Goal: Task Accomplishment & Management: Manage account settings

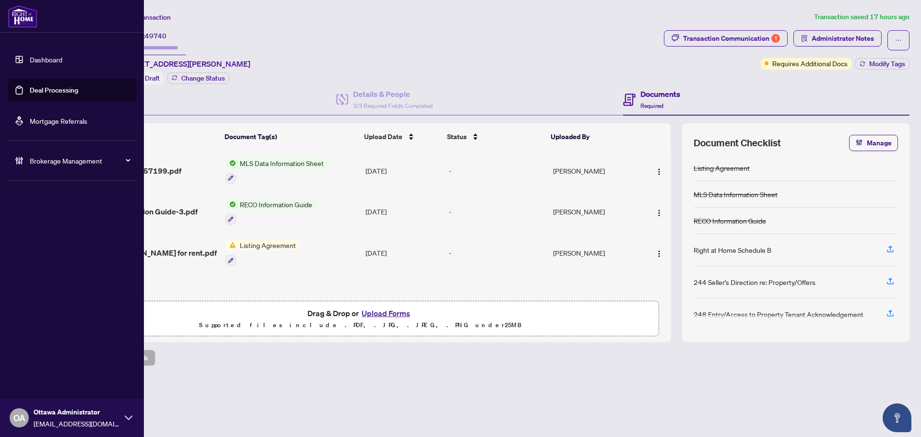
click at [40, 88] on link "Deal Processing" at bounding box center [54, 90] width 48 height 9
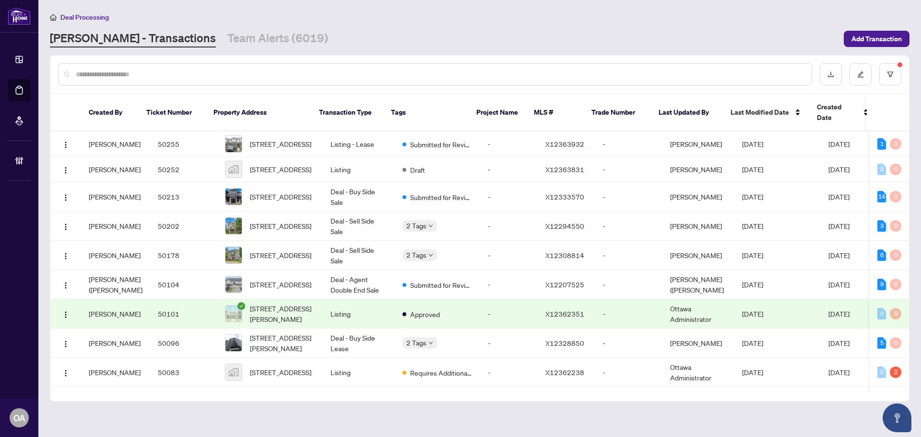
drag, startPoint x: 218, startPoint y: 38, endPoint x: 444, endPoint y: 54, distance: 226.6
click at [227, 38] on link "Team Alerts (6019)" at bounding box center [277, 38] width 101 height 17
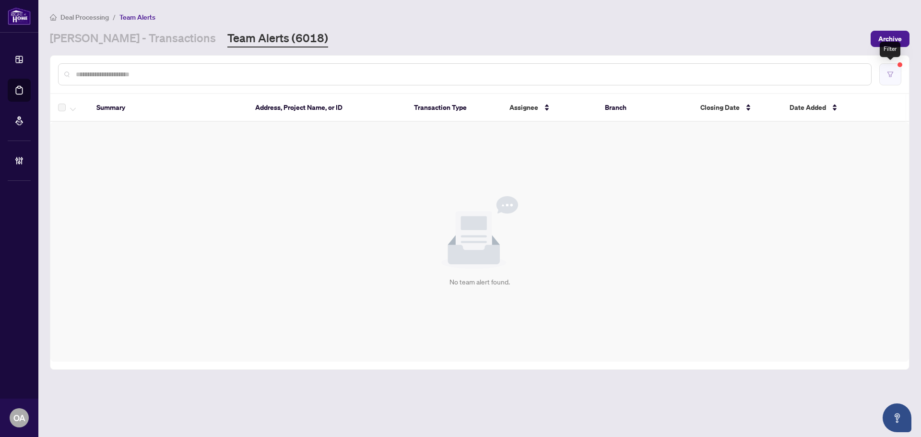
click at [890, 73] on icon "filter" at bounding box center [890, 74] width 7 height 7
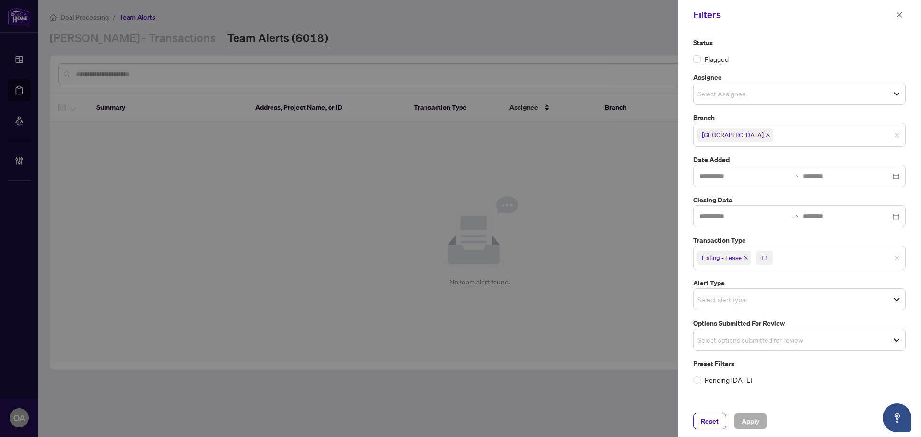
click at [744, 258] on icon "close" at bounding box center [746, 257] width 5 height 5
click at [727, 258] on icon "close" at bounding box center [724, 257] width 5 height 5
click at [715, 252] on input "search" at bounding box center [731, 257] width 67 height 12
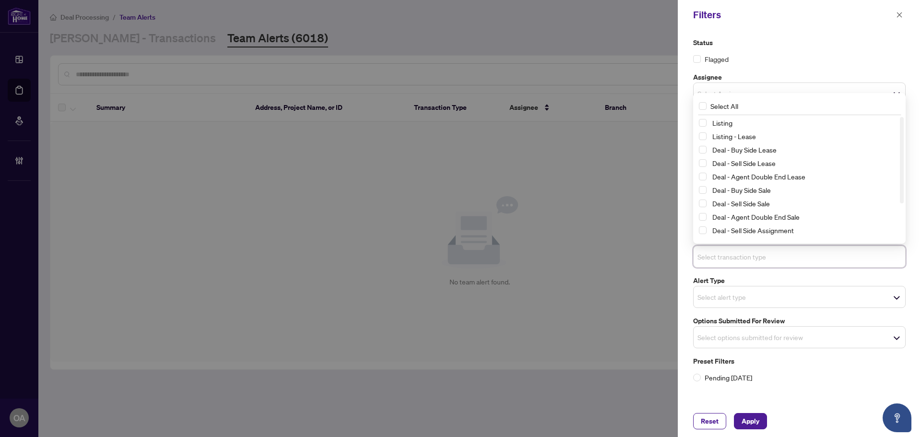
click at [742, 297] on input "search" at bounding box center [731, 297] width 67 height 12
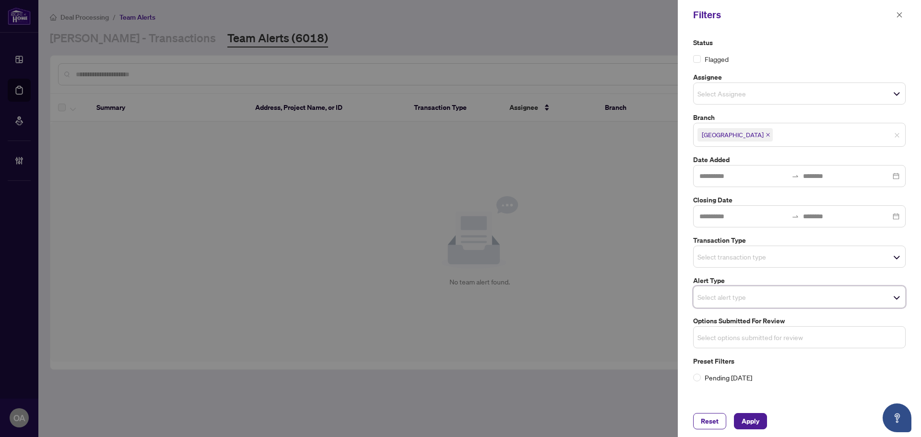
click at [719, 332] on input "search" at bounding box center [731, 338] width 67 height 12
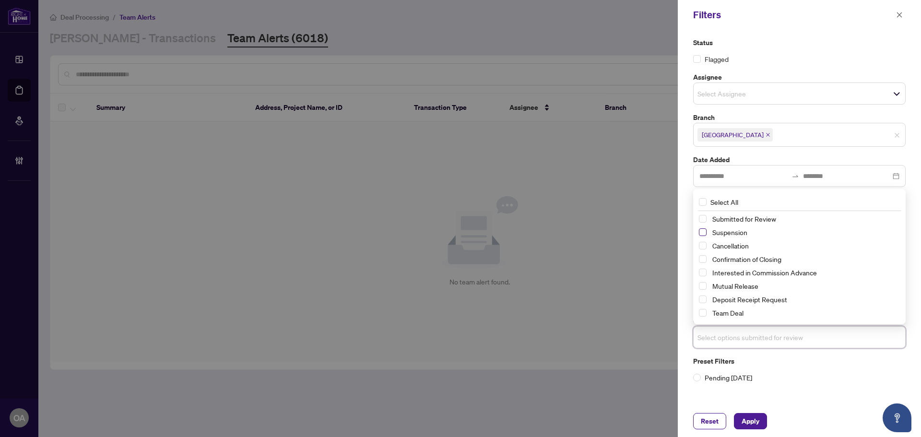
click at [706, 235] on span "Select Suspension" at bounding box center [703, 232] width 8 height 8
click at [705, 246] on span "Select Cancellation" at bounding box center [703, 246] width 8 height 8
click at [703, 286] on span "Select Mutual Release" at bounding box center [703, 287] width 8 height 8
click at [743, 419] on span "Apply" at bounding box center [751, 421] width 18 height 15
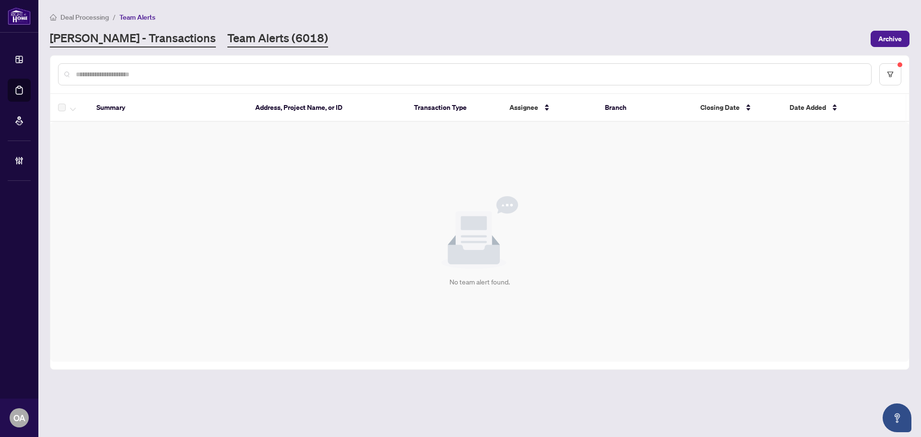
click at [105, 39] on link "[PERSON_NAME] - Transactions" at bounding box center [133, 38] width 166 height 17
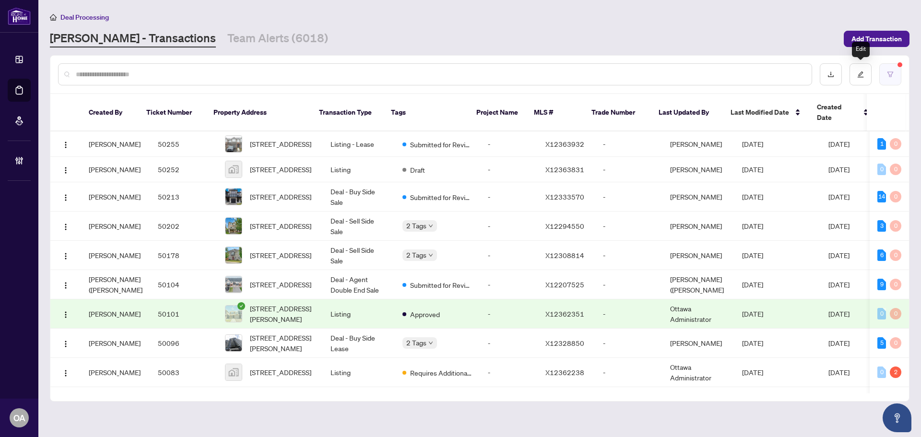
click at [886, 69] on button "button" at bounding box center [891, 74] width 22 height 22
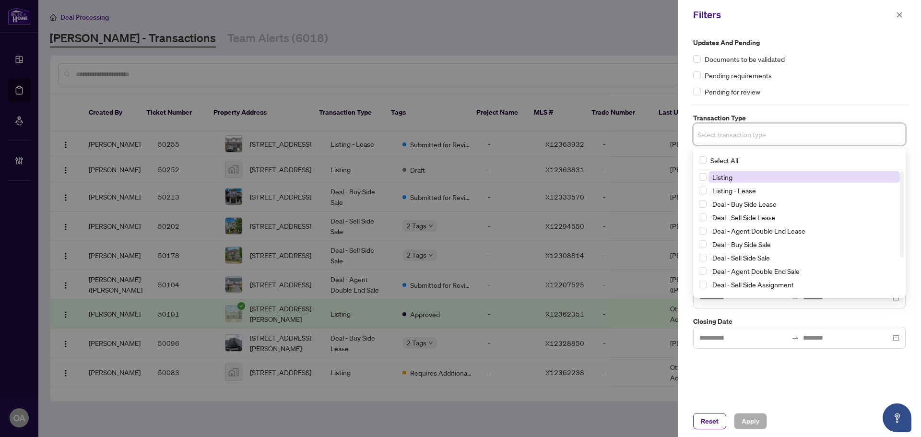
click at [729, 138] on input "search" at bounding box center [731, 135] width 67 height 12
click at [717, 181] on span "Listing" at bounding box center [804, 177] width 191 height 12
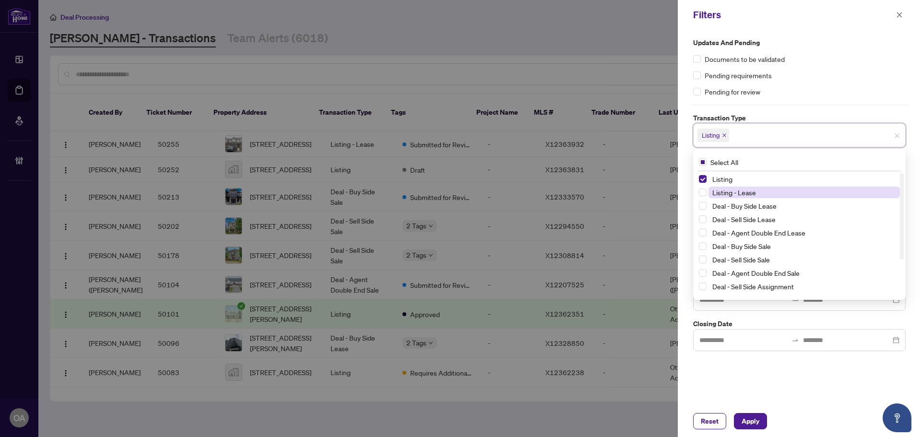
click at [716, 191] on span "Listing - Lease" at bounding box center [735, 192] width 44 height 9
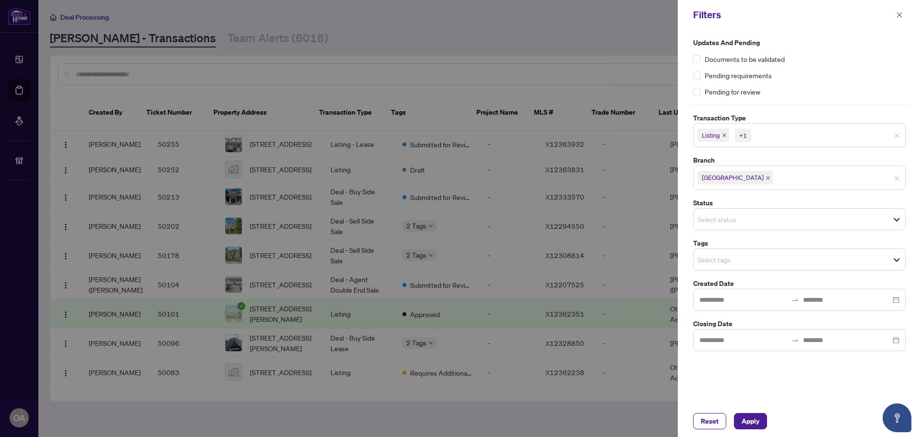
drag, startPoint x: 742, startPoint y: 373, endPoint x: 744, endPoint y: 318, distance: 54.8
click at [743, 367] on div "Updates and Pending Documents to be validated Pending requirements Pending for …" at bounding box center [799, 218] width 243 height 376
click at [722, 256] on input "search" at bounding box center [731, 260] width 67 height 12
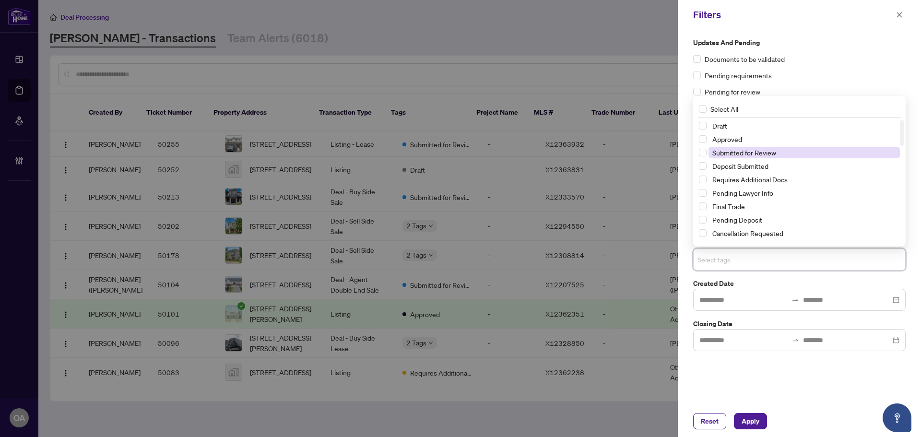
click at [725, 157] on span "Submitted for Review" at bounding box center [804, 153] width 191 height 12
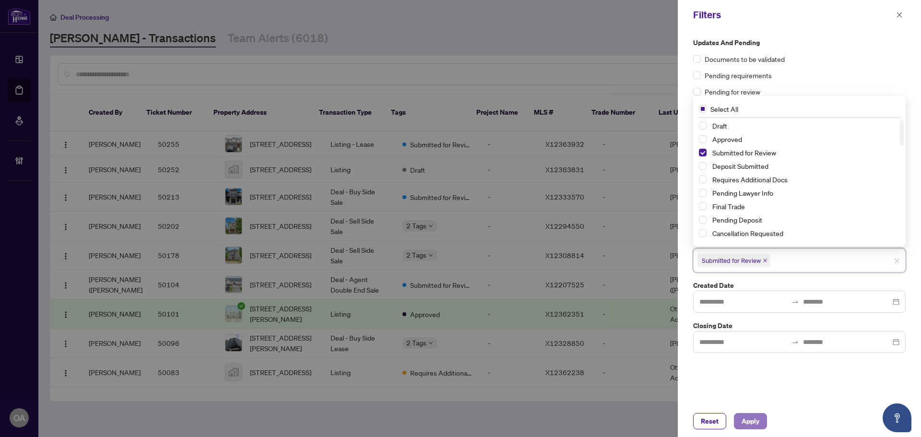
click at [754, 421] on span "Apply" at bounding box center [751, 421] width 18 height 15
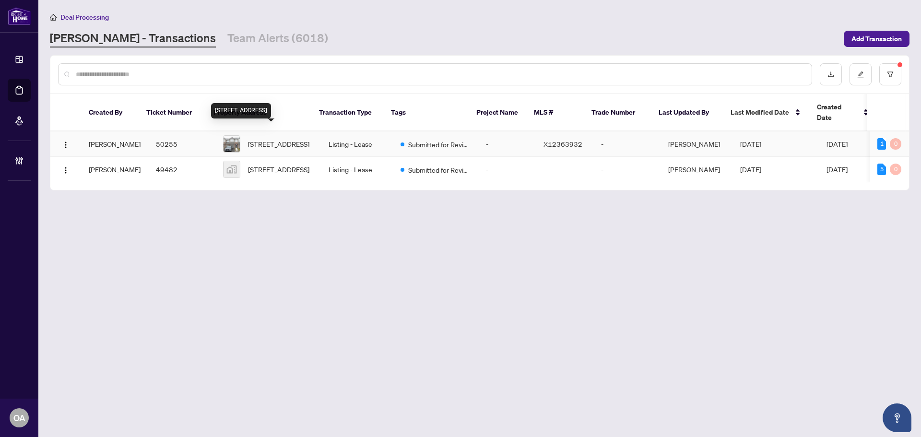
click at [280, 139] on span "[STREET_ADDRESS]" at bounding box center [278, 144] width 61 height 11
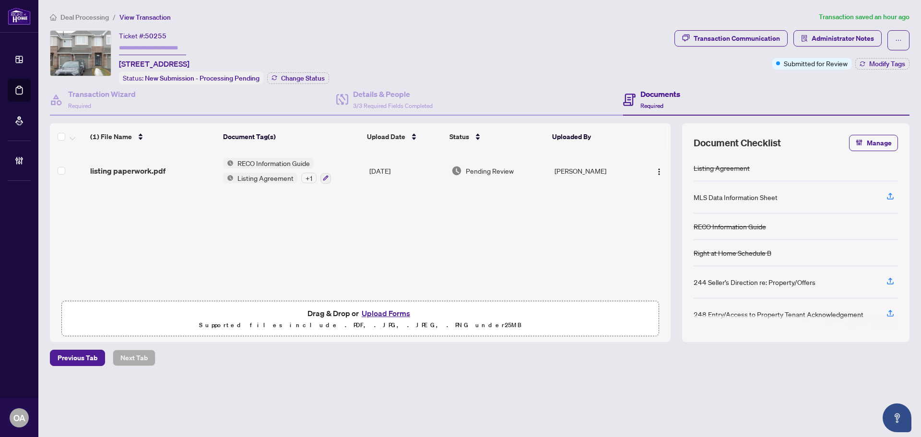
click at [162, 171] on span "listing paperwork.pdf" at bounding box center [127, 171] width 75 height 12
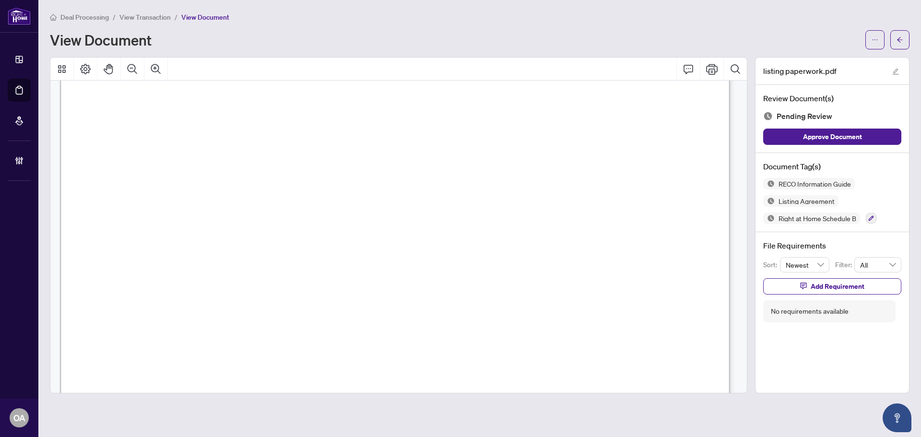
scroll to position [10846, 0]
click at [874, 221] on button "button" at bounding box center [871, 218] width 11 height 11
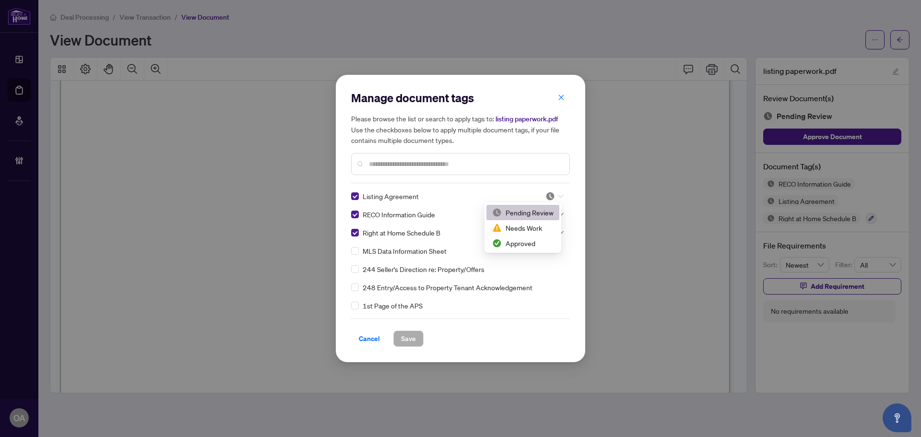
click at [554, 198] on div at bounding box center [555, 196] width 18 height 10
click at [513, 244] on div "Approved" at bounding box center [522, 243] width 61 height 11
click at [559, 93] on span "button" at bounding box center [561, 97] width 7 height 15
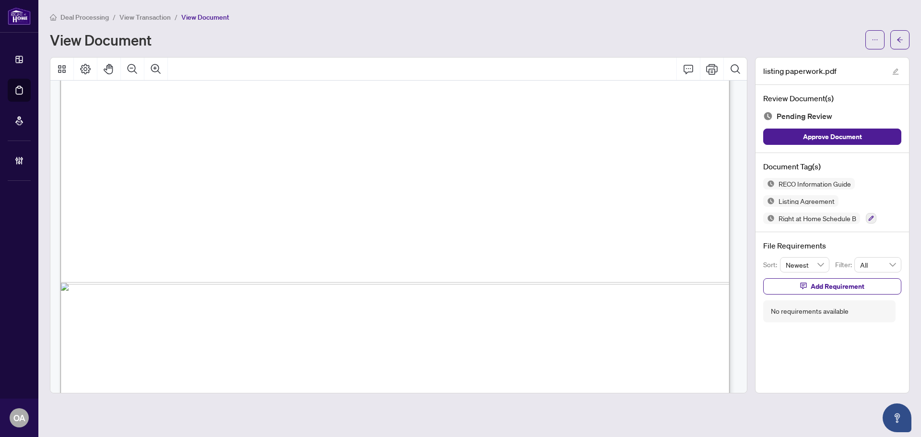
scroll to position [16587, 0]
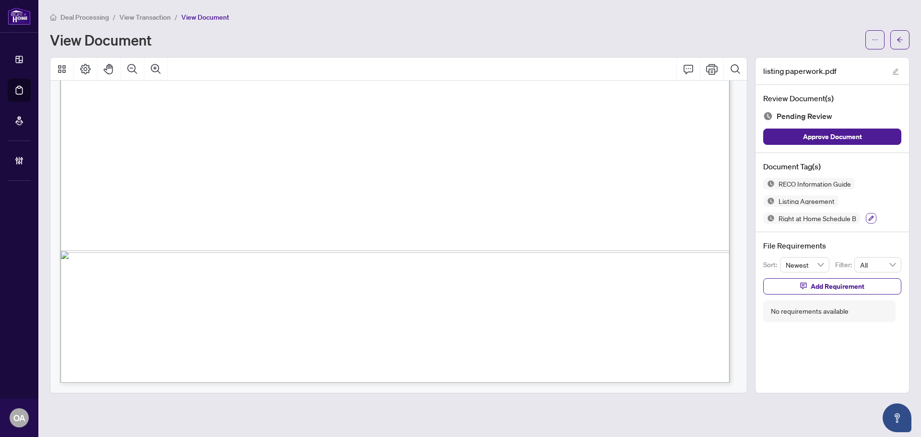
click at [871, 215] on icon "button" at bounding box center [872, 218] width 6 height 6
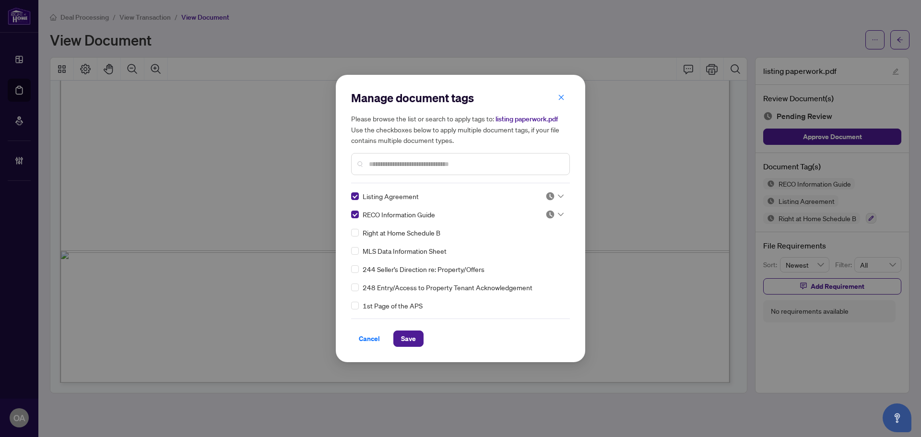
click at [534, 158] on div at bounding box center [460, 164] width 219 height 22
click at [529, 162] on input "text" at bounding box center [465, 164] width 193 height 11
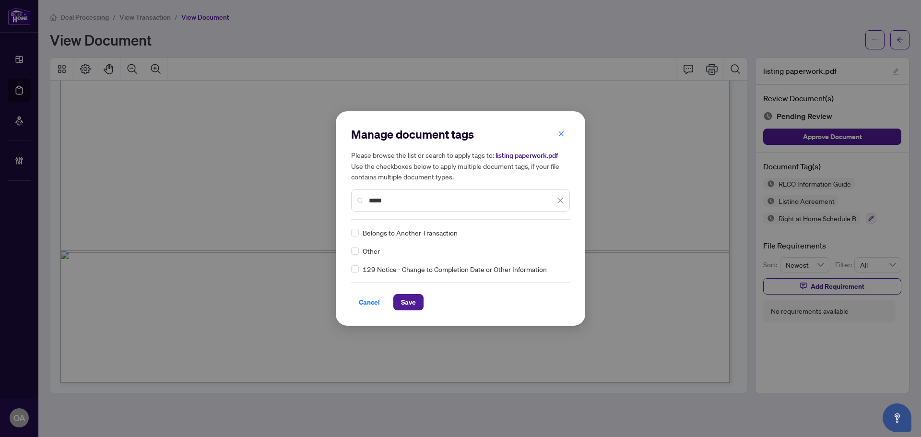
type input "*****"
click at [557, 231] on div at bounding box center [555, 233] width 18 height 10
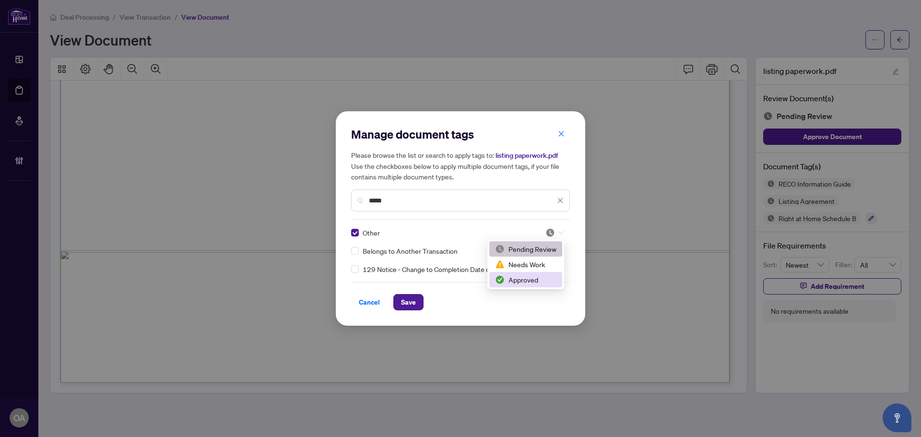
click at [540, 278] on div "Approved" at bounding box center [525, 280] width 61 height 11
drag, startPoint x: 413, startPoint y: 301, endPoint x: 535, endPoint y: 274, distance: 124.9
click at [416, 298] on span "Save" at bounding box center [408, 302] width 15 height 15
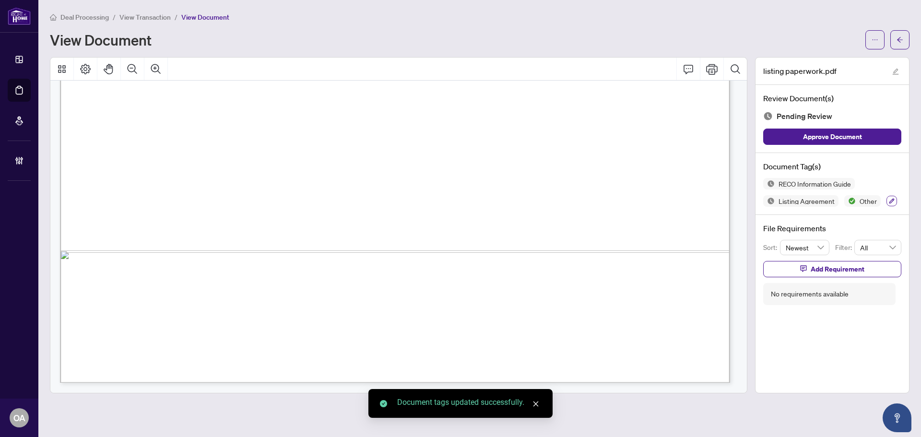
click at [891, 199] on icon "button" at bounding box center [892, 201] width 6 height 6
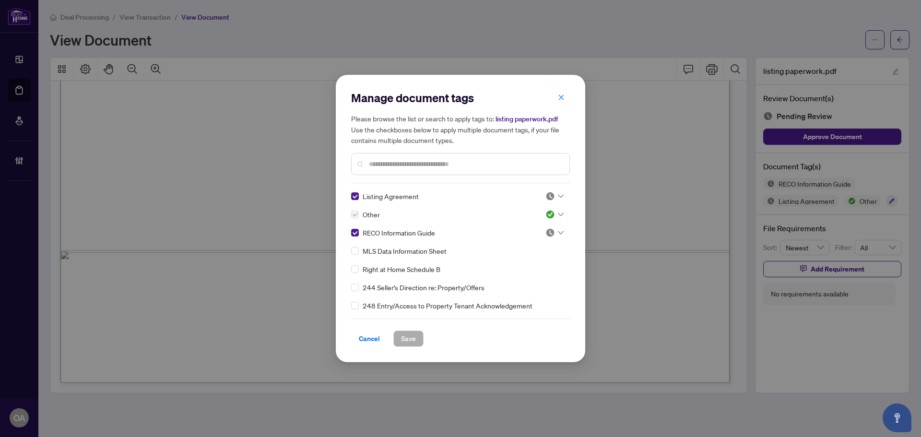
click at [558, 194] on icon at bounding box center [561, 196] width 6 height 4
click at [537, 243] on div "Approved" at bounding box center [522, 243] width 61 height 11
click at [558, 234] on icon at bounding box center [561, 233] width 6 height 4
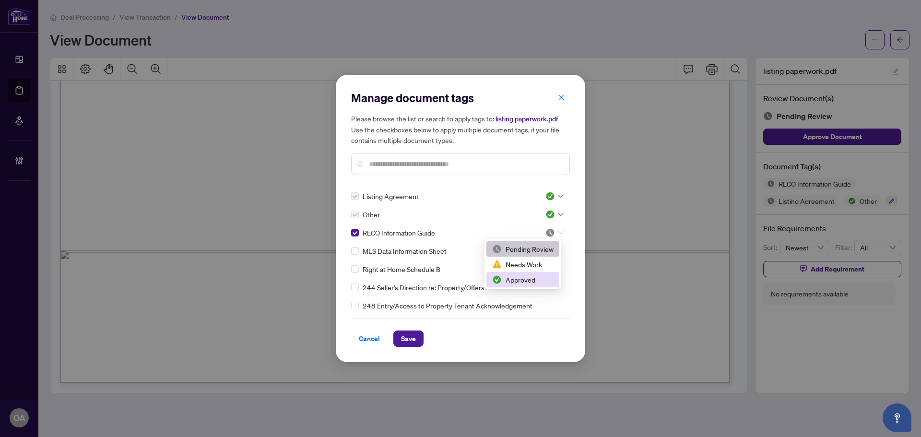
click at [534, 278] on div "Approved" at bounding box center [522, 280] width 61 height 11
click at [406, 339] on span "Save" at bounding box center [408, 338] width 15 height 15
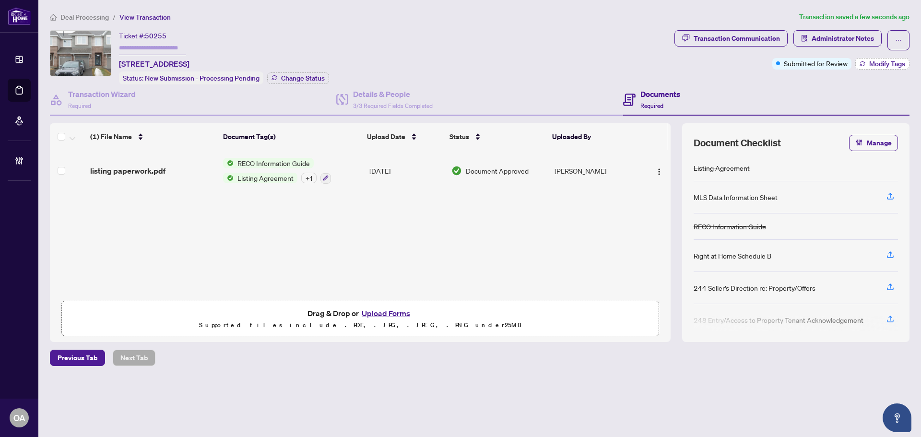
click at [866, 64] on button "Modify Tags" at bounding box center [883, 64] width 54 height 12
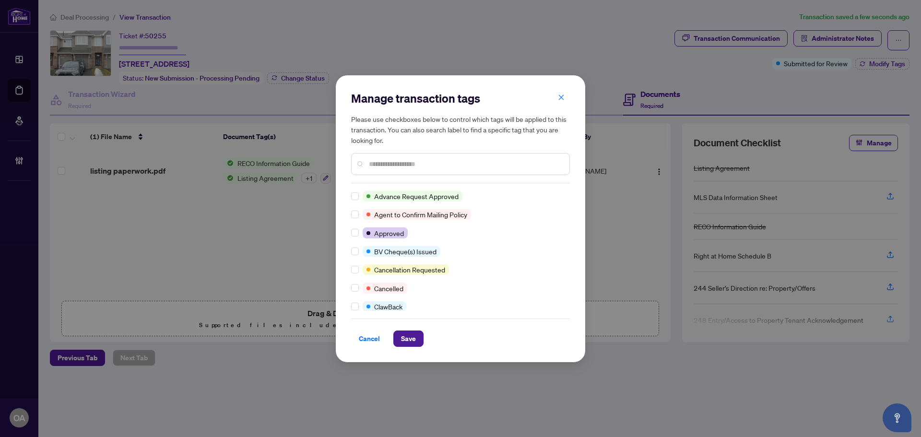
click at [410, 160] on input "text" at bounding box center [465, 164] width 193 height 11
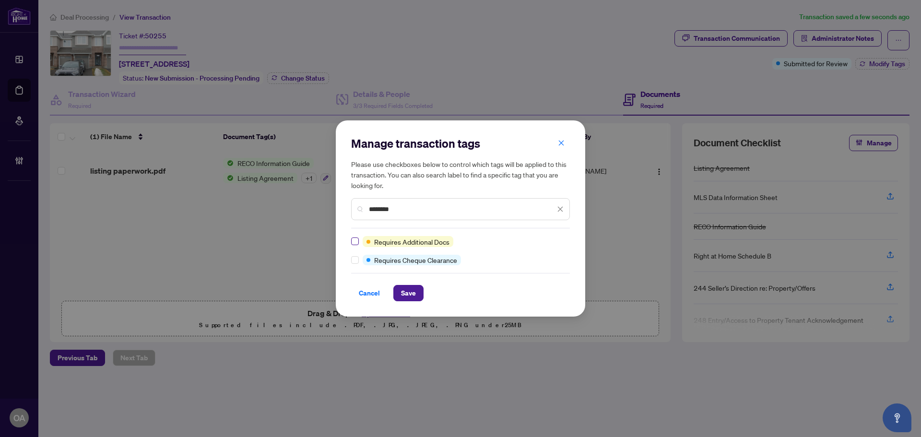
type input "********"
drag, startPoint x: 413, startPoint y: 295, endPoint x: 422, endPoint y: 287, distance: 11.9
click at [414, 295] on span "Save" at bounding box center [408, 293] width 15 height 15
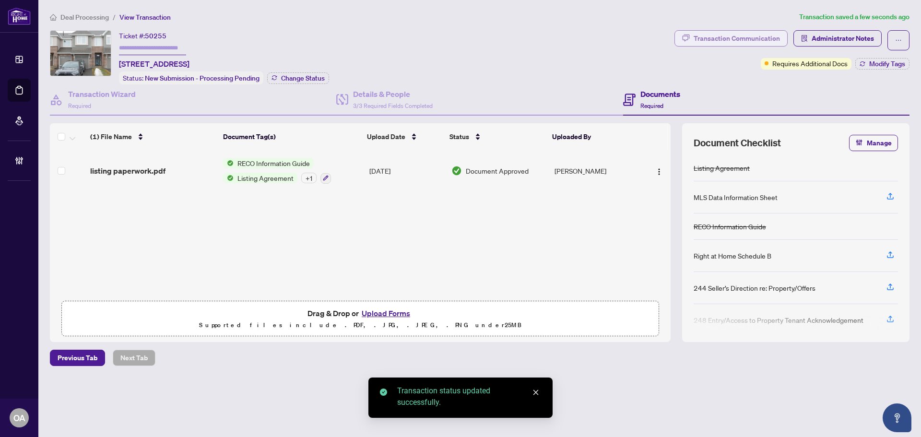
click at [749, 37] on div "Transaction Communication" at bounding box center [737, 38] width 86 height 15
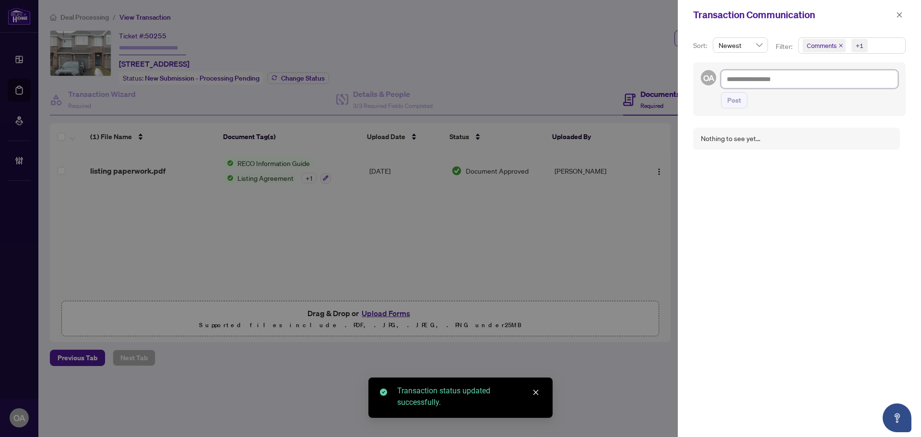
click at [773, 77] on textarea at bounding box center [809, 79] width 177 height 18
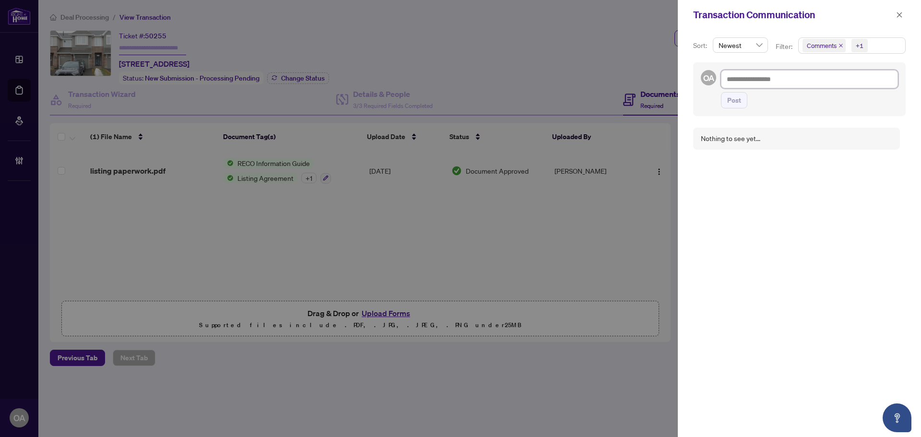
type textarea "*"
type textarea "**"
type textarea "***"
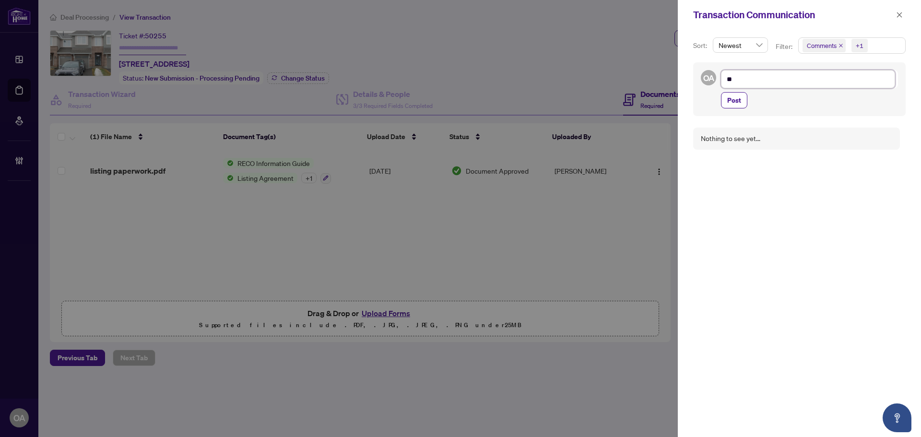
type textarea "***"
type textarea "****"
type textarea "*****"
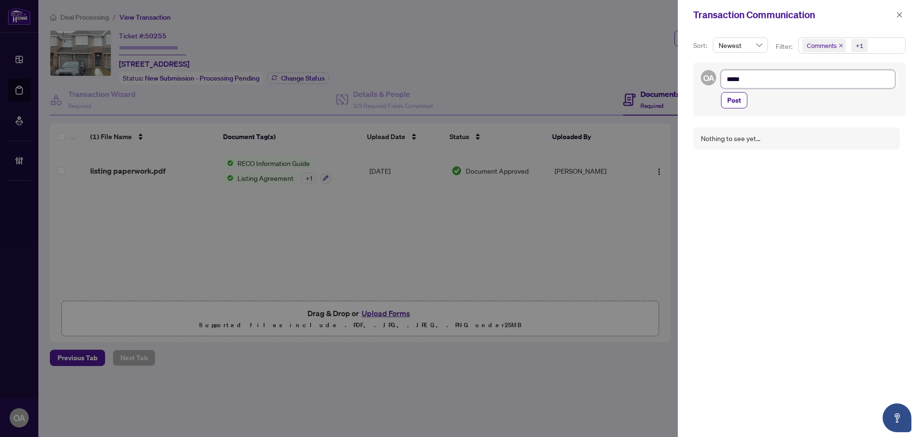
type textarea "******"
type textarea "*******"
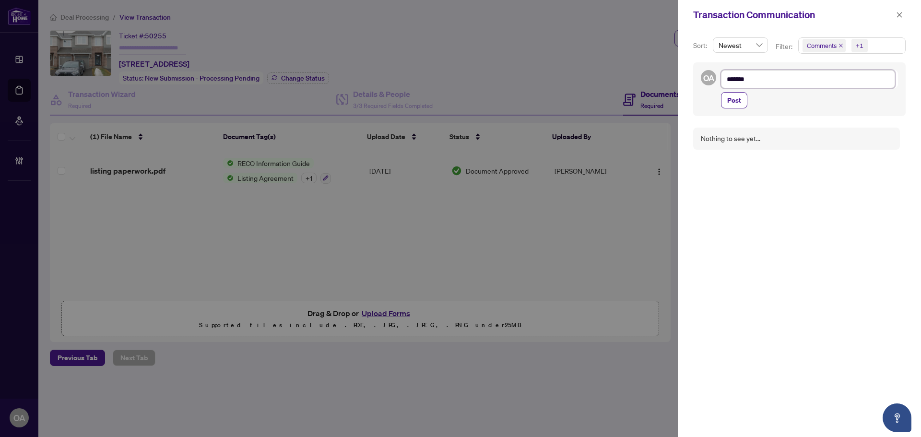
type textarea "*******"
type textarea "*********"
type textarea "**********"
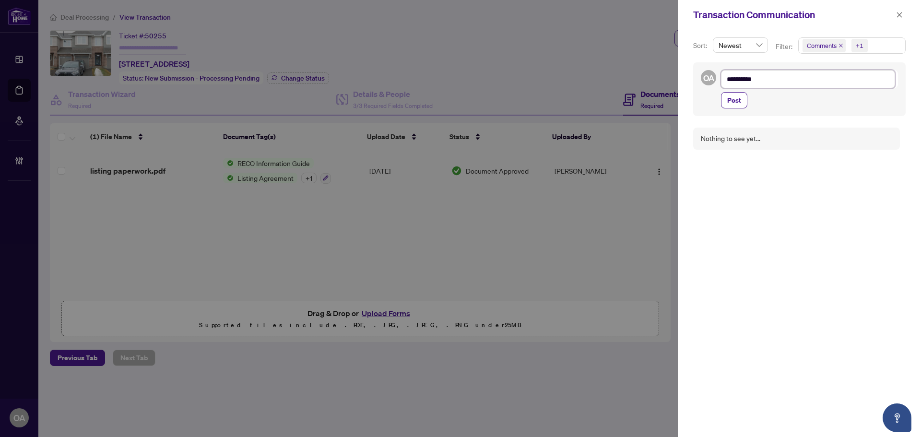
type textarea "**********"
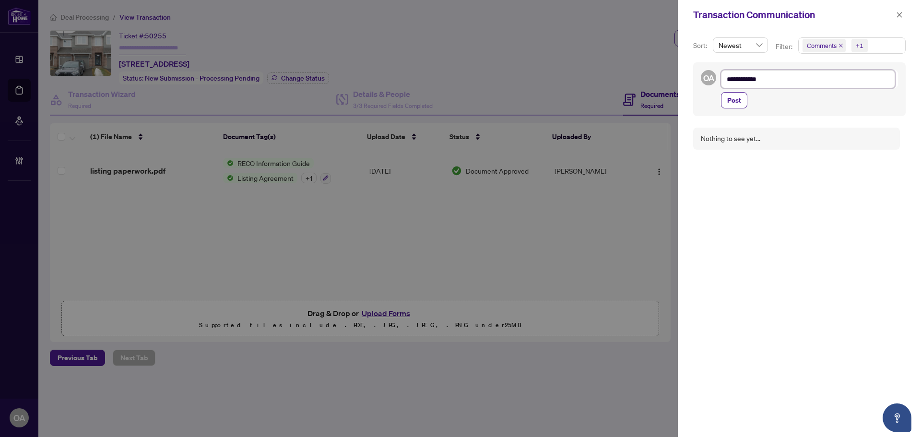
type textarea "**********"
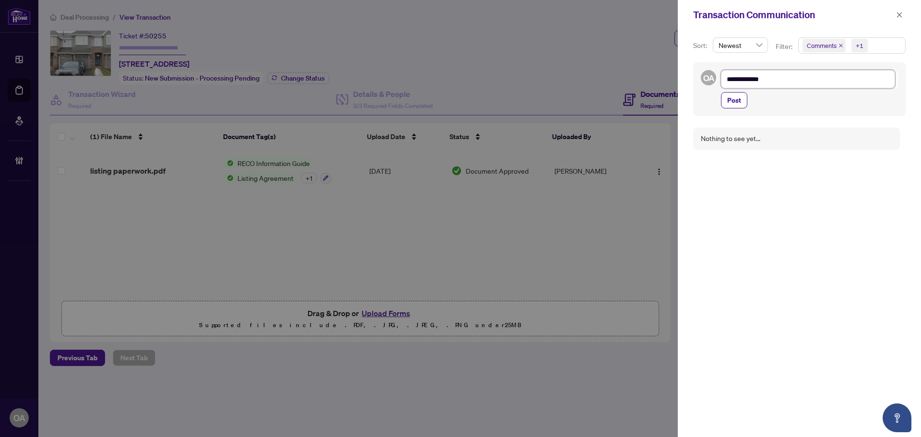
type textarea "**********"
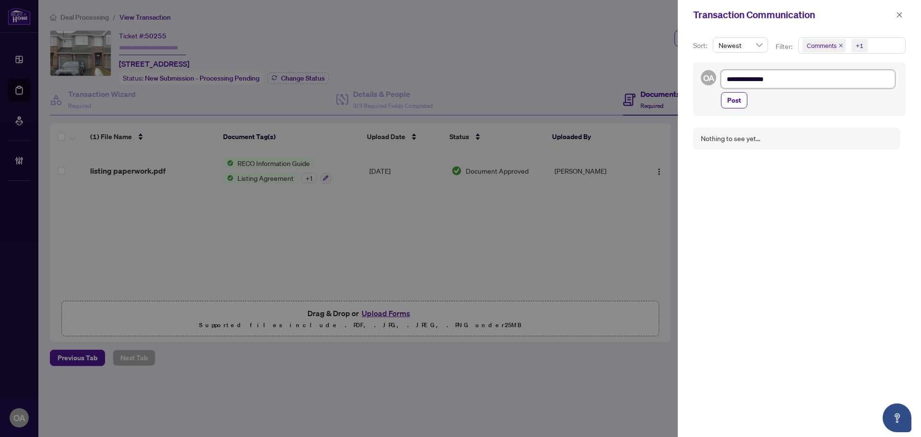
type textarea "**********"
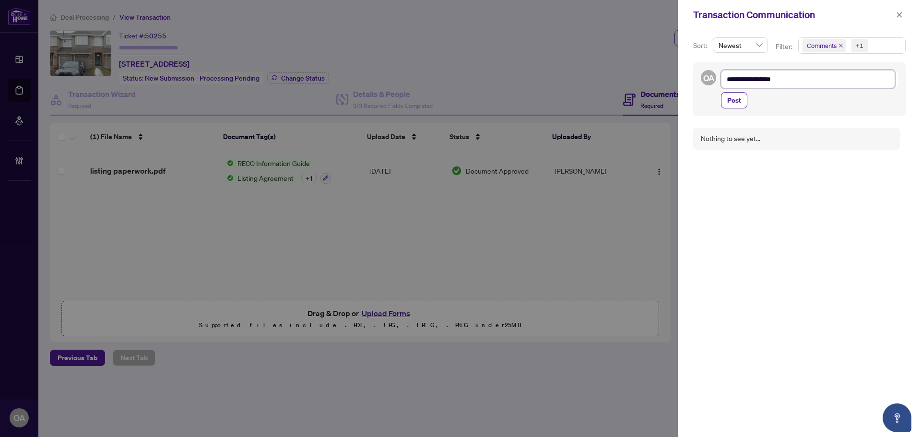
type textarea "**********"
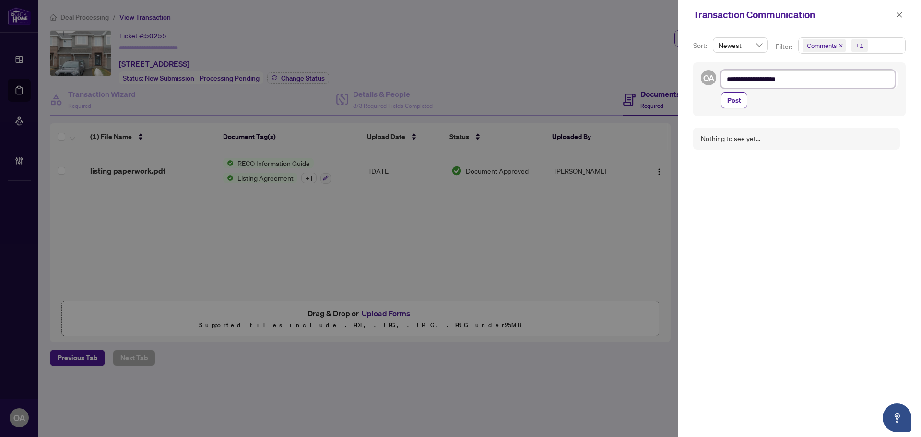
type textarea "**********"
click at [779, 79] on textarea "**********" at bounding box center [808, 79] width 174 height 18
type textarea "**********"
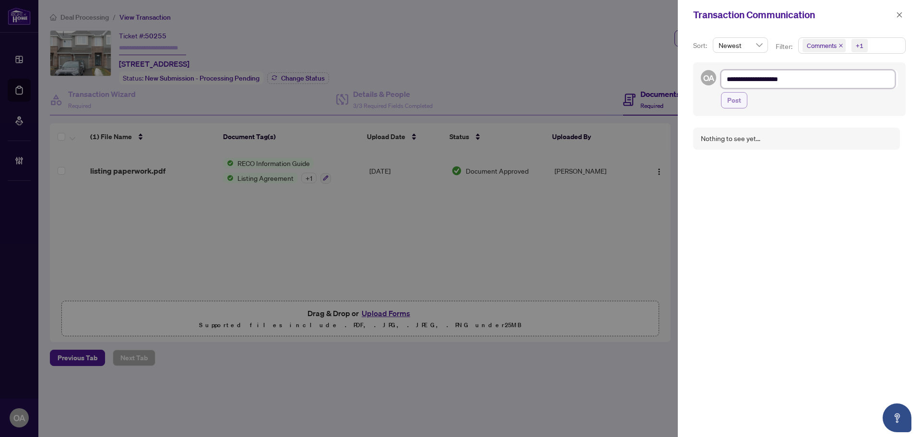
type textarea "**********"
drag, startPoint x: 740, startPoint y: 97, endPoint x: 749, endPoint y: 102, distance: 10.3
click at [741, 97] on span "Post" at bounding box center [735, 100] width 14 height 15
type textarea "**********"
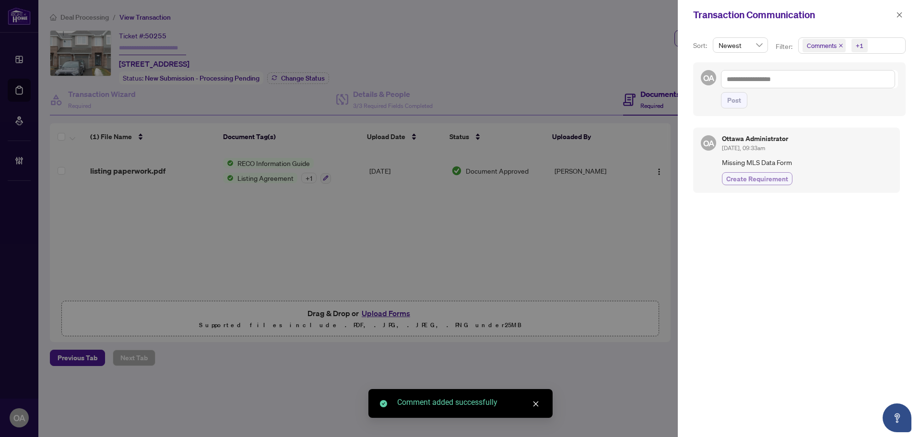
click at [744, 174] on span "Create Requirement" at bounding box center [758, 179] width 62 height 10
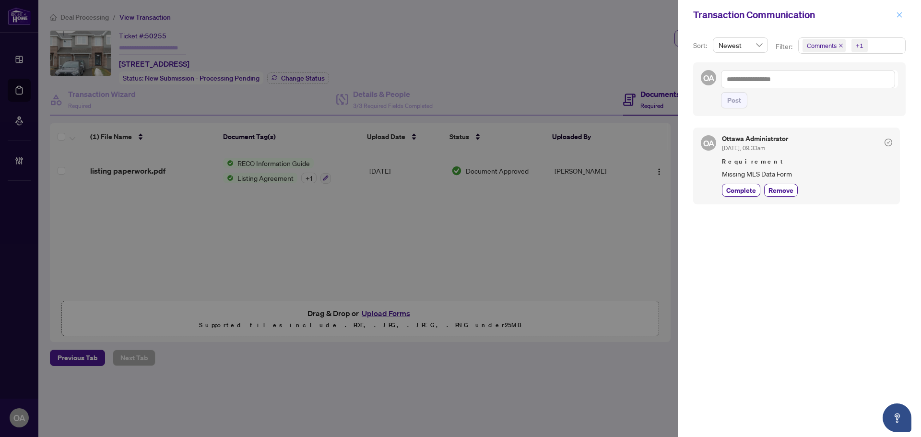
click at [900, 15] on icon "close" at bounding box center [899, 14] width 5 height 5
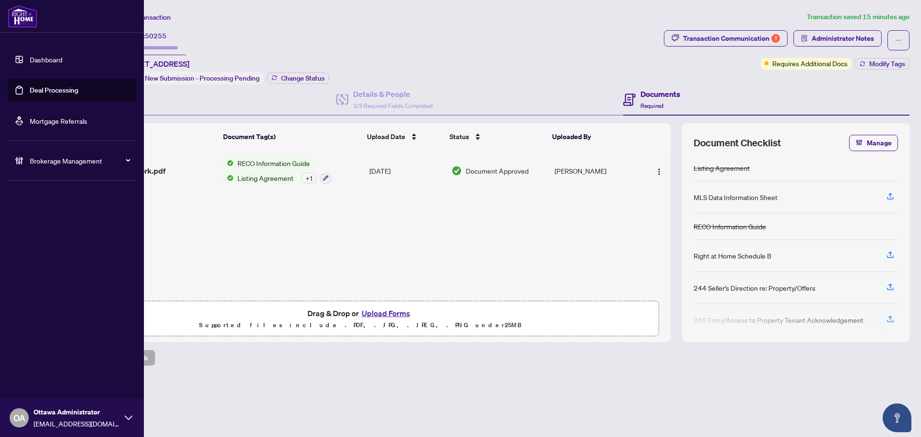
click at [44, 86] on link "Deal Processing" at bounding box center [54, 90] width 48 height 9
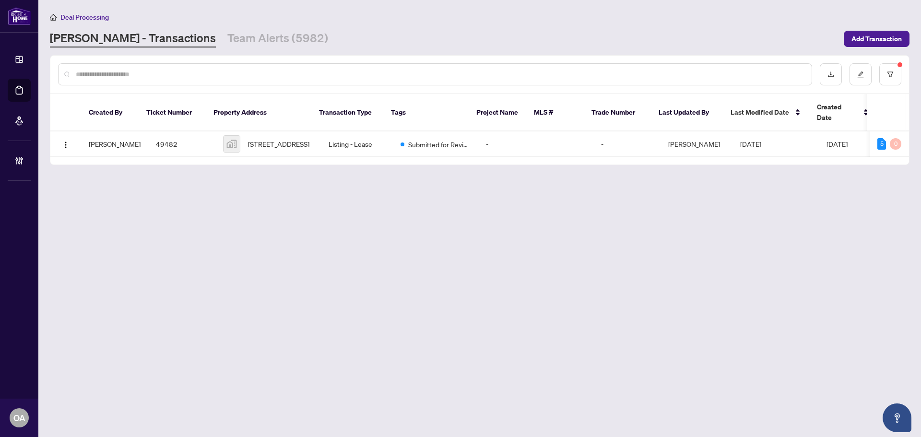
click at [263, 75] on input "text" at bounding box center [440, 74] width 729 height 11
click at [264, 75] on input "text" at bounding box center [440, 74] width 729 height 11
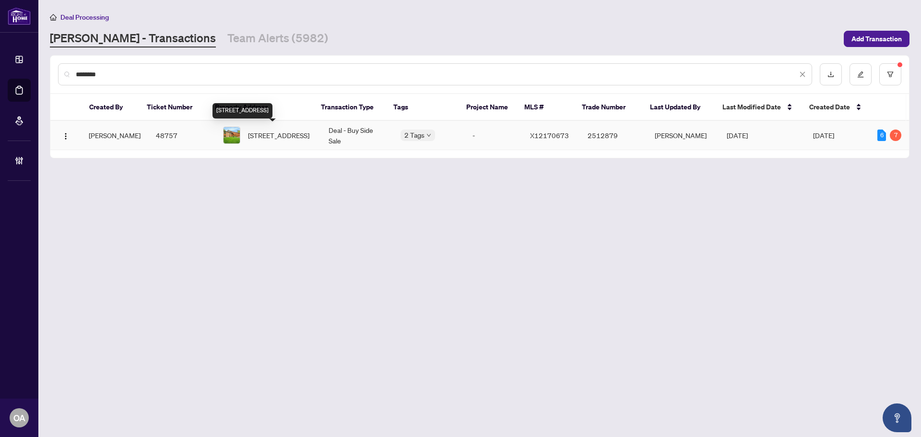
type input "********"
click at [277, 131] on span "[STREET_ADDRESS]" at bounding box center [278, 135] width 61 height 11
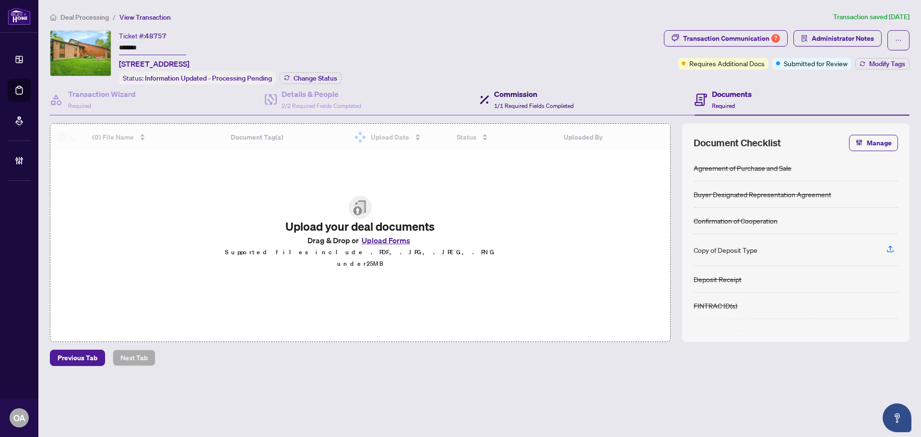
click at [521, 94] on h4 "Commission" at bounding box center [534, 94] width 80 height 12
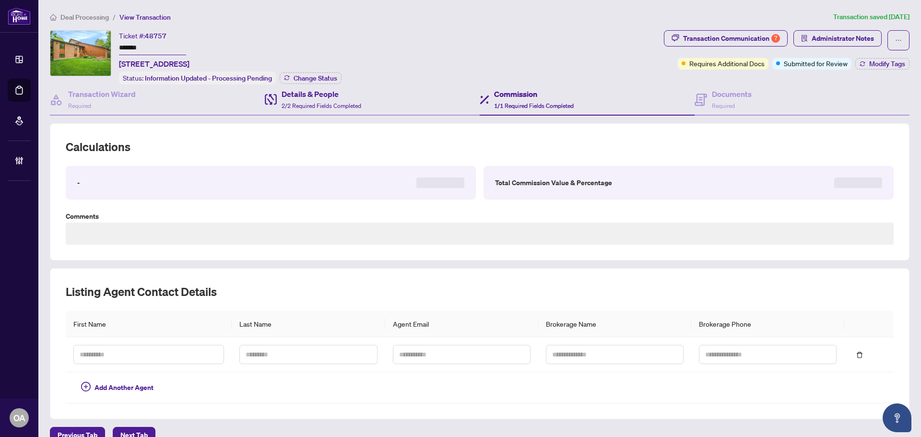
type textarea "**********"
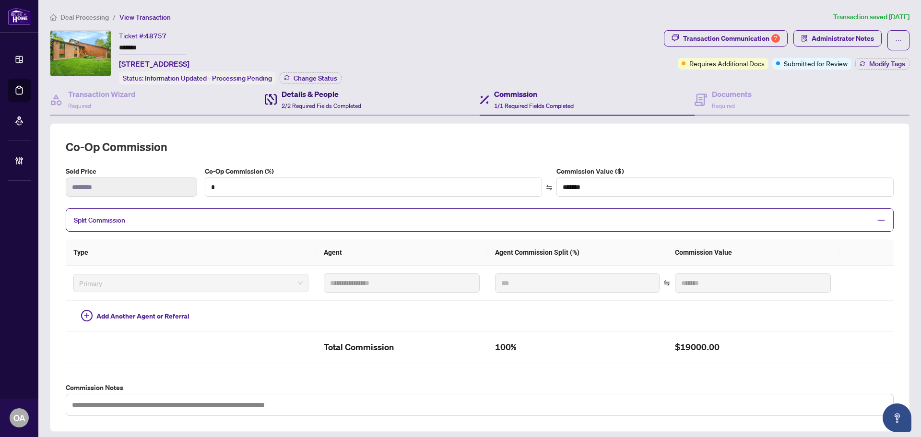
click at [308, 105] on span "2/2 Required Fields Completed" at bounding box center [322, 105] width 80 height 7
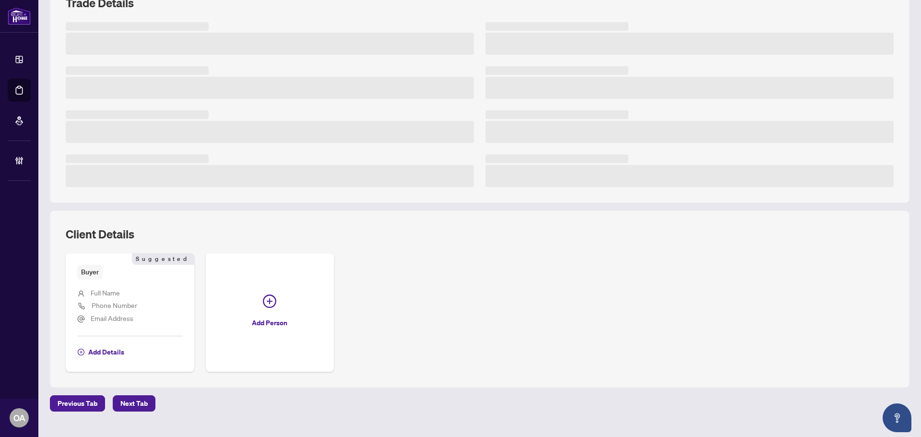
scroll to position [162, 0]
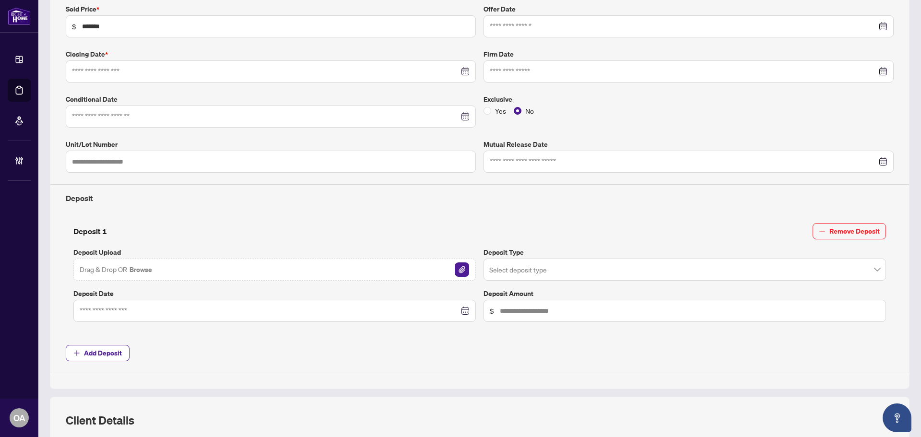
type input "**********"
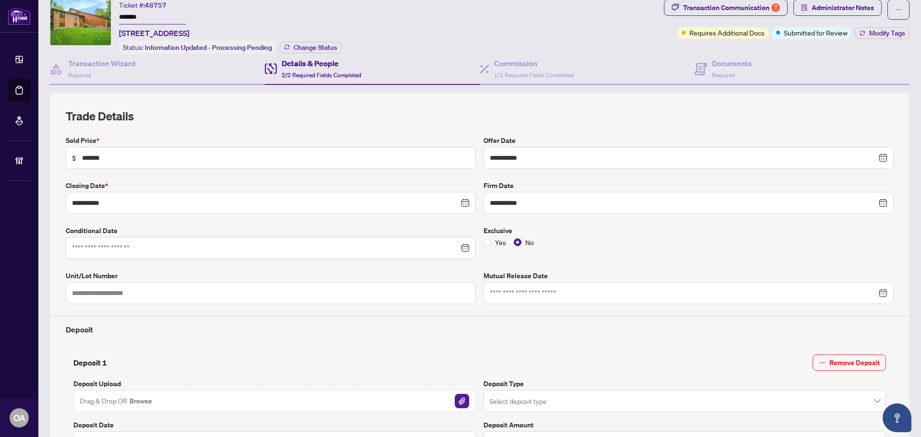
scroll to position [0, 0]
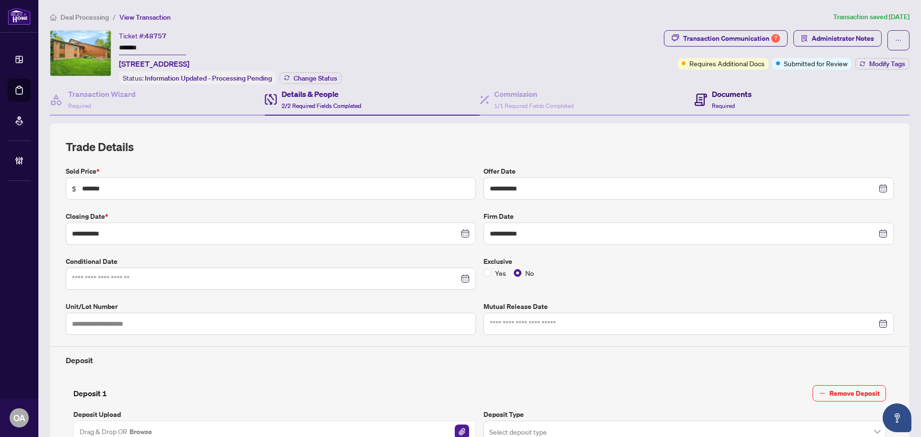
click at [725, 90] on h4 "Documents" at bounding box center [732, 94] width 40 height 12
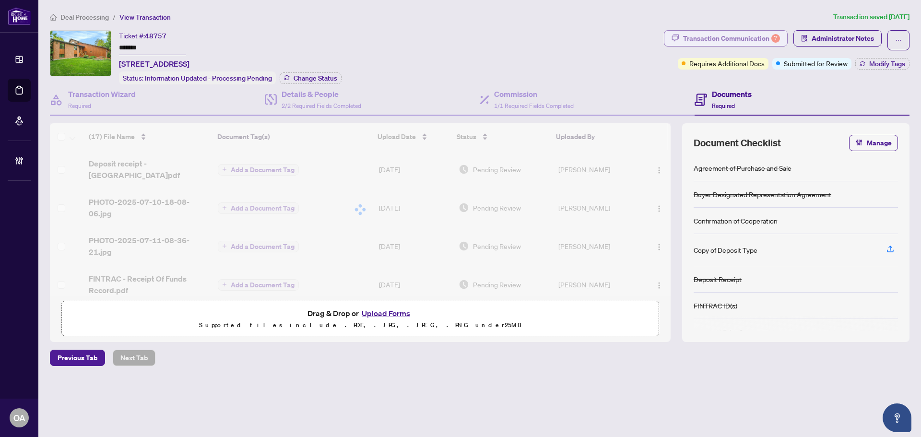
click at [724, 32] on div "Transaction Communication 7" at bounding box center [731, 38] width 97 height 15
type textarea "**********"
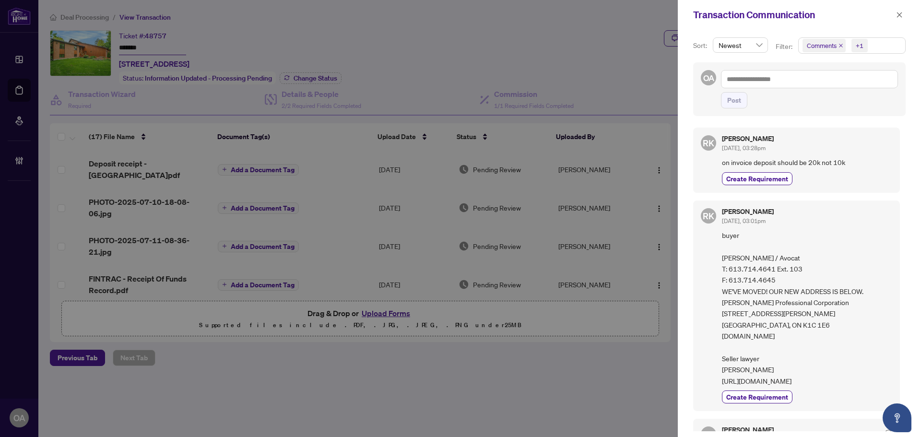
scroll to position [96, 0]
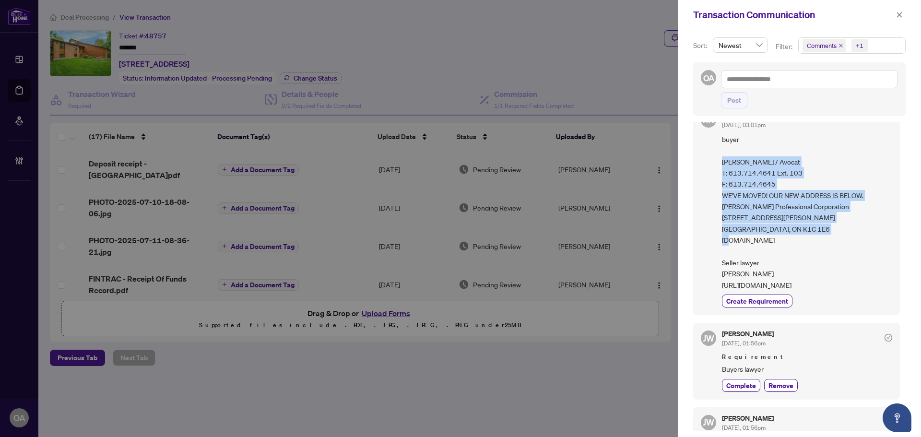
drag, startPoint x: 721, startPoint y: 162, endPoint x: 827, endPoint y: 247, distance: 135.9
click at [827, 247] on div "RK [PERSON_NAME] [DATE], 03:01pm buyer [PERSON_NAME] / Avocat T: 613.714.4641 E…" at bounding box center [796, 210] width 207 height 211
copy span "[PERSON_NAME] Lawyer / Avocat T: 613.714.4641 Ext. 103 F: 613.714.4645 WE'VE MO…"
click at [803, 160] on span "buyer [PERSON_NAME] / Avocat T: 613.714.4641 Ext. 103 F: 613.714.4645 WE'VE MOV…" at bounding box center [807, 212] width 170 height 157
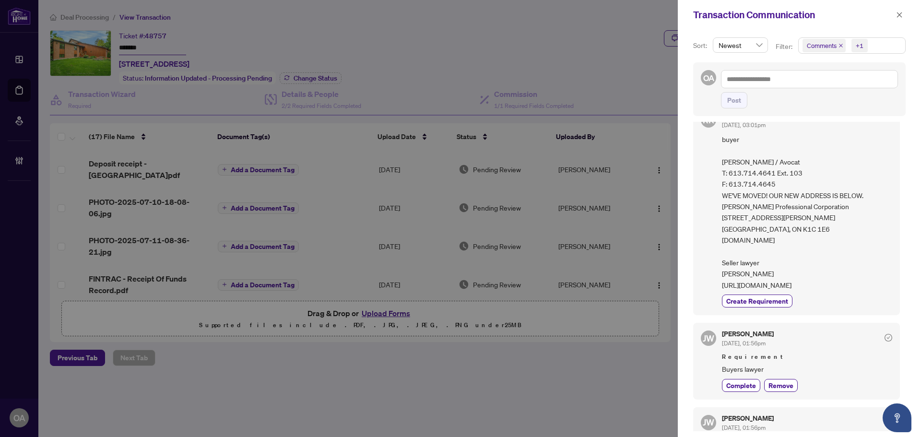
click at [719, 164] on div "RK [PERSON_NAME] [DATE], 03:01pm buyer [PERSON_NAME] / Avocat T: 613.714.4641 E…" at bounding box center [796, 210] width 207 height 211
click at [722, 162] on span "buyer [PERSON_NAME] / Avocat T: 613.714.4641 Ext. 103 F: 613.714.4645 WE'VE MOV…" at bounding box center [807, 212] width 170 height 157
drag, startPoint x: 722, startPoint y: 218, endPoint x: 847, endPoint y: 216, distance: 124.8
click at [847, 216] on span "buyer [PERSON_NAME] / Avocat T: 613.714.4641 Ext. 103 F: 613.714.4645 WE'VE MOV…" at bounding box center [807, 212] width 170 height 157
copy span "[PERSON_NAME] Professional Corporation"
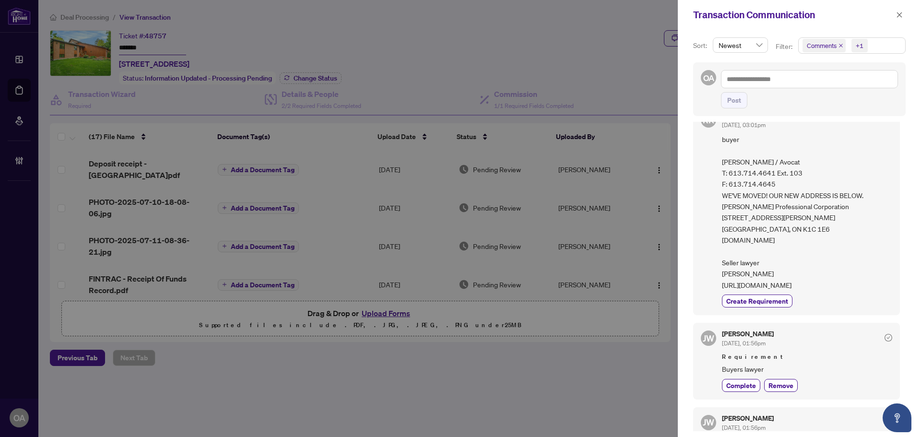
click at [770, 161] on span "buyer [PERSON_NAME] / Avocat T: 613.714.4641 Ext. 103 F: 613.714.4645 WE'VE MOV…" at bounding box center [807, 212] width 170 height 157
drag, startPoint x: 902, startPoint y: 14, endPoint x: 393, endPoint y: 88, distance: 514.0
click at [902, 14] on icon "close" at bounding box center [900, 15] width 7 height 7
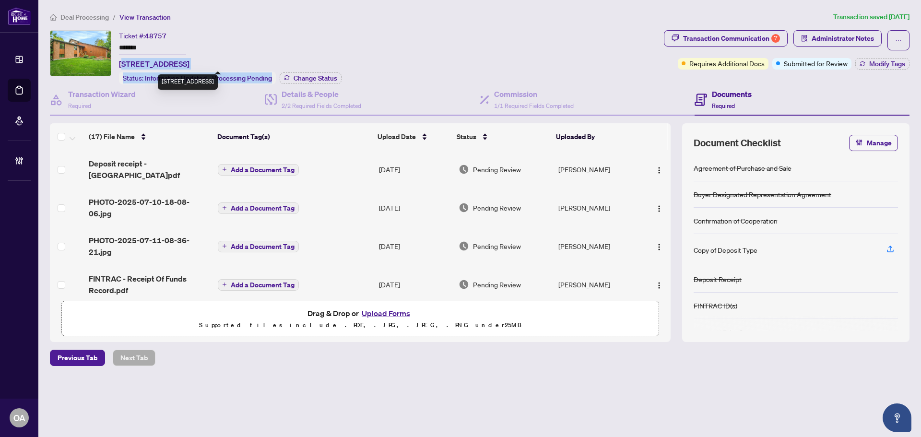
drag, startPoint x: 328, startPoint y: 61, endPoint x: 124, endPoint y: 61, distance: 204.0
click at [124, 61] on div "Ticket #: 48757 ******* [STREET_ADDRESS] Status: Information Updated - Processi…" at bounding box center [230, 57] width 223 height 54
click at [190, 47] on div "Ticket #: 48757 ******* [STREET_ADDRESS]" at bounding box center [154, 49] width 71 height 39
drag, startPoint x: 316, startPoint y: 61, endPoint x: 117, endPoint y: 65, distance: 199.7
click at [117, 65] on div "Ticket #: 48757 ******* [STREET_ADDRESS] Status: Information Updated - Processi…" at bounding box center [355, 57] width 610 height 54
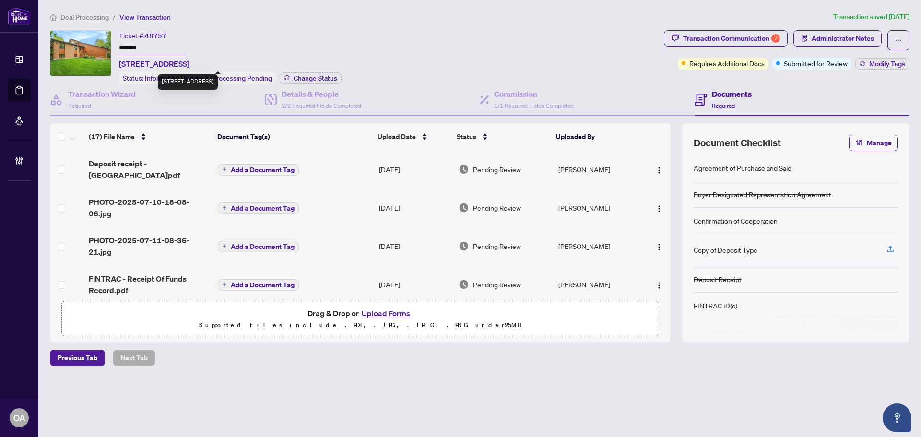
copy span "[STREET_ADDRESS]"
click at [305, 97] on h4 "Details & People" at bounding box center [322, 94] width 80 height 12
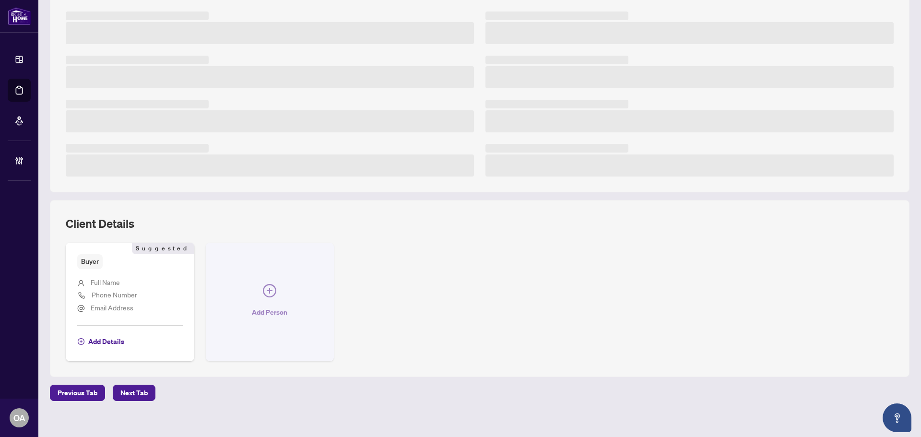
scroll to position [162, 0]
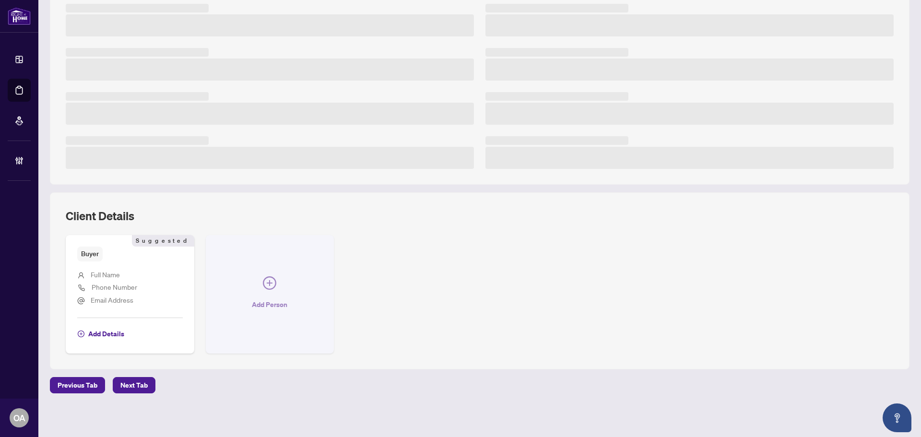
click at [252, 274] on button "Add Person" at bounding box center [270, 294] width 129 height 119
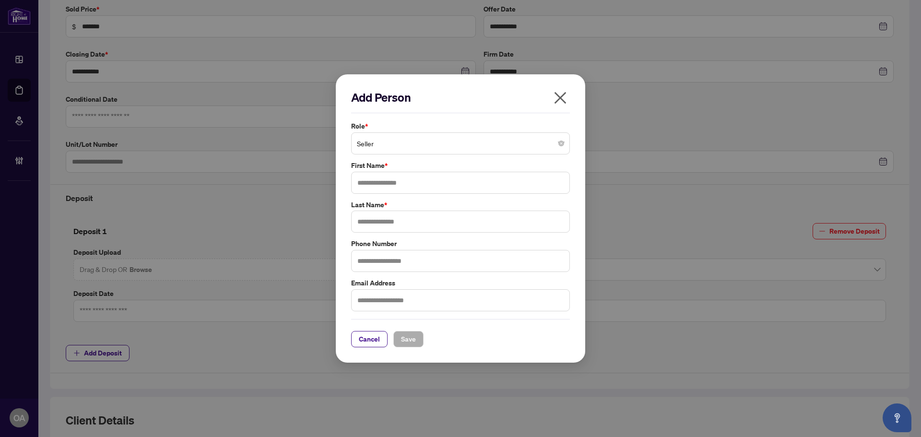
click at [565, 92] on icon "close" at bounding box center [561, 98] width 12 height 12
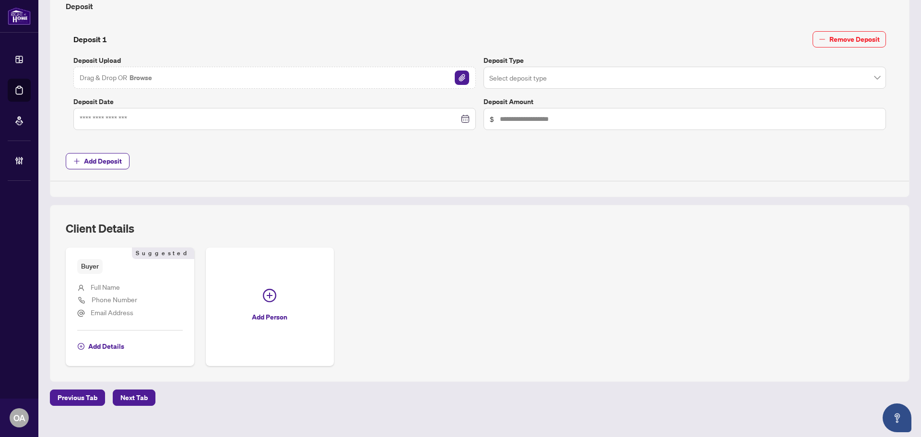
scroll to position [367, 0]
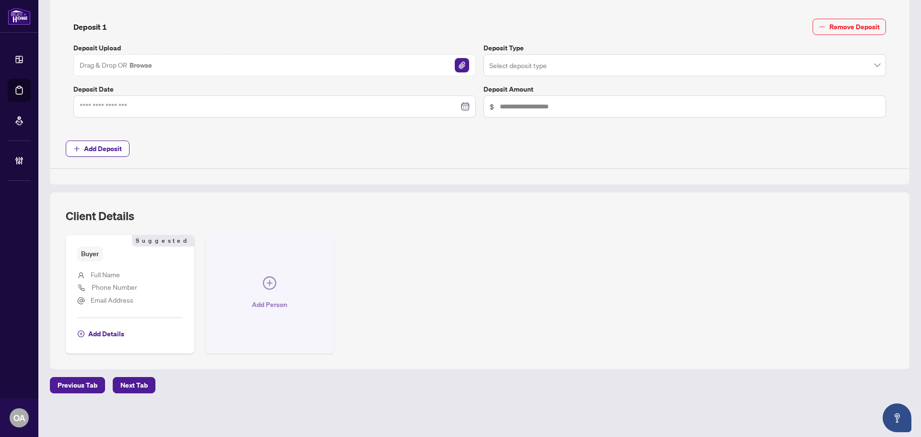
click at [269, 280] on icon "plus-circle" at bounding box center [269, 282] width 13 height 13
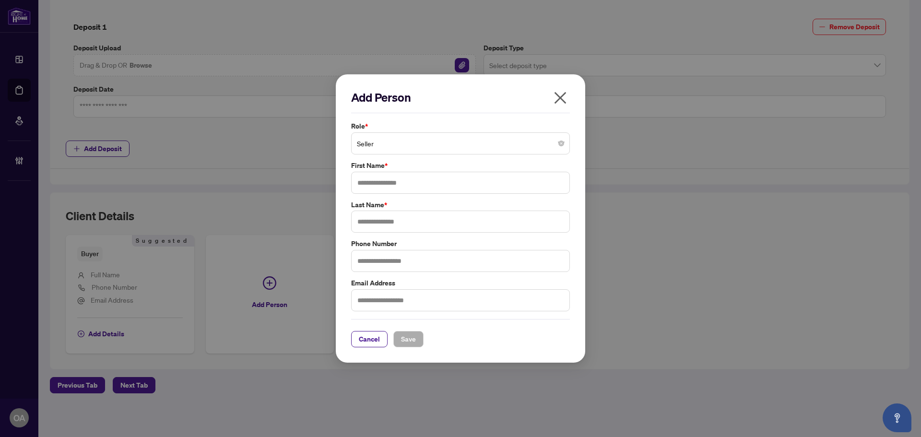
click at [392, 145] on span "Seller" at bounding box center [460, 143] width 207 height 18
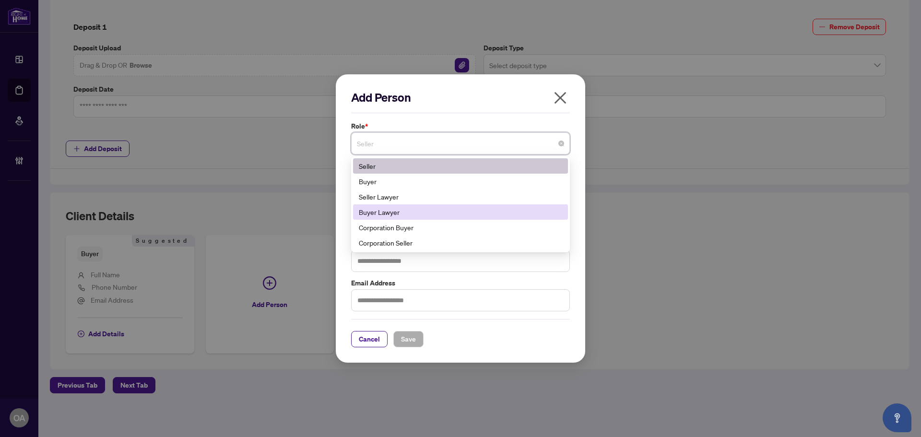
click at [403, 211] on div "Buyer Lawyer" at bounding box center [460, 212] width 203 height 11
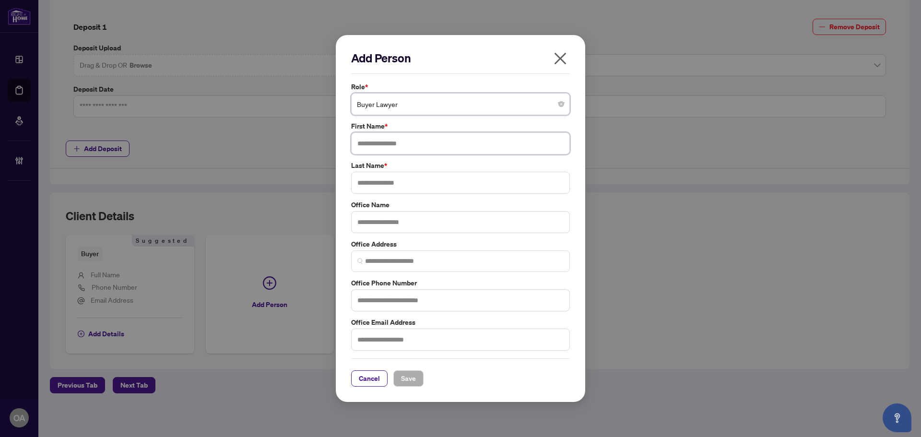
click at [386, 145] on input "text" at bounding box center [460, 143] width 219 height 22
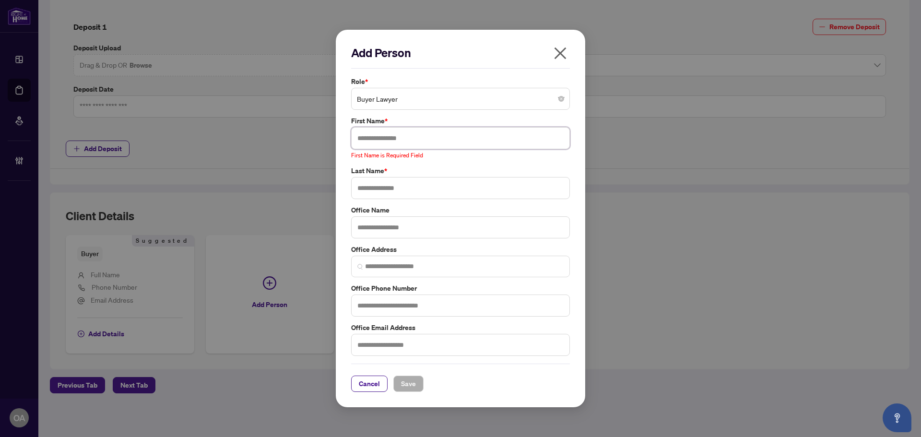
drag, startPoint x: 420, startPoint y: 137, endPoint x: 490, endPoint y: 139, distance: 69.1
click at [420, 137] on input "text" at bounding box center [460, 138] width 219 height 22
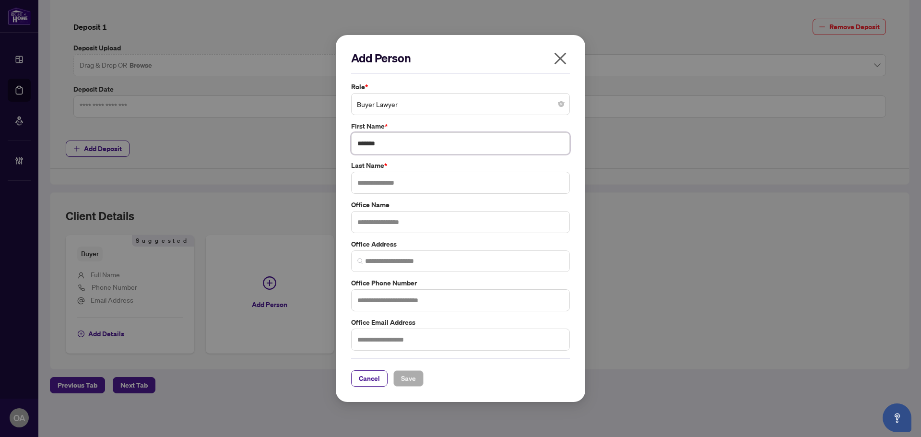
type input "*******"
click at [415, 181] on input "text" at bounding box center [460, 183] width 219 height 22
type input "******"
click at [400, 229] on input "text" at bounding box center [460, 222] width 219 height 22
type input "**********"
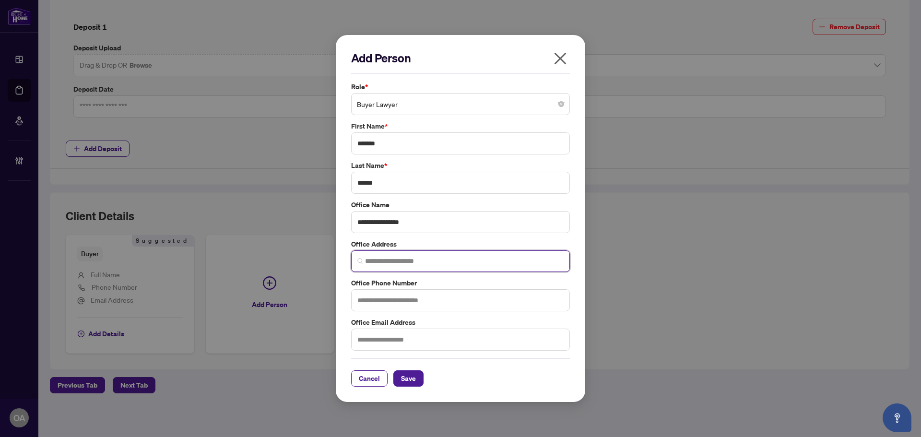
click at [371, 265] on input "search" at bounding box center [464, 261] width 199 height 10
paste input "**********"
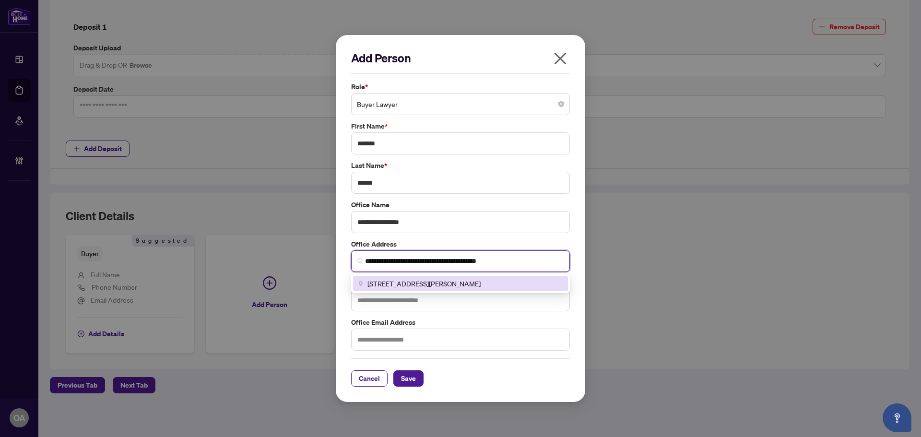
click at [481, 282] on span "[STREET_ADDRESS][PERSON_NAME]" at bounding box center [424, 283] width 113 height 11
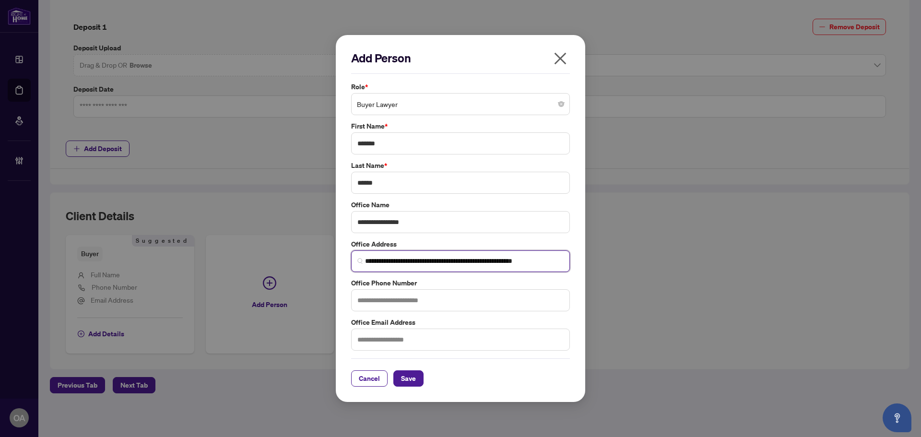
type input "**********"
drag, startPoint x: 389, startPoint y: 303, endPoint x: 411, endPoint y: 302, distance: 21.6
click at [389, 303] on input "text" at bounding box center [460, 300] width 219 height 22
type input "**********"
click at [372, 344] on input "text" at bounding box center [460, 340] width 219 height 22
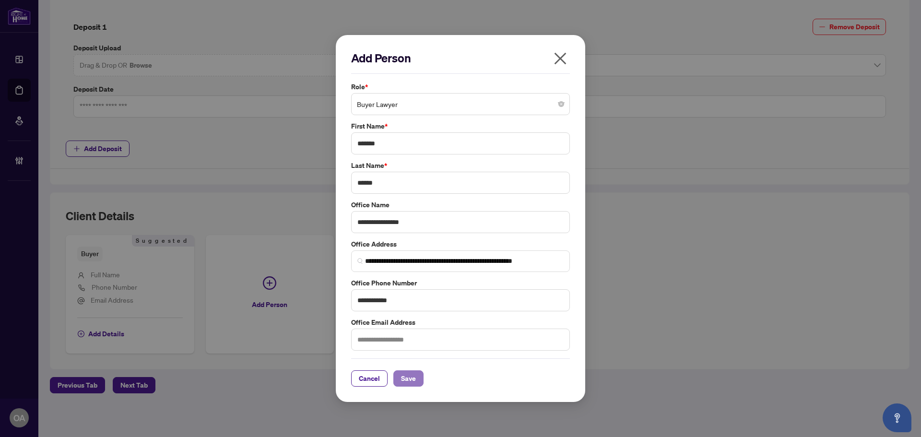
click at [412, 374] on span "Save" at bounding box center [408, 378] width 15 height 15
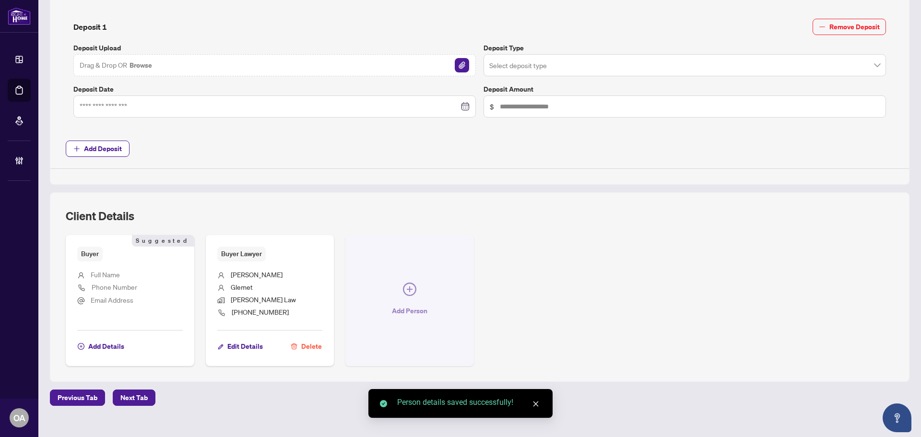
click at [408, 286] on icon "plus-circle" at bounding box center [409, 289] width 13 height 13
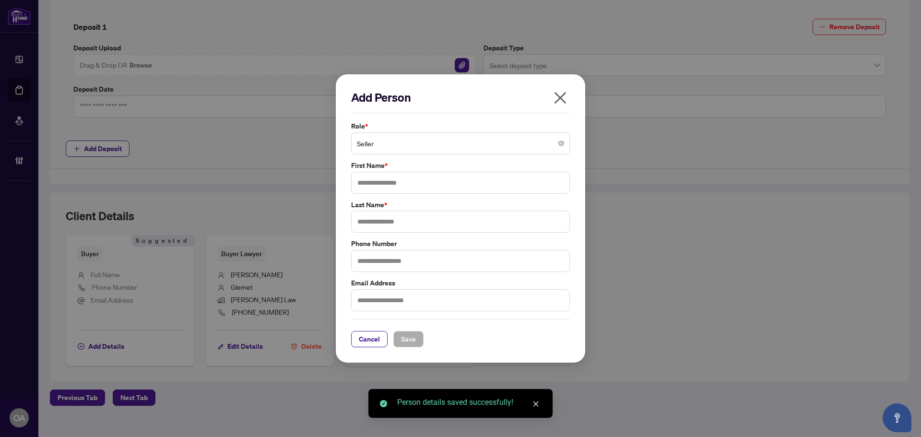
click at [382, 145] on span "Seller" at bounding box center [460, 143] width 207 height 18
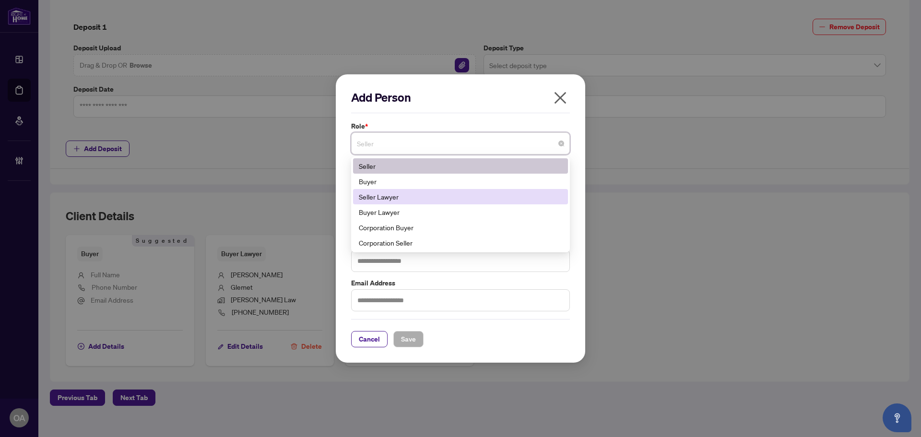
click at [397, 197] on div "Seller Lawyer" at bounding box center [460, 196] width 203 height 11
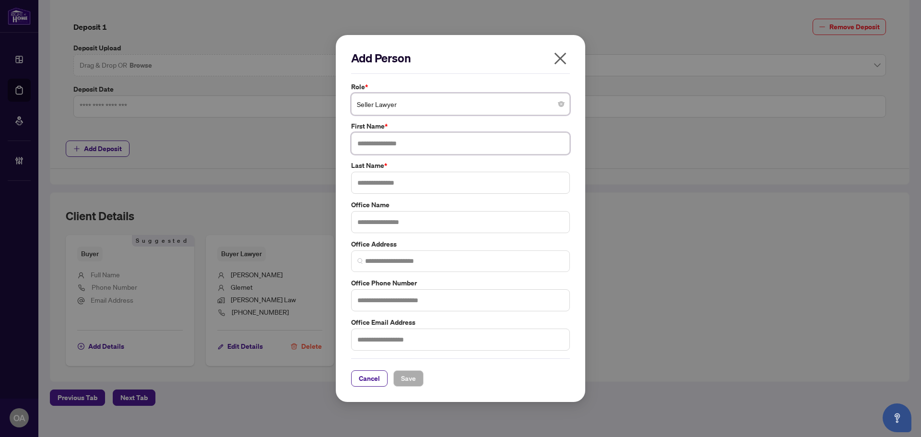
click at [381, 145] on input "text" at bounding box center [460, 143] width 219 height 22
type input "****"
click at [407, 188] on input "text" at bounding box center [460, 183] width 219 height 22
type input "*****"
click at [364, 225] on input "text" at bounding box center [460, 222] width 219 height 22
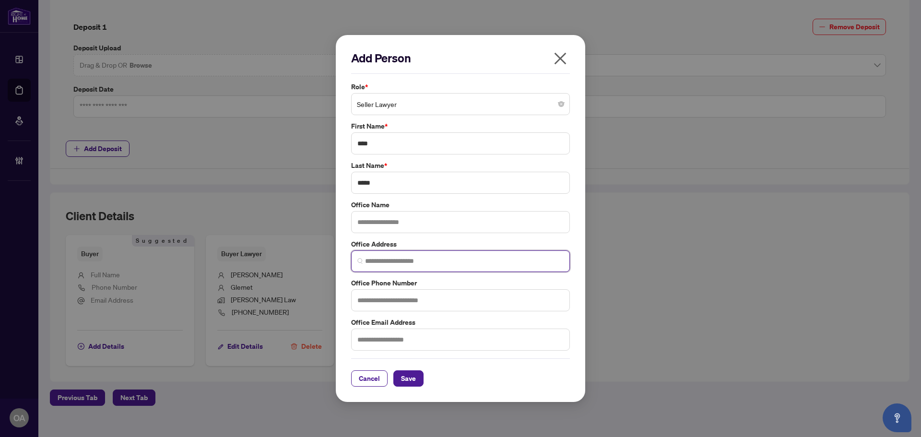
click at [372, 258] on input "search" at bounding box center [464, 261] width 199 height 10
click at [431, 242] on label "Office Address" at bounding box center [460, 244] width 219 height 11
click at [400, 265] on input "search" at bounding box center [464, 261] width 199 height 10
click at [377, 228] on input "text" at bounding box center [460, 222] width 219 height 22
click at [413, 221] on input "text" at bounding box center [460, 222] width 219 height 22
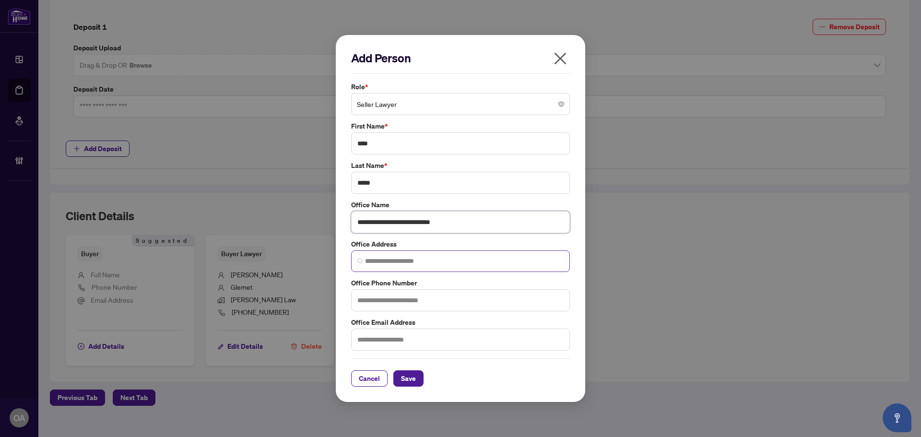
click at [410, 252] on span at bounding box center [460, 262] width 219 height 22
type input "**********"
paste input "**********"
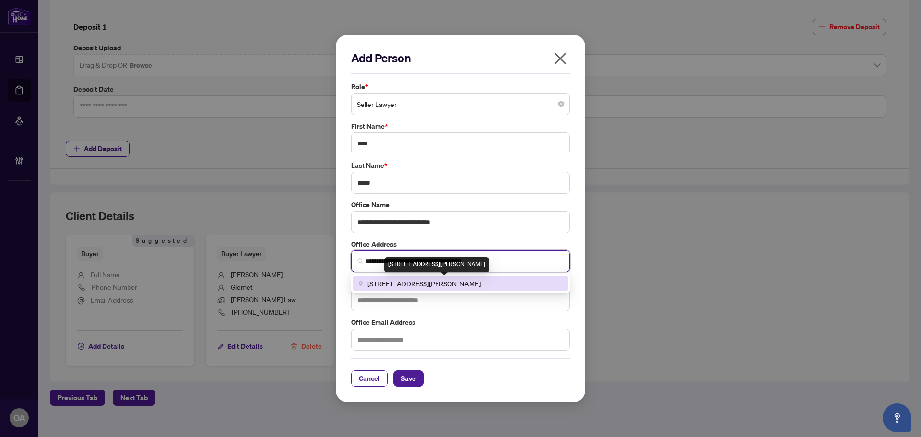
click at [481, 286] on span "[STREET_ADDRESS][PERSON_NAME]" at bounding box center [424, 283] width 113 height 11
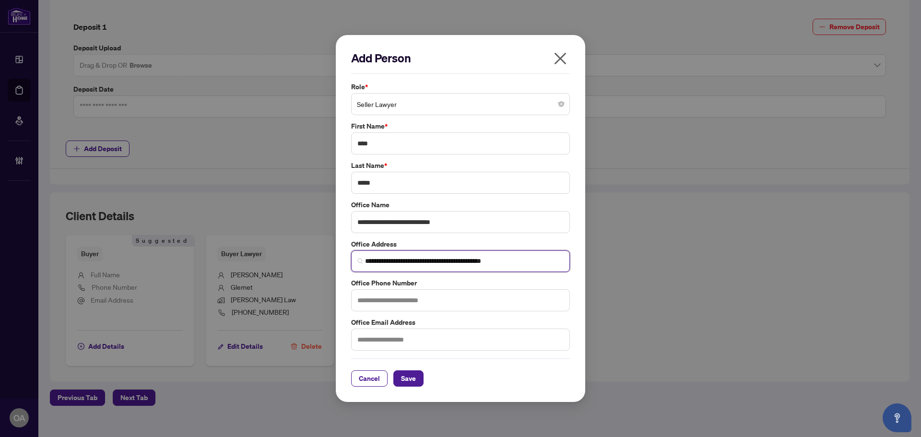
type input "**********"
click at [384, 303] on input "text" at bounding box center [460, 300] width 219 height 22
paste input "**********"
type input "**********"
click at [484, 383] on div "Cancel Save" at bounding box center [460, 379] width 219 height 16
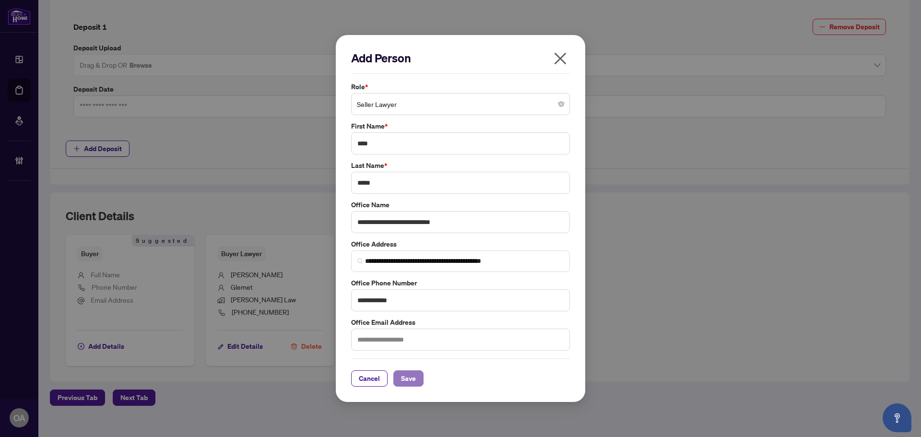
click at [414, 380] on span "Save" at bounding box center [408, 378] width 15 height 15
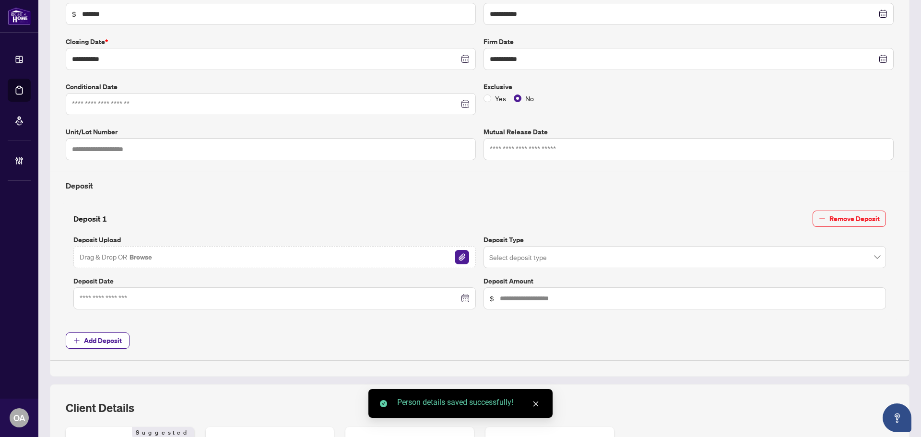
scroll to position [0, 0]
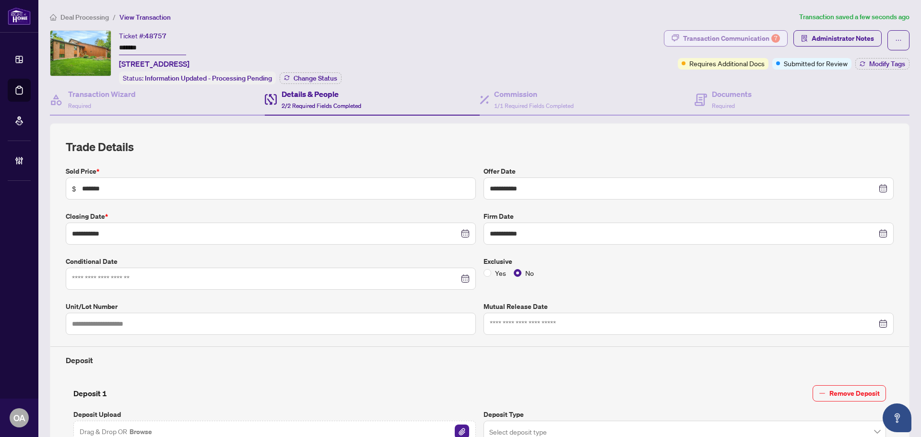
click at [752, 36] on div "Transaction Communication 7" at bounding box center [731, 38] width 97 height 15
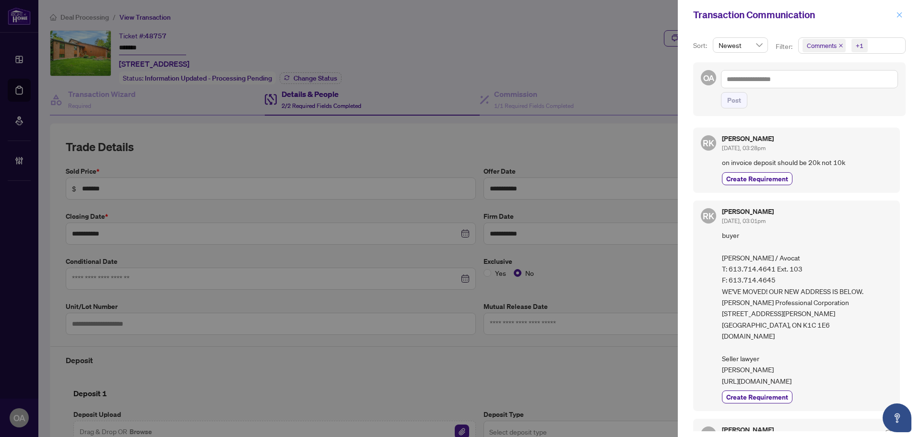
click at [904, 14] on button "button" at bounding box center [900, 15] width 12 height 12
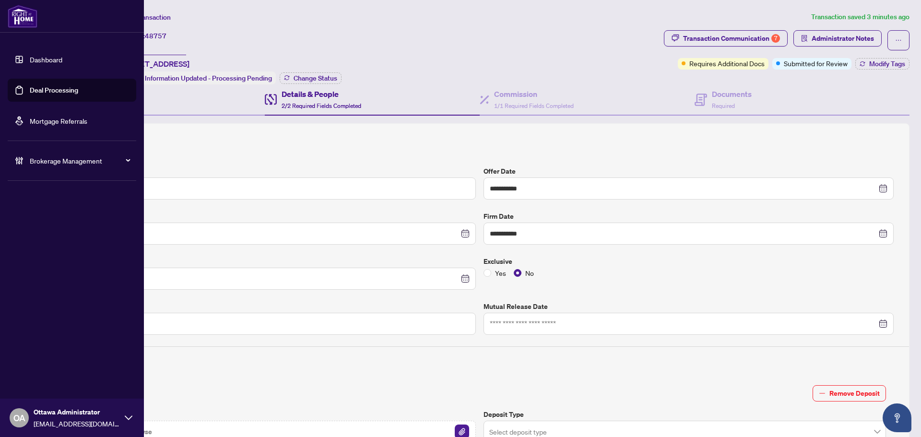
click at [30, 87] on link "Deal Processing" at bounding box center [54, 90] width 48 height 9
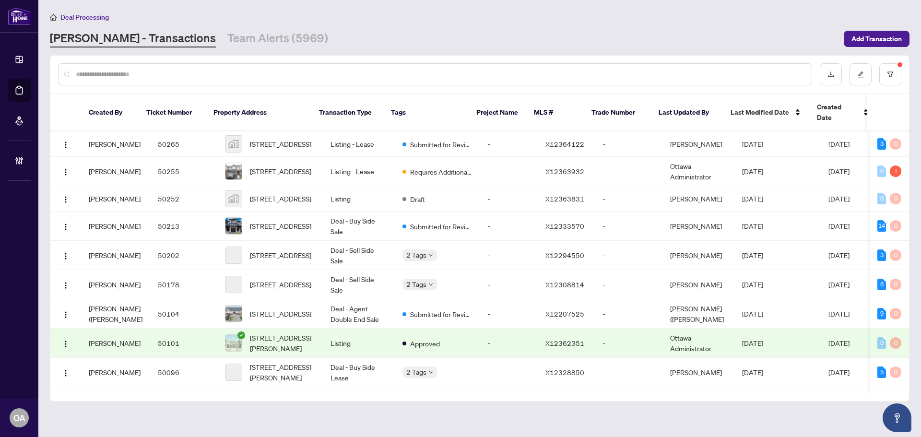
click at [306, 78] on input "text" at bounding box center [440, 74] width 729 height 11
type input "******"
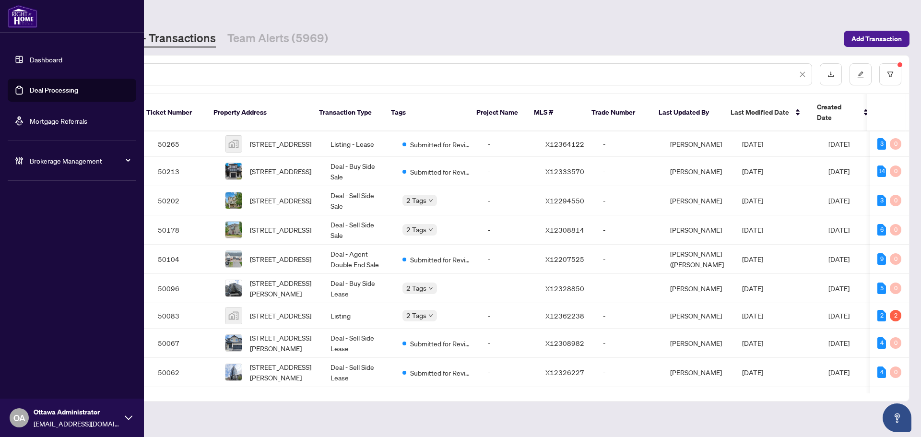
drag, startPoint x: 139, startPoint y: 76, endPoint x: 0, endPoint y: 75, distance: 139.2
click at [0, 75] on div "Dashboard Deal Processing Mortgage Referrals Brokerage Management OA [GEOGRAPHI…" at bounding box center [460, 218] width 921 height 437
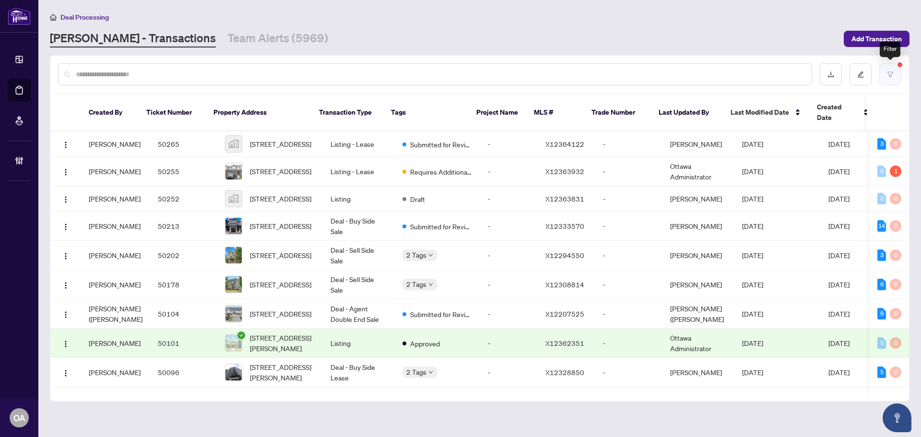
click at [887, 75] on icon "filter" at bounding box center [890, 74] width 7 height 7
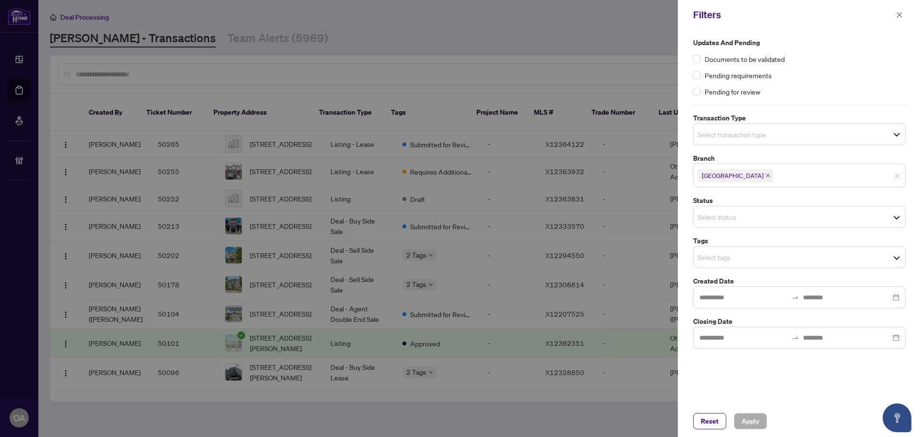
click at [727, 136] on input "search" at bounding box center [731, 135] width 67 height 12
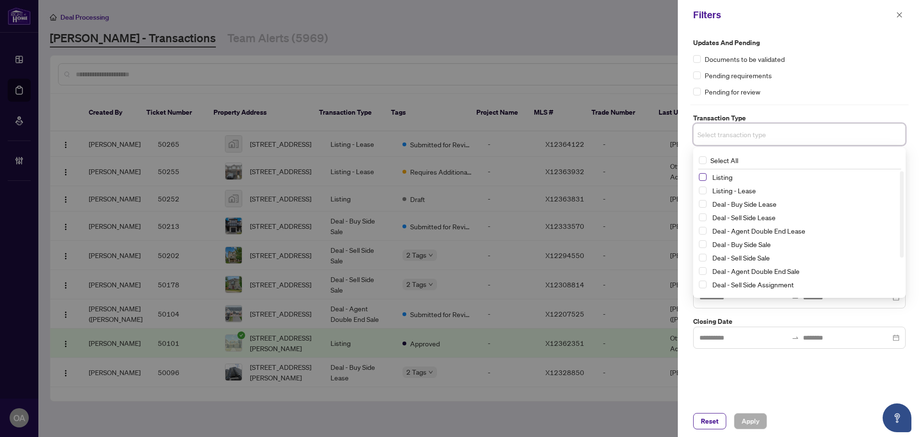
click at [705, 178] on span "Select Listing" at bounding box center [703, 177] width 8 height 8
click at [706, 189] on div "Listing - Lease" at bounding box center [799, 193] width 201 height 12
click at [702, 192] on span "Select Listing - Lease" at bounding box center [703, 193] width 8 height 8
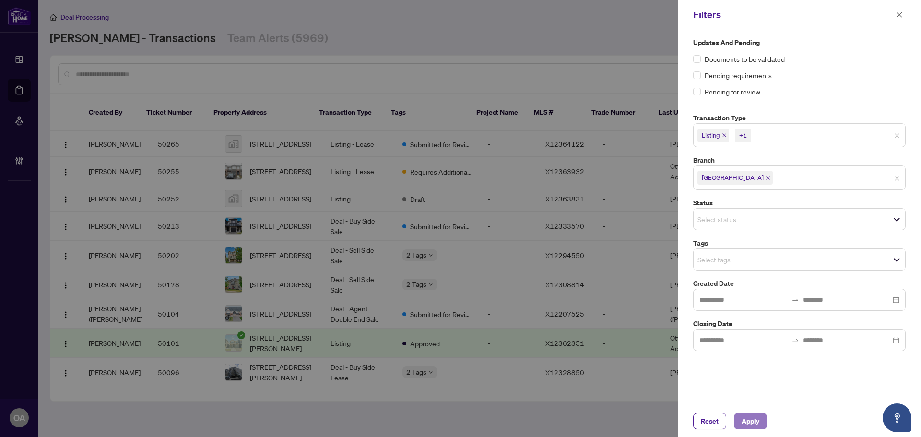
click at [745, 414] on span "Apply" at bounding box center [751, 421] width 18 height 15
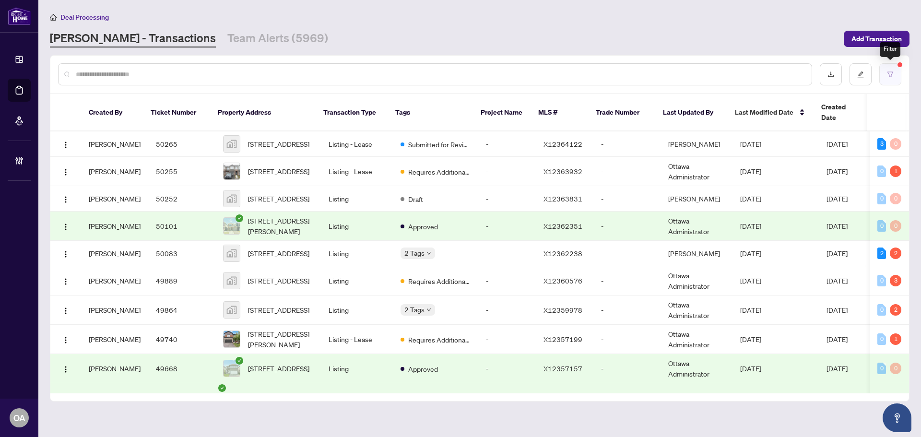
click at [896, 75] on button "button" at bounding box center [891, 74] width 22 height 22
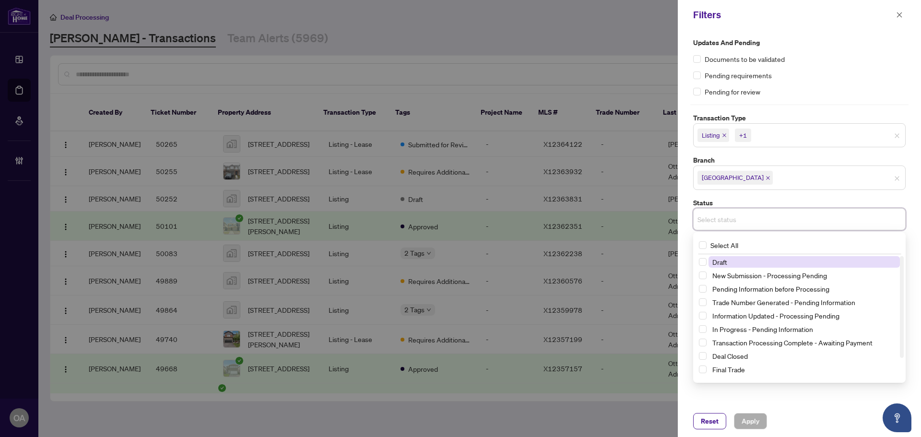
click at [736, 220] on input "search" at bounding box center [731, 220] width 67 height 12
click at [684, 215] on div "Updates and Pending Documents to be validated Pending requirements Pending for …" at bounding box center [799, 218] width 243 height 376
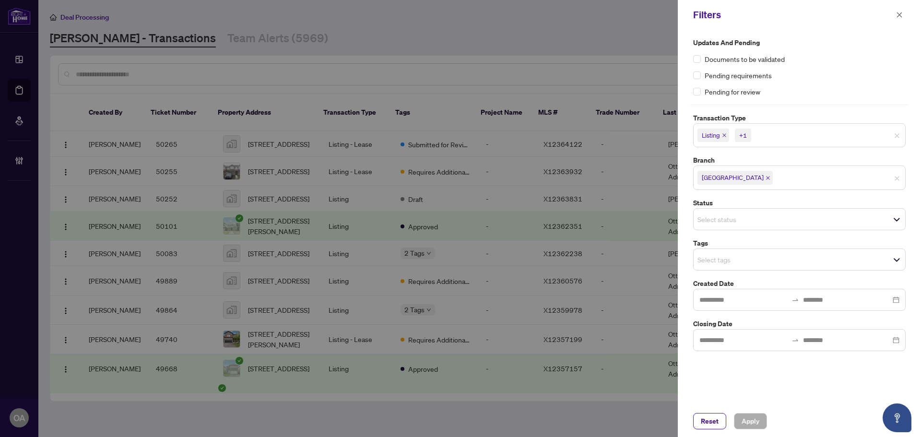
click at [711, 263] on input "search" at bounding box center [731, 260] width 67 height 12
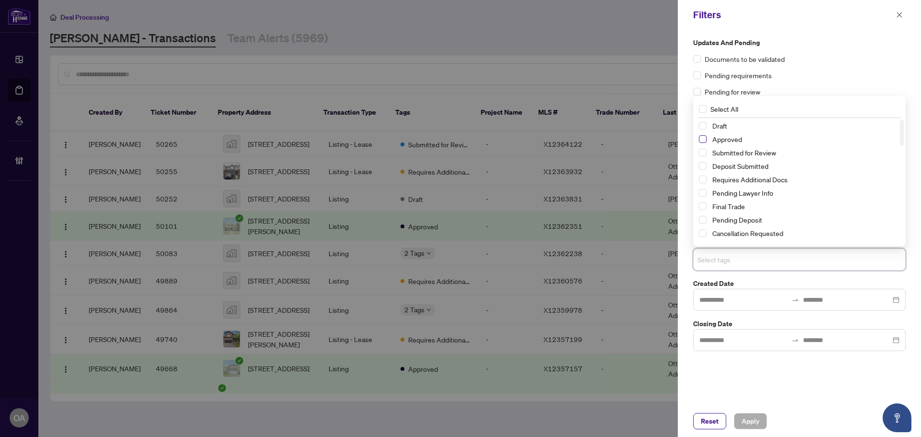
click at [704, 139] on span "Select Approved" at bounding box center [703, 139] width 8 height 8
click at [705, 155] on span "Select Submitted for Review" at bounding box center [703, 153] width 8 height 8
drag, startPoint x: 703, startPoint y: 135, endPoint x: 796, endPoint y: 256, distance: 153.0
click at [703, 135] on div "Approved" at bounding box center [799, 139] width 201 height 12
click at [703, 139] on span "Select Approved" at bounding box center [703, 139] width 8 height 8
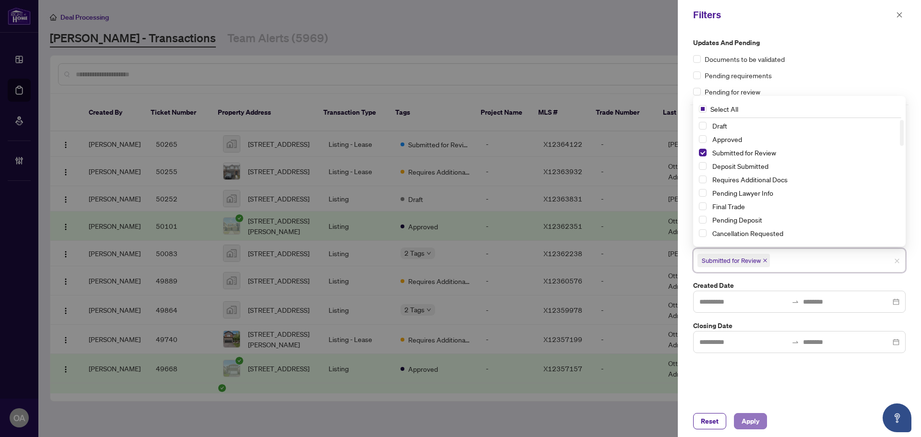
click at [752, 420] on span "Apply" at bounding box center [751, 421] width 18 height 15
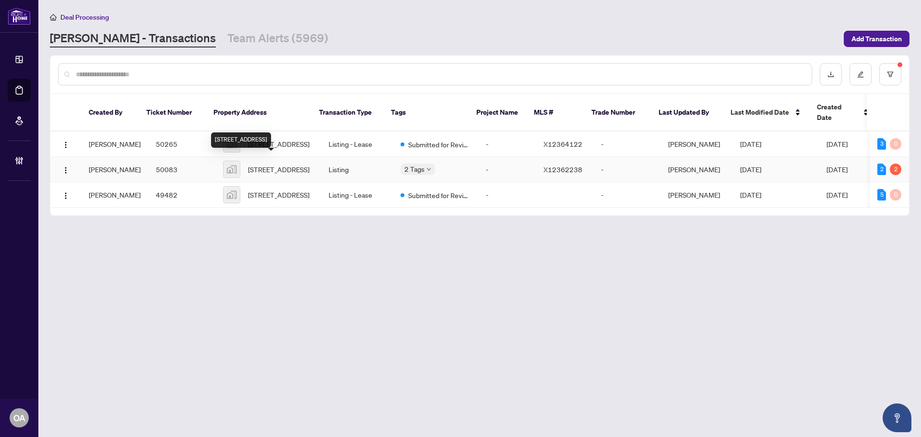
click at [285, 164] on span "[STREET_ADDRESS]" at bounding box center [278, 169] width 61 height 11
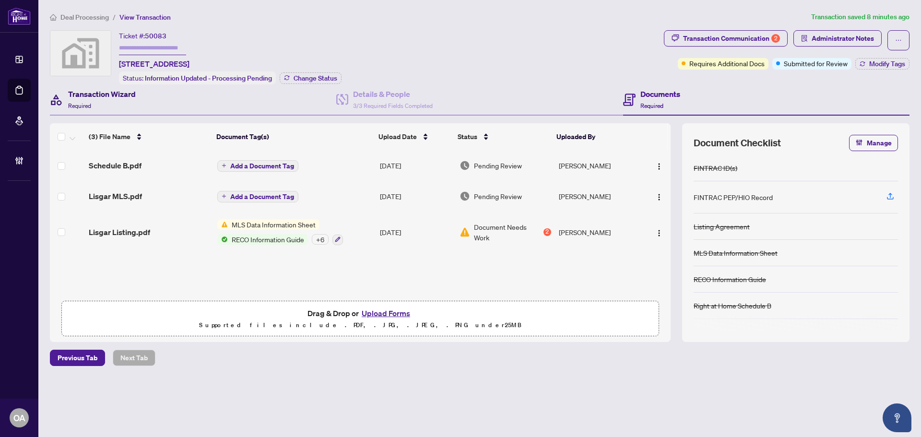
click at [120, 96] on h4 "Transaction Wizard" at bounding box center [102, 94] width 68 height 12
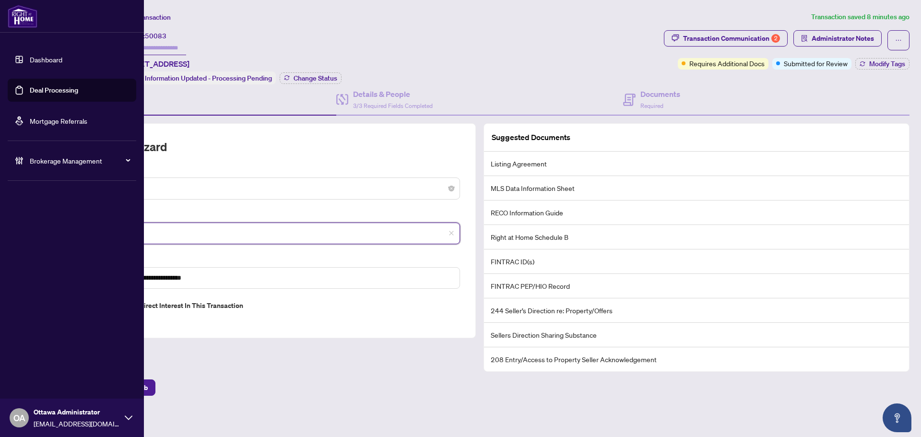
drag, startPoint x: 129, startPoint y: 231, endPoint x: 0, endPoint y: 214, distance: 129.7
click at [0, 214] on div "**********" at bounding box center [460, 218] width 921 height 437
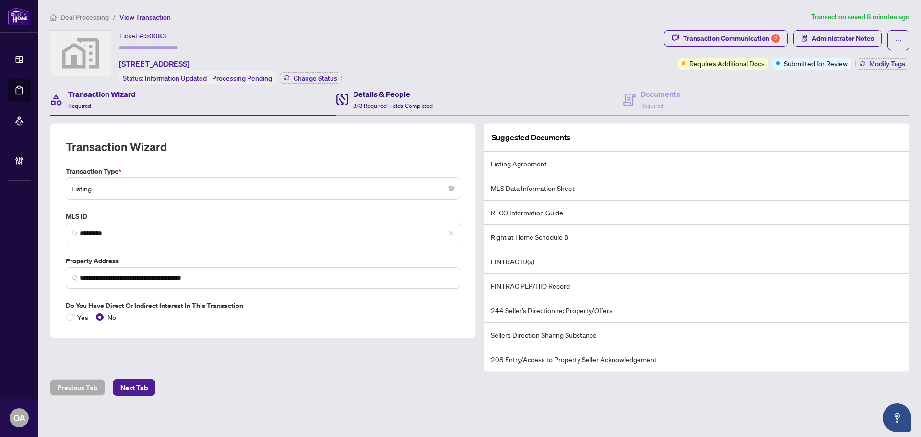
drag, startPoint x: 385, startPoint y: 93, endPoint x: 523, endPoint y: 88, distance: 138.3
click at [385, 93] on h4 "Details & People" at bounding box center [393, 94] width 80 height 12
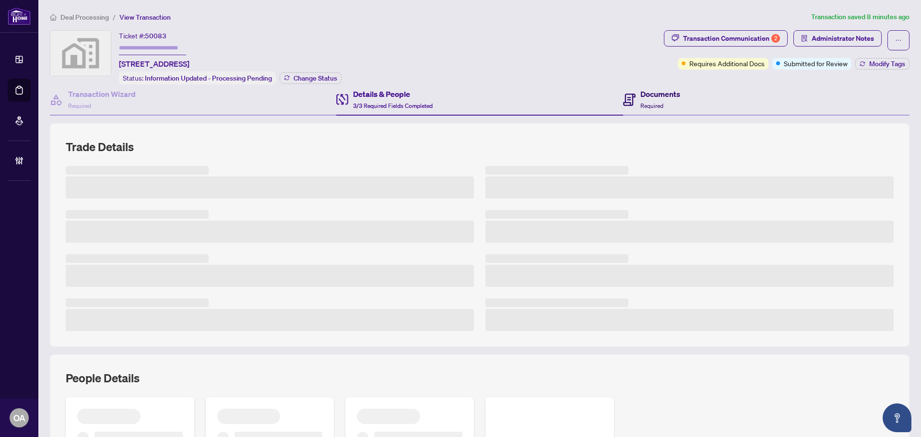
click at [651, 89] on h4 "Documents" at bounding box center [661, 94] width 40 height 12
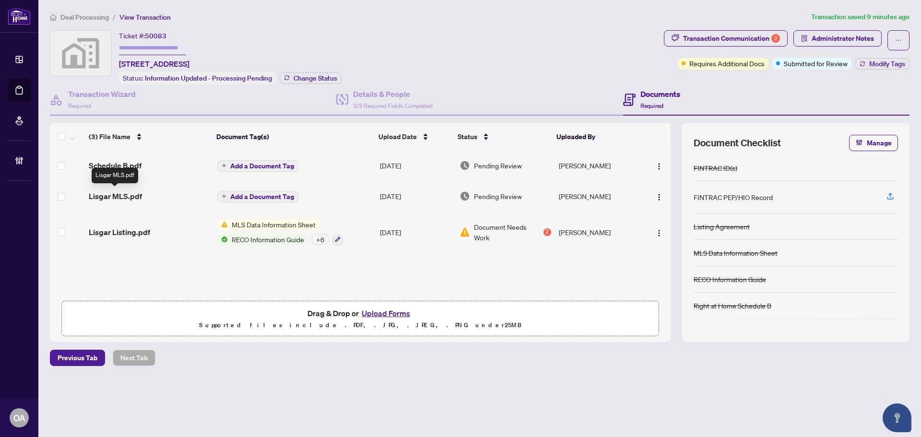
click at [135, 191] on span "Lisgar MLS.pdf" at bounding box center [115, 197] width 53 height 12
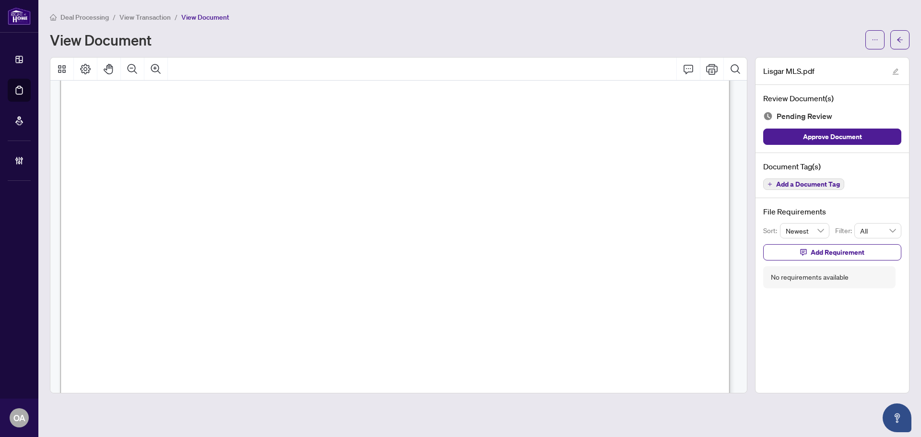
scroll to position [1104, 0]
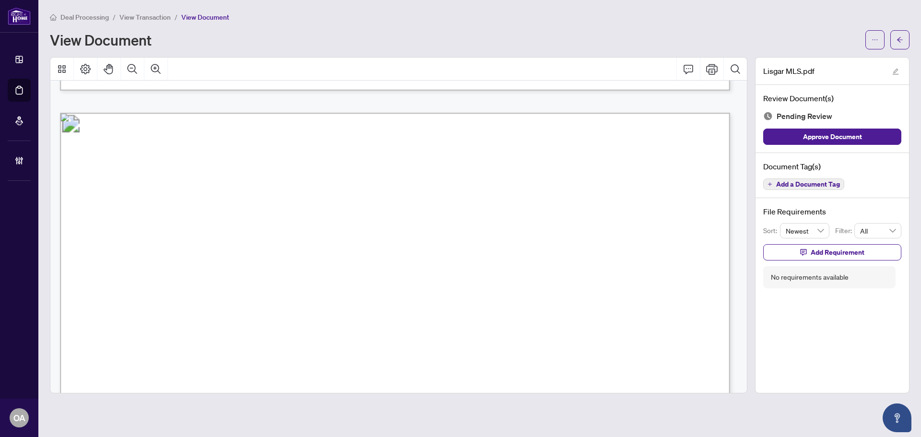
click at [828, 185] on span "Add a Document Tag" at bounding box center [809, 184] width 64 height 7
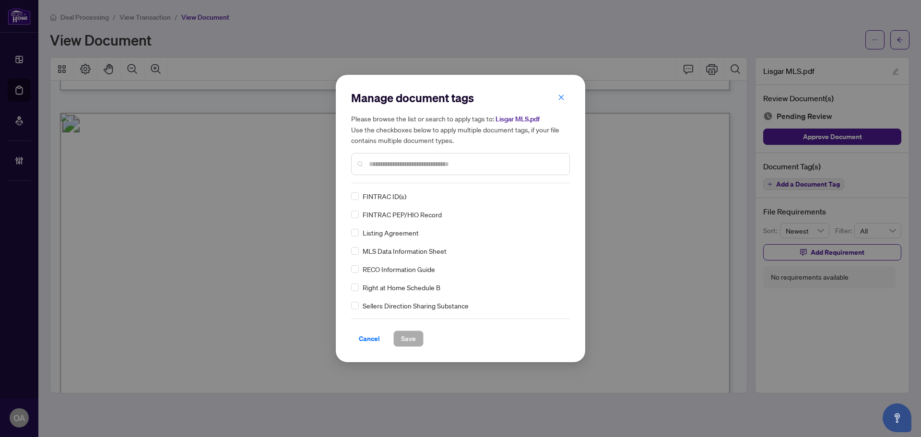
click at [445, 163] on input "text" at bounding box center [465, 164] width 193 height 11
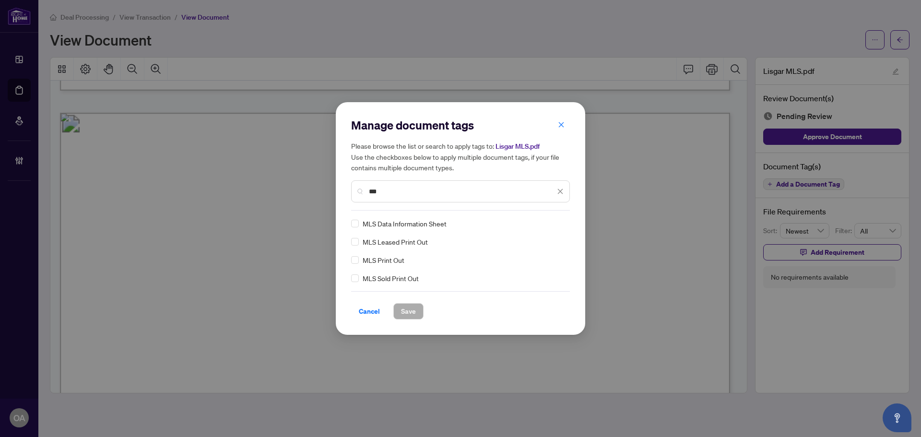
type input "***"
click at [557, 222] on div at bounding box center [555, 224] width 18 height 10
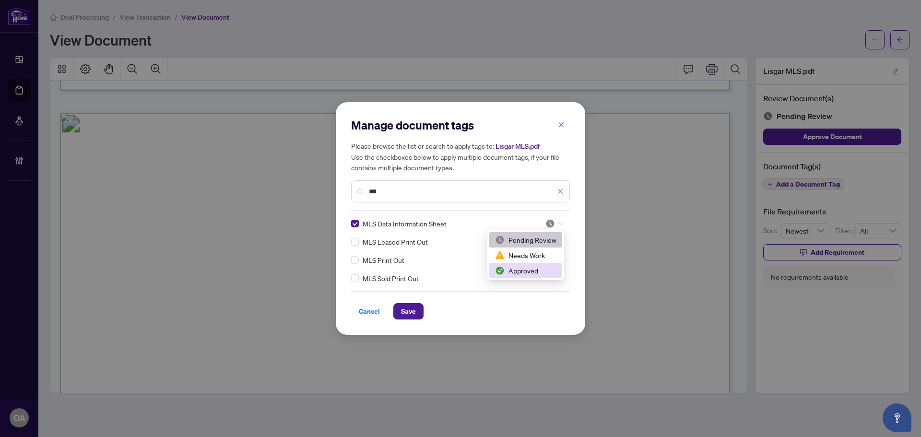
click at [528, 277] on div "Approved" at bounding box center [526, 270] width 73 height 15
click at [412, 317] on span "Save" at bounding box center [408, 311] width 15 height 15
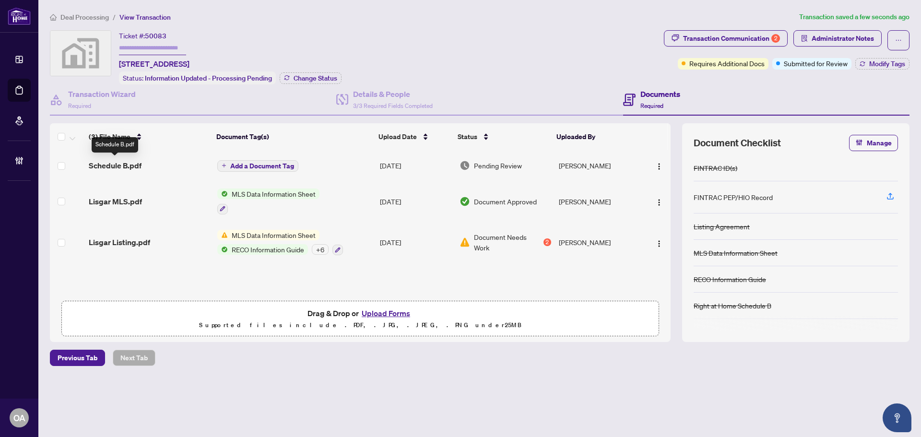
click at [130, 161] on span "Schedule B.pdf" at bounding box center [115, 166] width 53 height 12
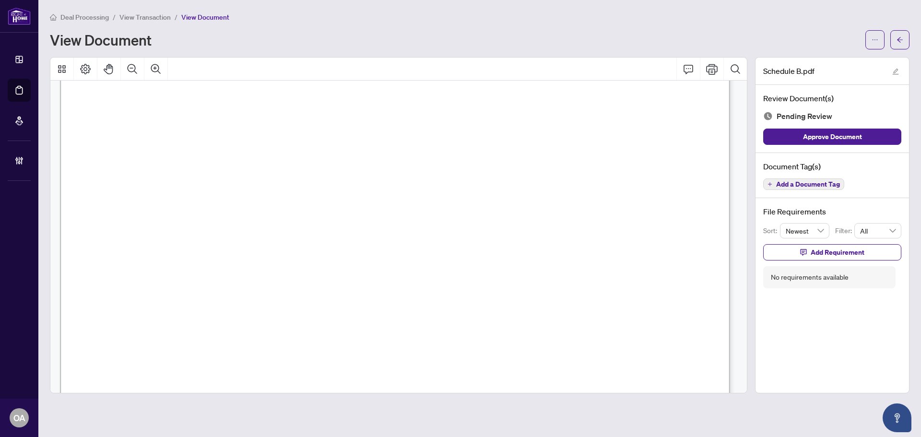
scroll to position [96, 0]
click at [806, 183] on span "Add a Document Tag" at bounding box center [809, 184] width 64 height 7
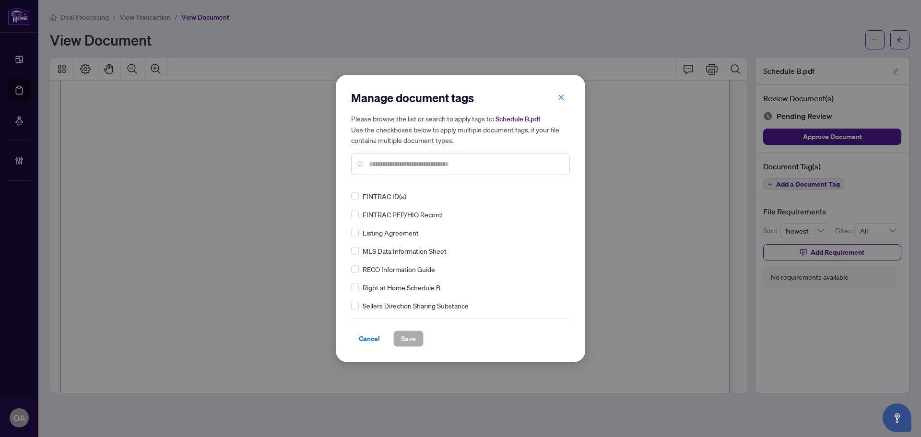
click at [390, 167] on input "text" at bounding box center [465, 164] width 193 height 11
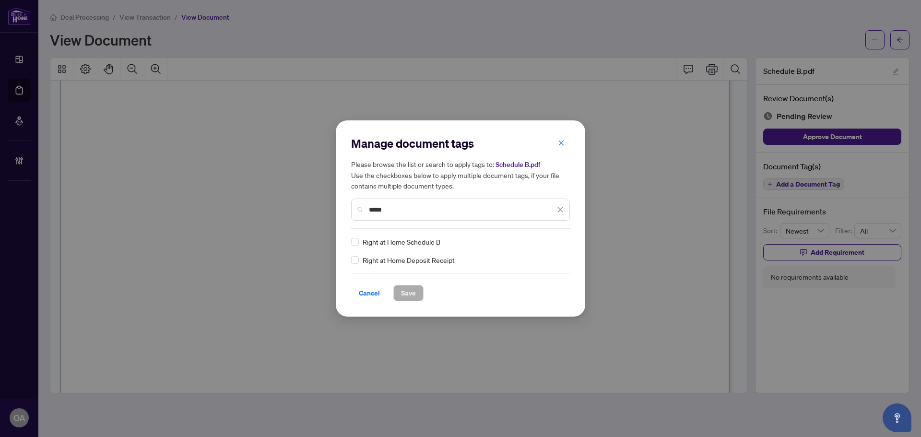
type input "*****"
click at [561, 241] on icon at bounding box center [561, 242] width 6 height 4
click at [507, 287] on div "Approved" at bounding box center [525, 289] width 61 height 11
click at [392, 282] on div "Cancel Save" at bounding box center [460, 287] width 219 height 28
click at [410, 292] on span "Save" at bounding box center [408, 293] width 15 height 15
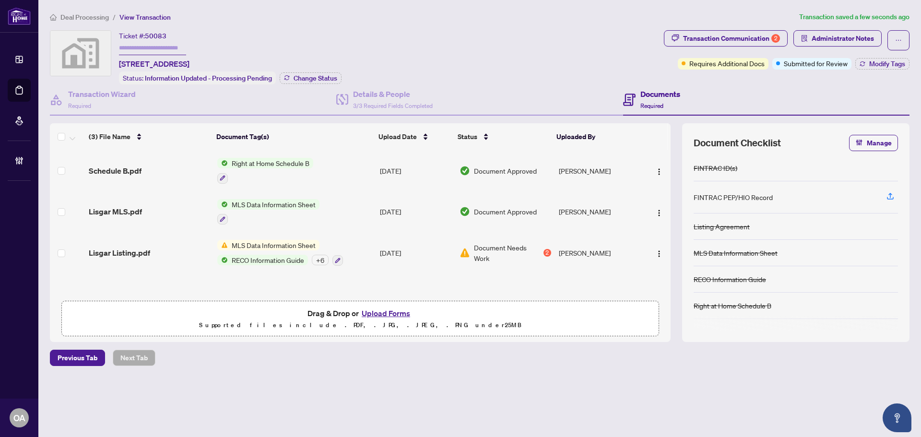
scroll to position [0, 0]
click at [338, 260] on icon "button" at bounding box center [338, 260] width 6 height 6
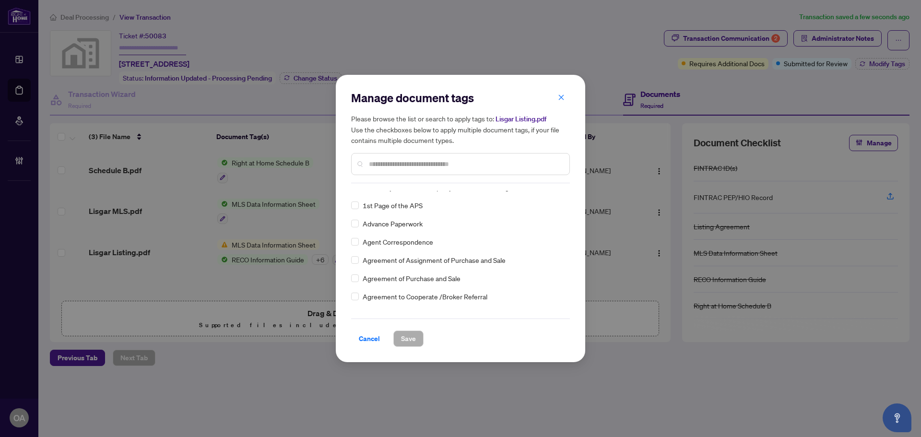
scroll to position [192, 0]
click at [563, 99] on icon "close" at bounding box center [561, 97] width 7 height 7
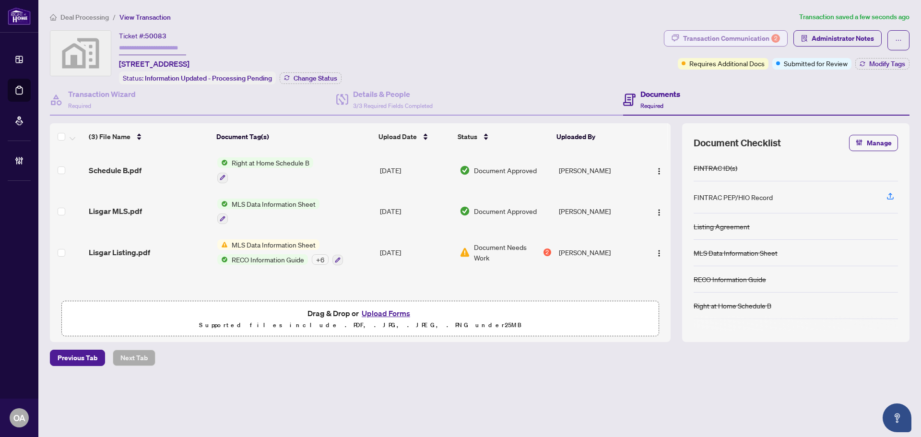
click at [721, 36] on div "Transaction Communication 2" at bounding box center [731, 38] width 97 height 15
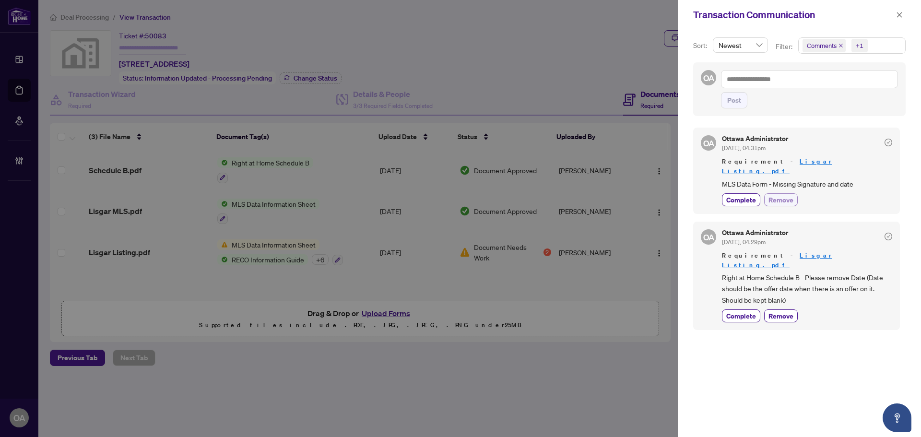
click at [777, 195] on span "Remove" at bounding box center [781, 200] width 25 height 10
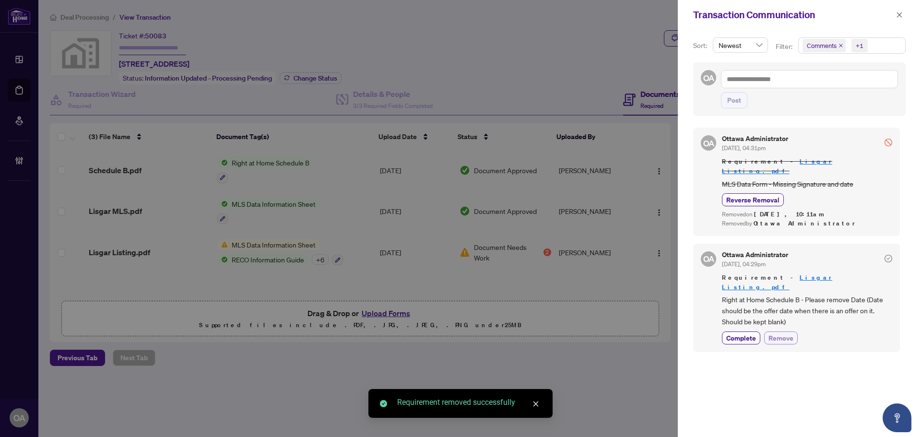
click at [786, 333] on span "Remove" at bounding box center [781, 338] width 25 height 10
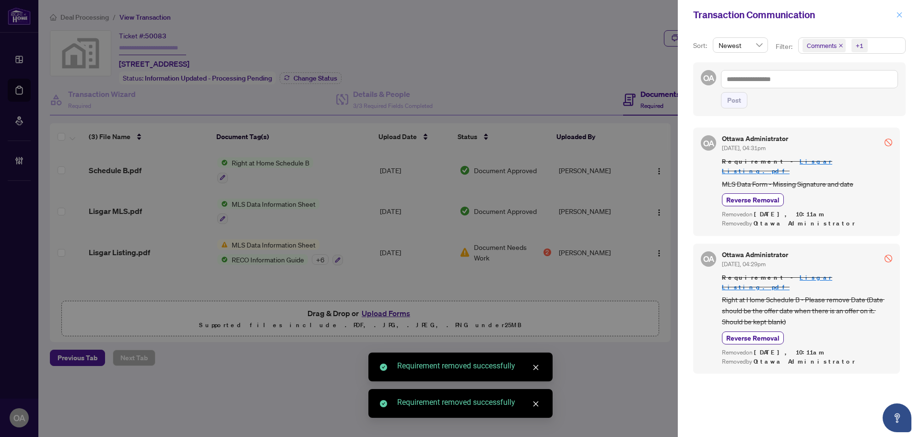
click at [901, 14] on icon "close" at bounding box center [899, 14] width 5 height 5
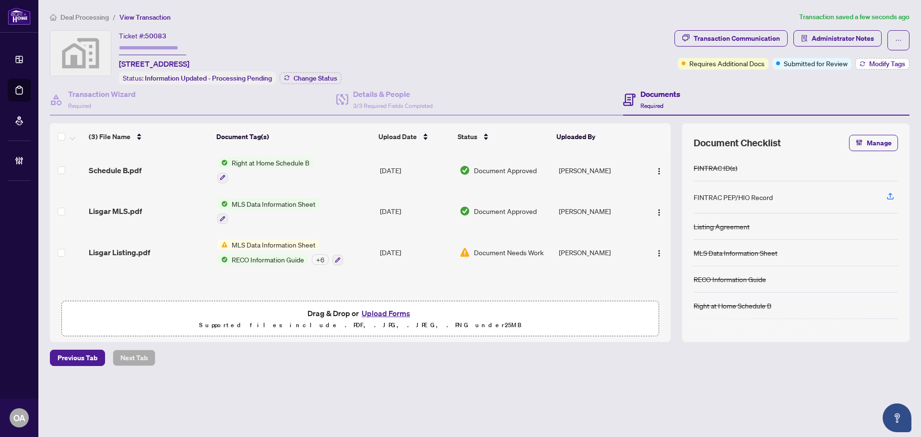
click at [889, 63] on span "Modify Tags" at bounding box center [888, 63] width 36 height 7
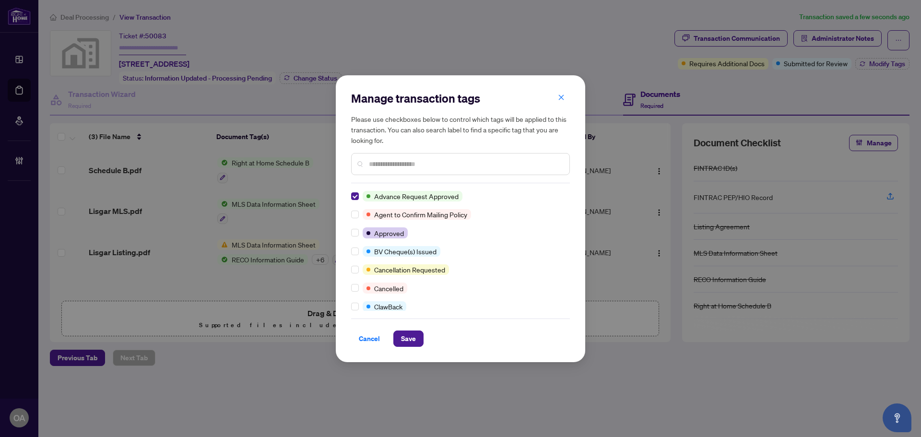
scroll to position [0, 0]
click at [403, 337] on span "Save" at bounding box center [408, 338] width 15 height 15
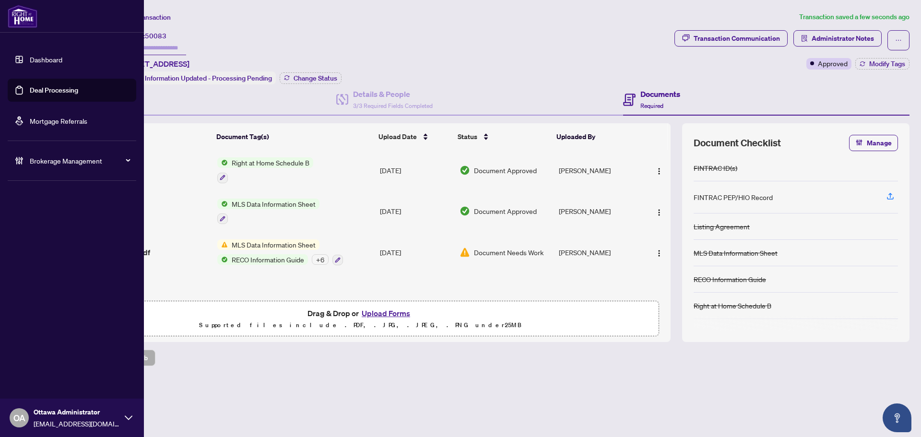
click at [44, 91] on link "Deal Processing" at bounding box center [54, 90] width 48 height 9
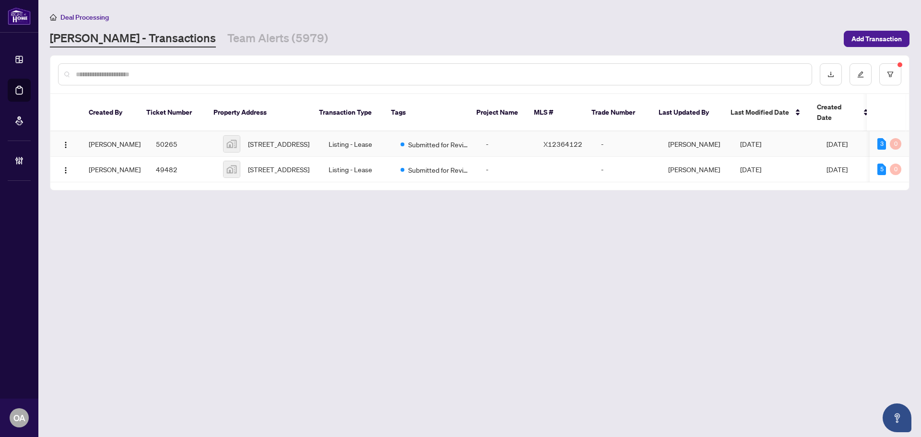
click at [446, 139] on span "Submitted for Review" at bounding box center [439, 144] width 62 height 11
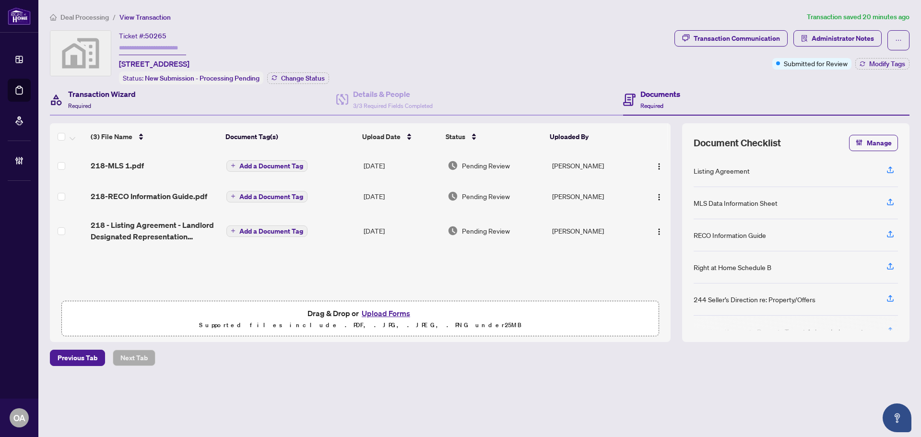
click at [96, 96] on h4 "Transaction Wizard" at bounding box center [102, 94] width 68 height 12
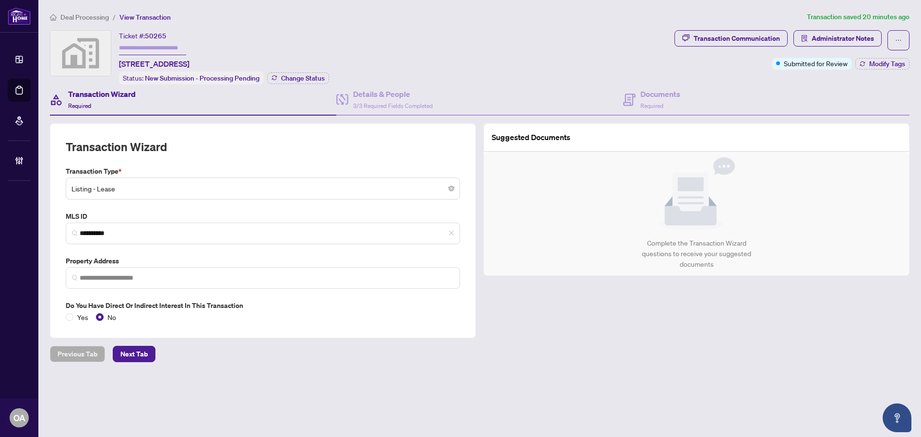
type input "**********"
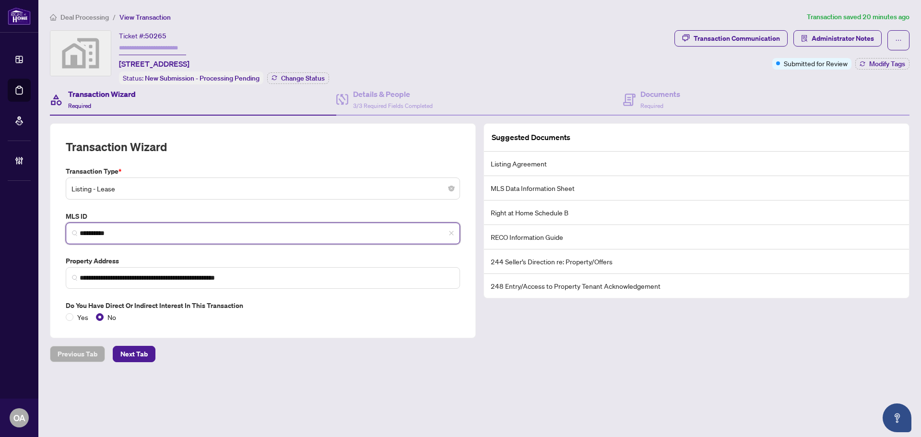
drag, startPoint x: 116, startPoint y: 234, endPoint x: 44, endPoint y: 230, distance: 72.5
click at [44, 230] on main "**********" at bounding box center [479, 218] width 883 height 437
click at [139, 238] on span "*********" at bounding box center [263, 234] width 395 height 22
click at [133, 229] on input "*********" at bounding box center [267, 233] width 374 height 10
drag, startPoint x: 47, startPoint y: 222, endPoint x: 49, endPoint y: 207, distance: 15.6
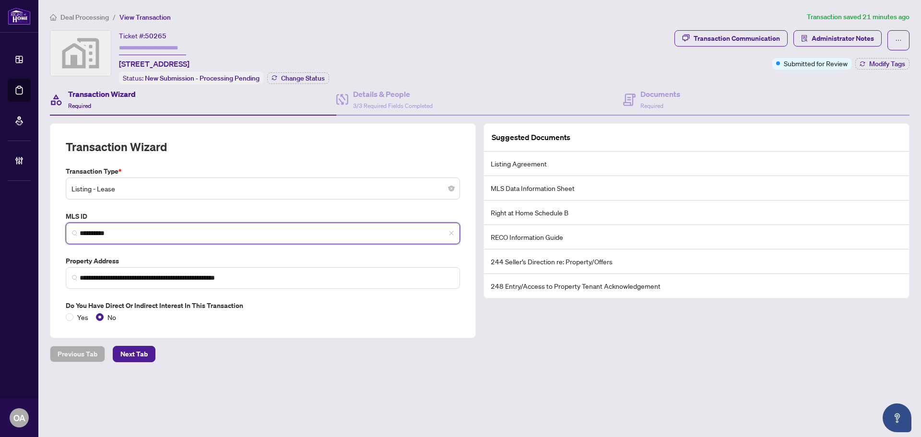
click at [33, 222] on div "**********" at bounding box center [460, 218] width 921 height 437
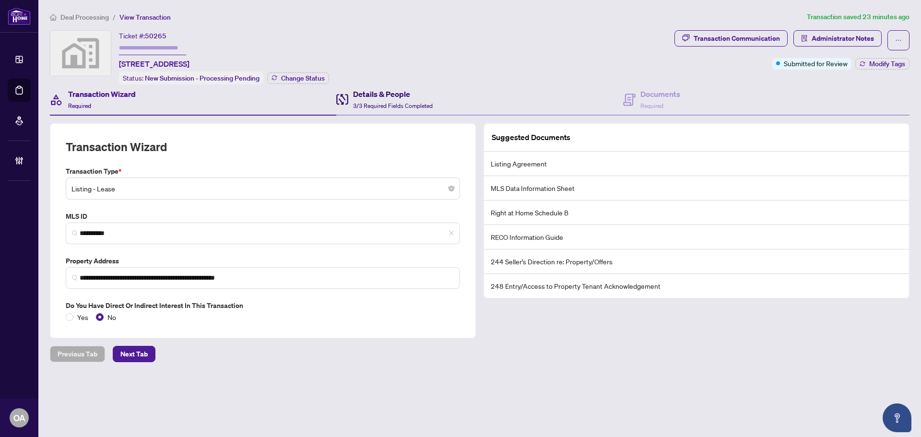
drag, startPoint x: 384, startPoint y: 90, endPoint x: 524, endPoint y: 77, distance: 140.3
click at [384, 90] on h4 "Details & People" at bounding box center [393, 94] width 80 height 12
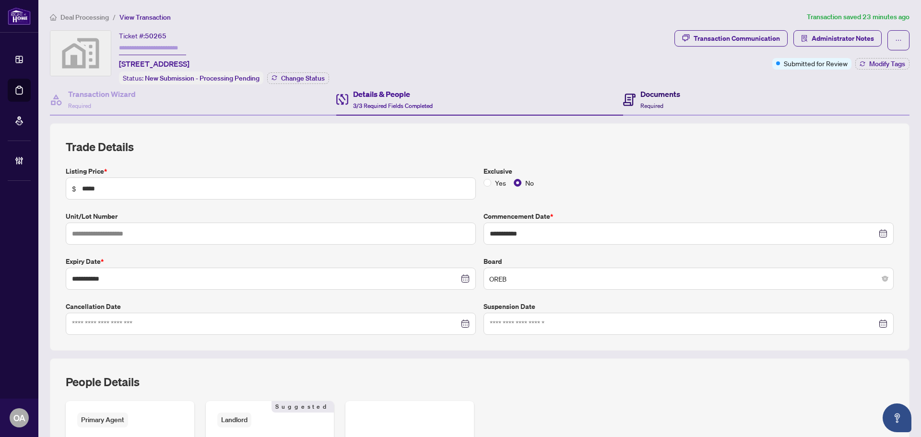
click at [642, 91] on h4 "Documents" at bounding box center [661, 94] width 40 height 12
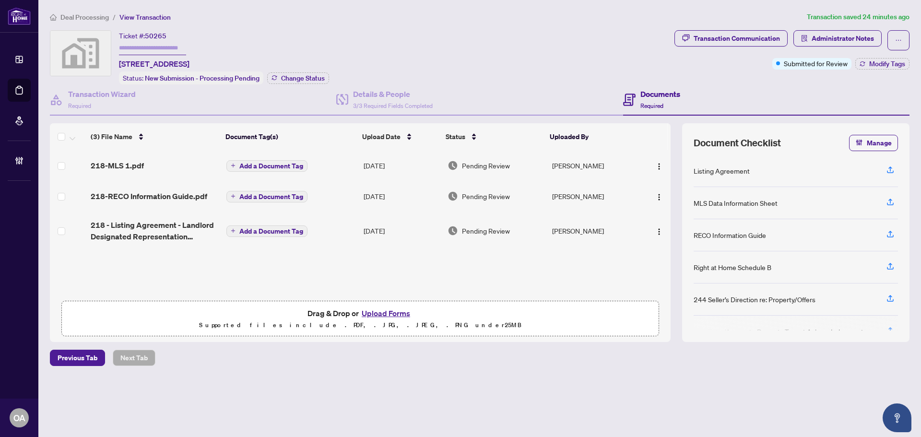
click at [109, 173] on td "218-MLS 1.pdf" at bounding box center [155, 165] width 136 height 31
click at [159, 162] on div "218-MLS 1.pdf" at bounding box center [155, 166] width 128 height 12
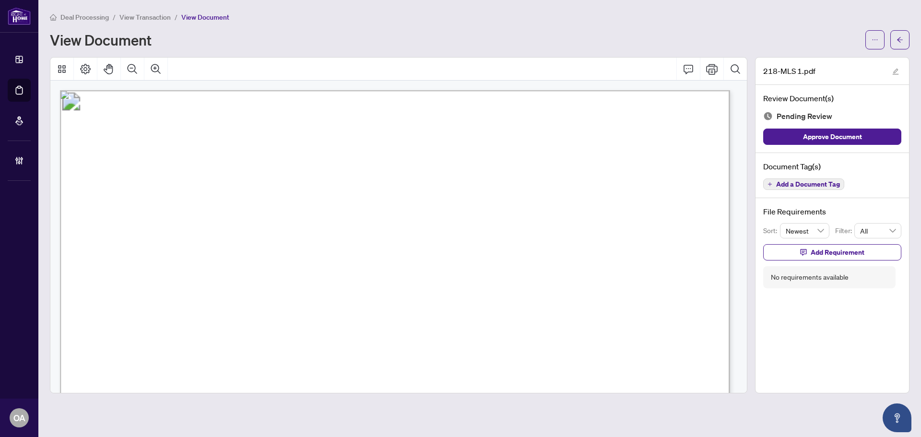
click at [825, 183] on span "Add a Document Tag" at bounding box center [809, 184] width 64 height 7
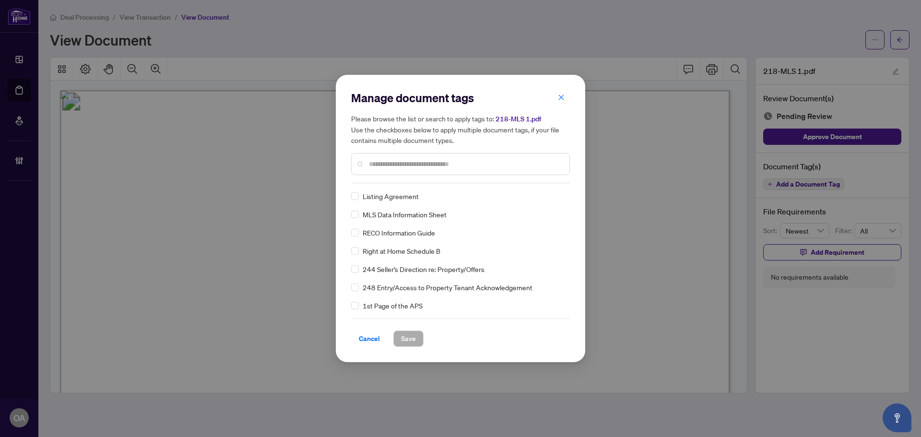
click at [404, 165] on input "text" at bounding box center [465, 164] width 193 height 11
click at [355, 218] on label at bounding box center [355, 214] width 8 height 11
click at [559, 195] on icon at bounding box center [561, 196] width 6 height 4
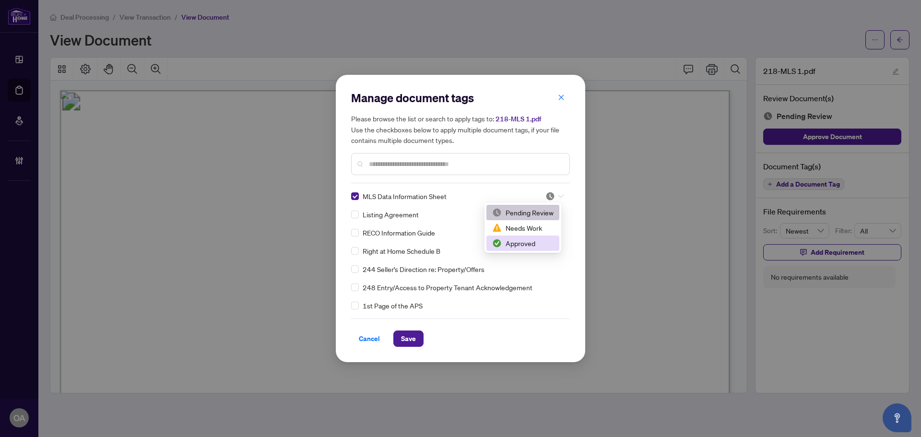
click at [534, 244] on div "Approved" at bounding box center [522, 243] width 61 height 11
drag, startPoint x: 407, startPoint y: 338, endPoint x: 247, endPoint y: 123, distance: 267.9
click at [407, 337] on span "Save" at bounding box center [408, 338] width 15 height 15
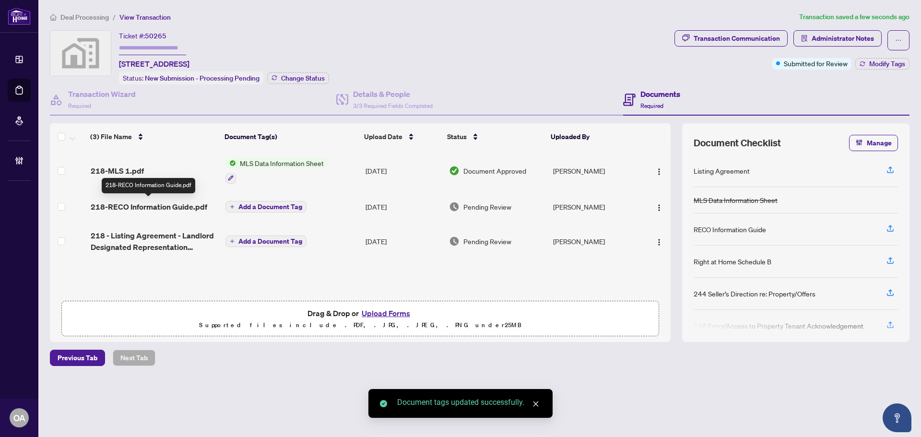
click at [167, 204] on span "218-RECO Information Guide.pdf" at bounding box center [149, 207] width 117 height 12
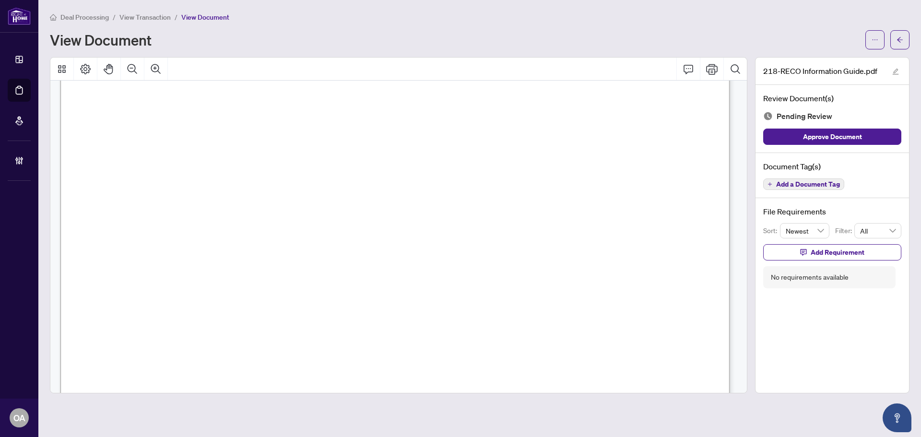
scroll to position [10721, 0]
click at [801, 184] on span "Add a Document Tag" at bounding box center [809, 184] width 64 height 7
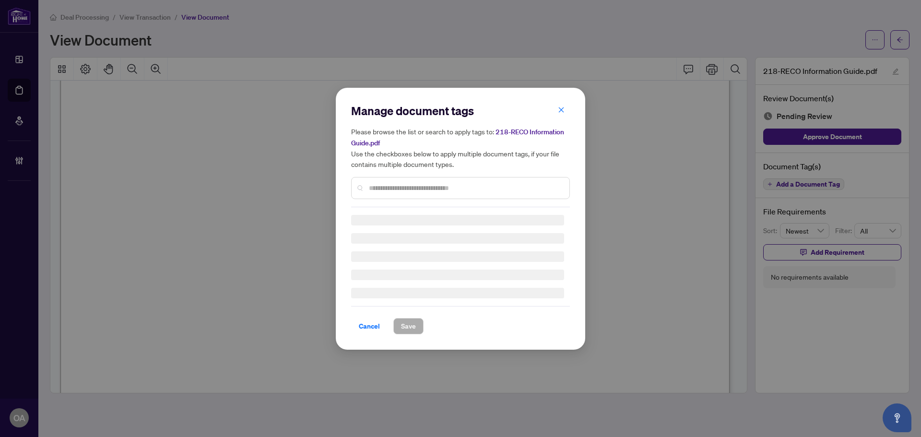
click at [374, 192] on input "text" at bounding box center [465, 188] width 193 height 11
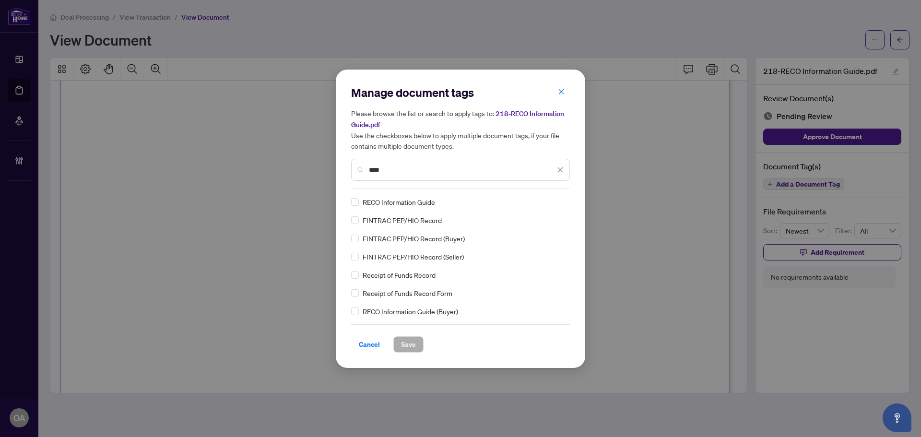
type input "****"
click at [558, 201] on icon at bounding box center [561, 201] width 6 height 3
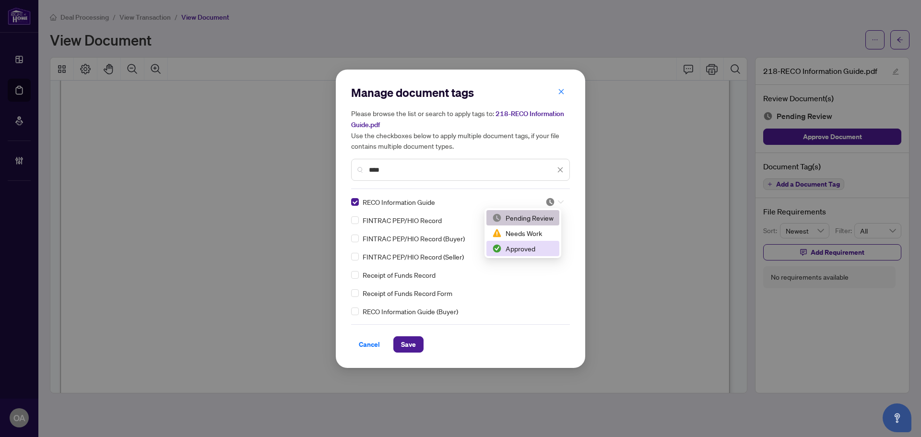
click at [522, 249] on div "Approved" at bounding box center [522, 248] width 61 height 11
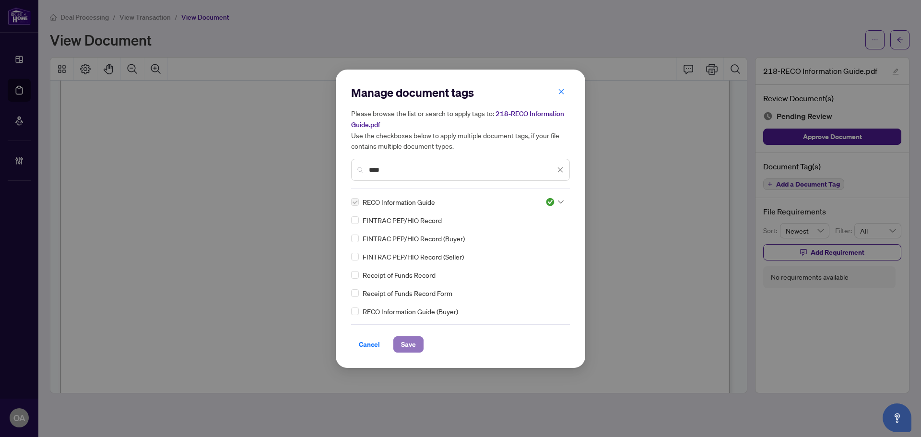
click at [399, 343] on button "Save" at bounding box center [409, 344] width 30 height 16
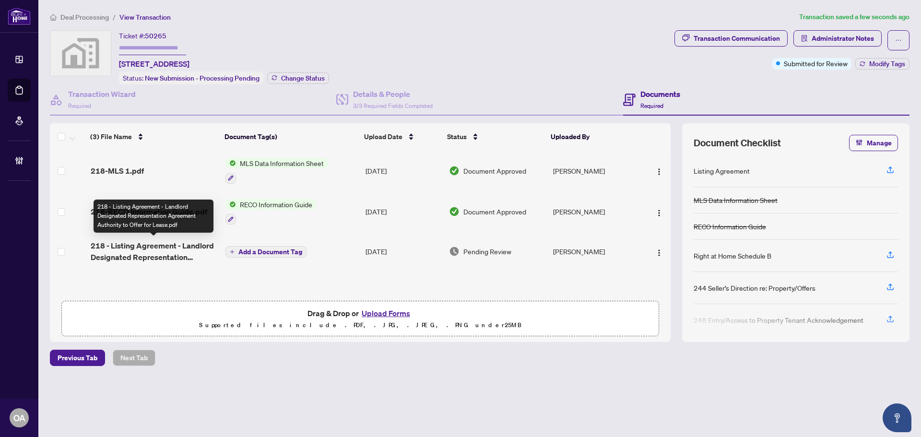
click at [159, 233] on td "218 - Listing Agreement - Landlord Designated Representation Agreement Authorit…" at bounding box center [154, 251] width 135 height 38
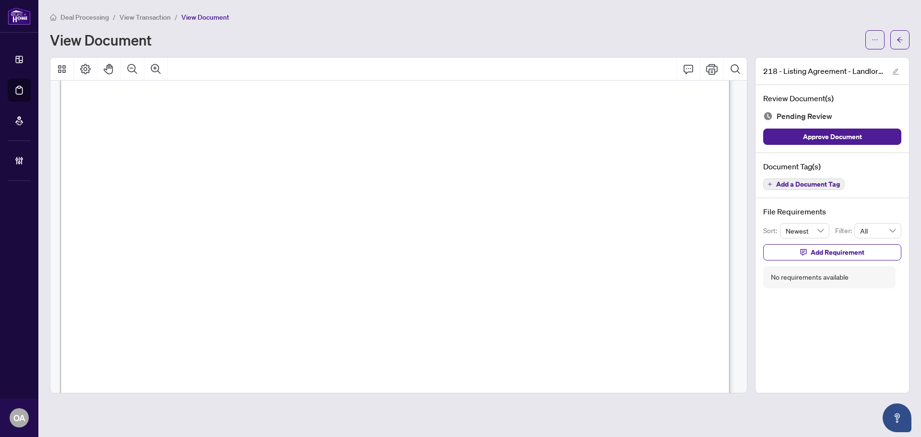
scroll to position [2112, 0]
drag, startPoint x: 204, startPoint y: 213, endPoint x: 271, endPoint y: 209, distance: 67.3
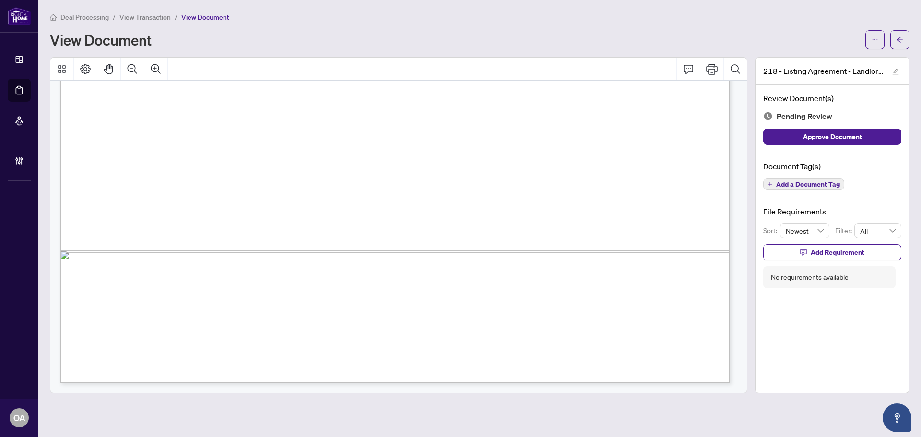
click at [822, 185] on span "Add a Document Tag" at bounding box center [809, 184] width 64 height 7
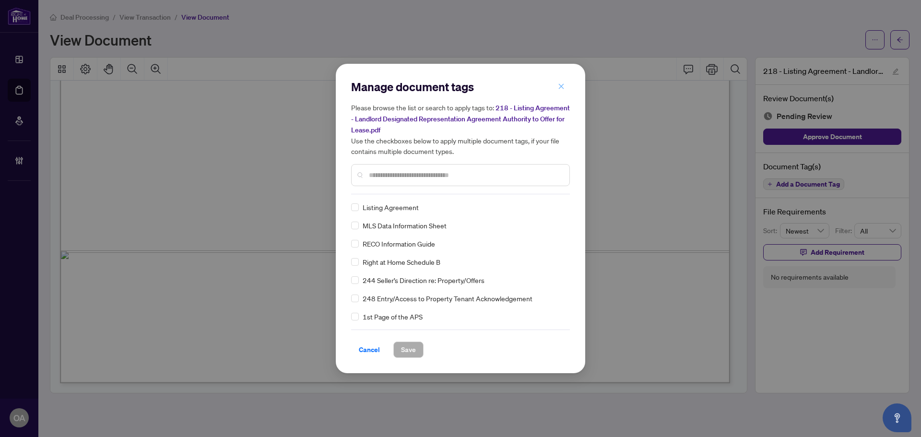
click at [559, 87] on icon "close" at bounding box center [561, 86] width 7 height 7
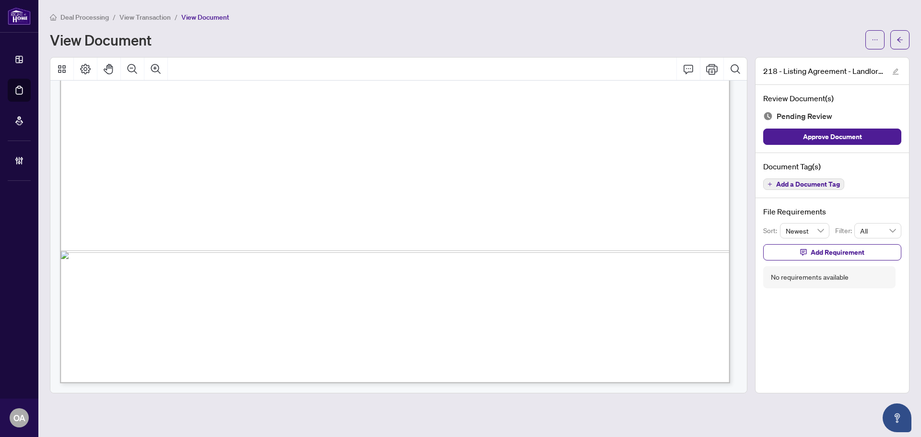
click at [784, 181] on span "Add a Document Tag" at bounding box center [809, 184] width 64 height 7
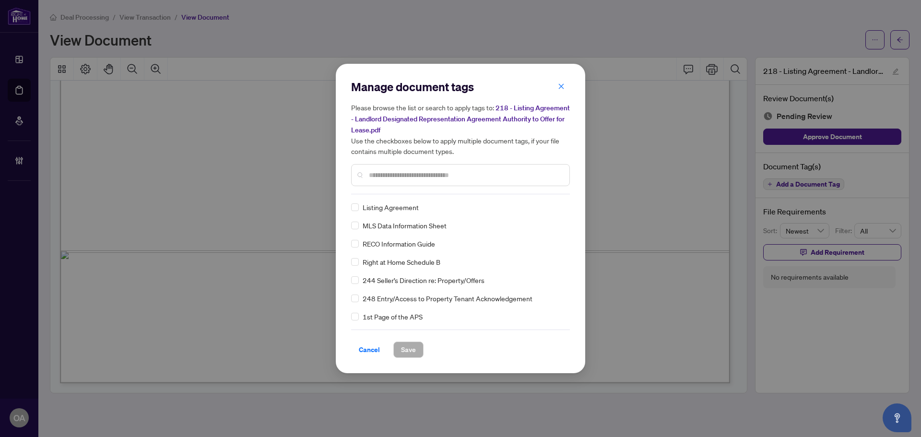
click at [379, 174] on input "text" at bounding box center [465, 175] width 193 height 11
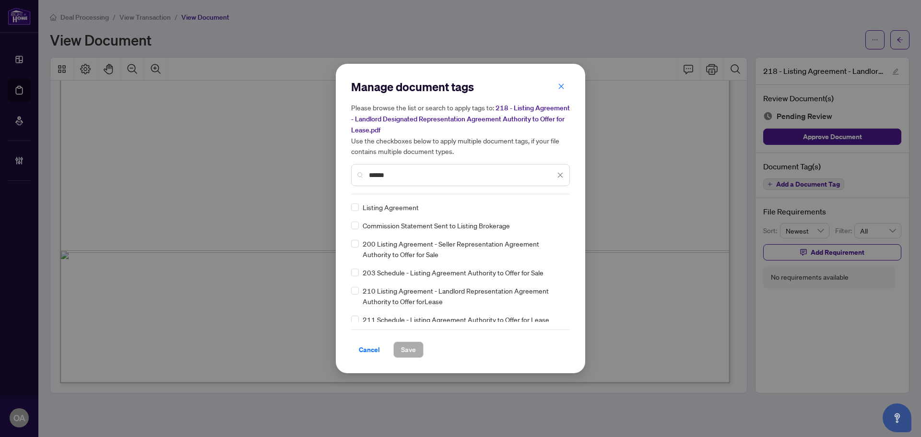
type input "******"
click at [558, 205] on icon at bounding box center [561, 207] width 6 height 4
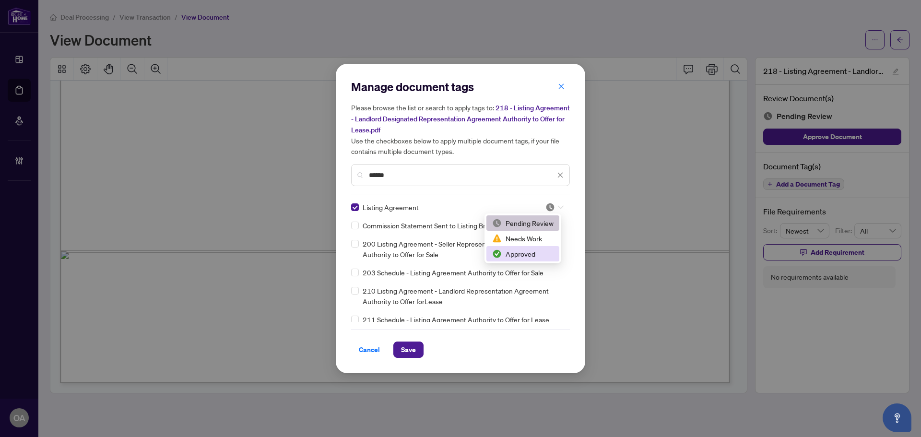
click at [520, 251] on div "Approved" at bounding box center [522, 254] width 61 height 11
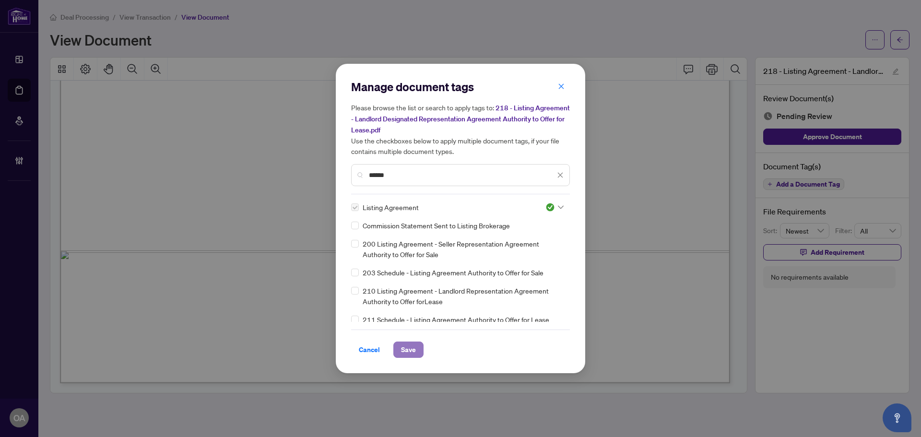
click at [410, 348] on span "Save" at bounding box center [408, 349] width 15 height 15
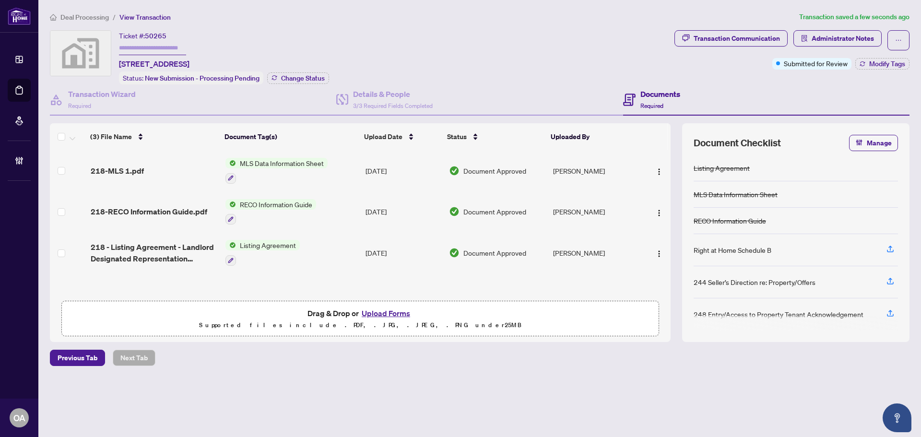
scroll to position [0, 0]
click at [896, 62] on span "Modify Tags" at bounding box center [888, 63] width 36 height 7
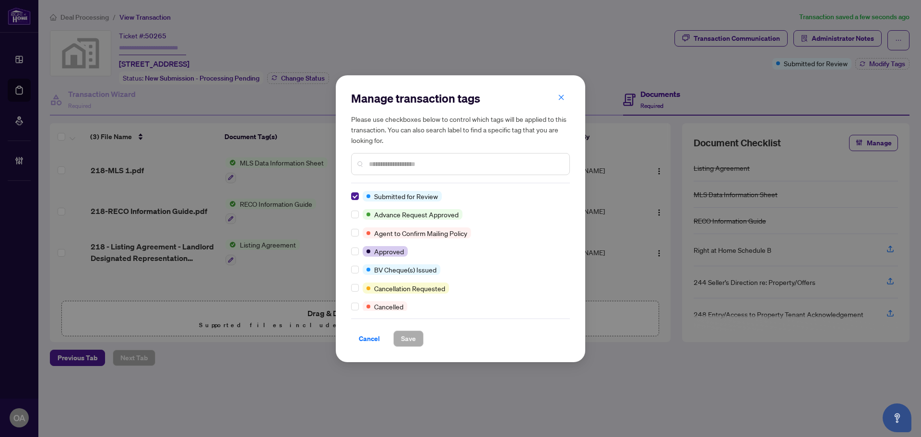
scroll to position [0, 0]
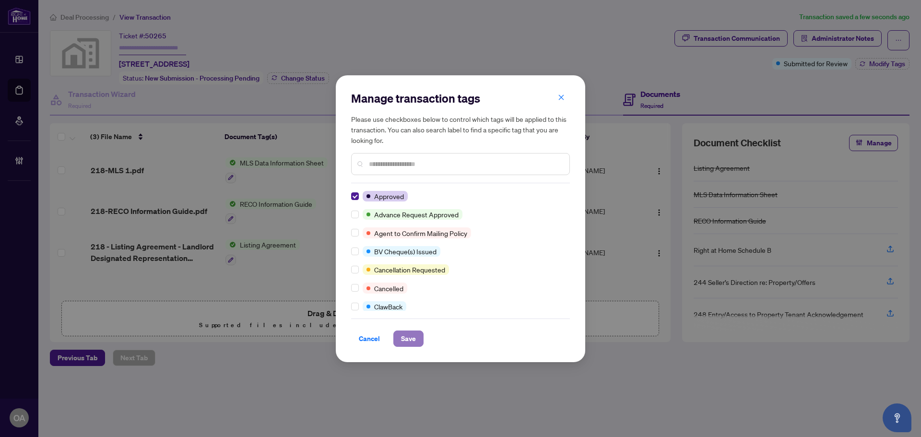
click at [418, 337] on button "Save" at bounding box center [409, 339] width 30 height 16
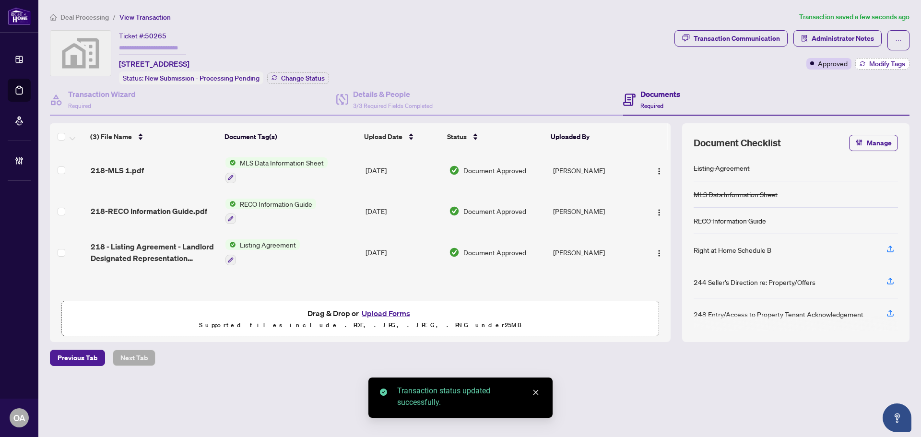
click at [882, 63] on span "Modify Tags" at bounding box center [888, 63] width 36 height 7
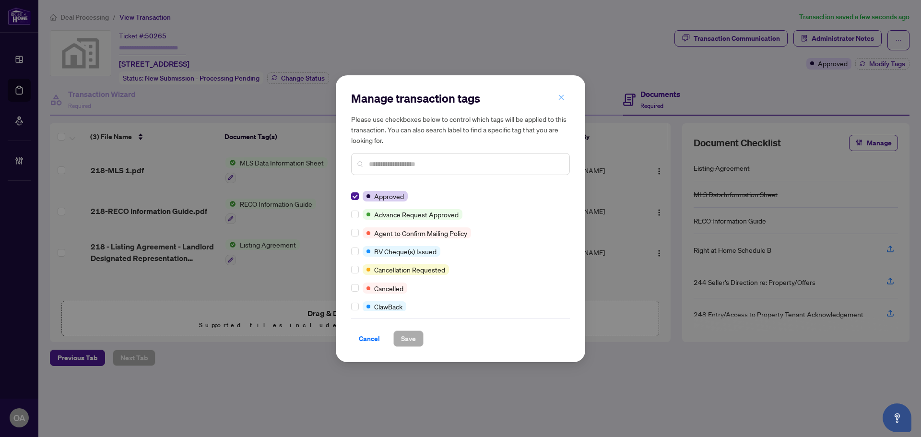
click at [562, 97] on icon "close" at bounding box center [561, 97] width 7 height 7
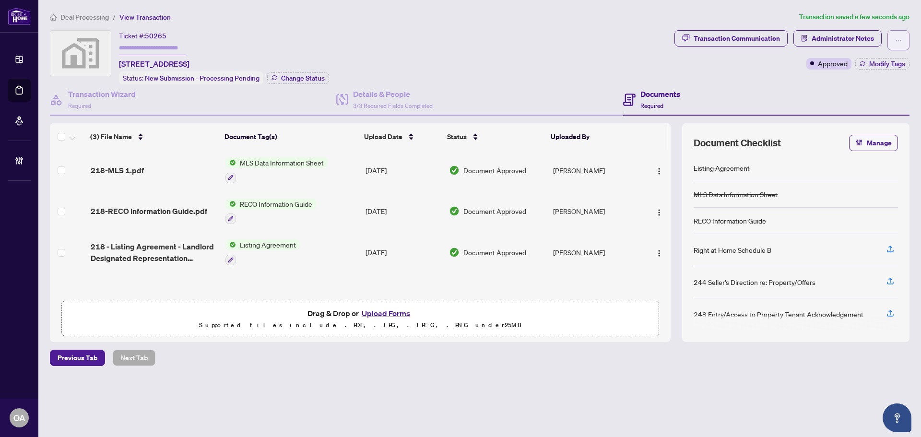
click at [902, 41] on button "button" at bounding box center [899, 40] width 22 height 20
click at [884, 115] on li "Submit for Completion" at bounding box center [865, 107] width 85 height 15
type textarea "**********"
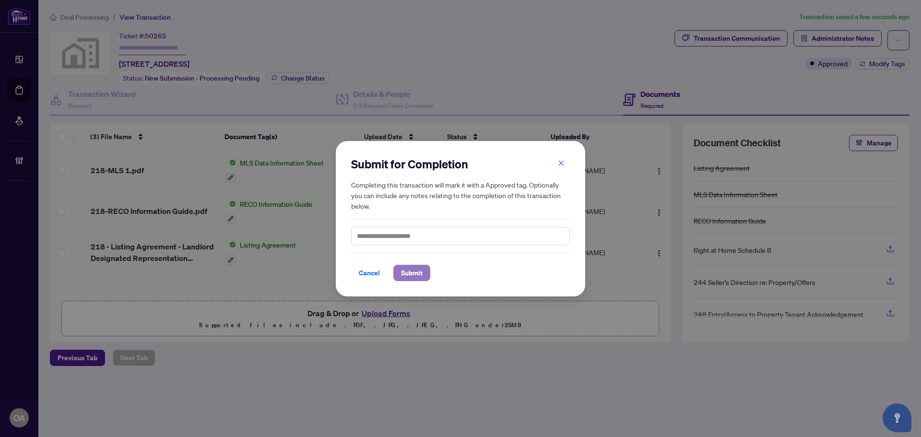
drag, startPoint x: 404, startPoint y: 278, endPoint x: 416, endPoint y: 267, distance: 16.6
click at [406, 275] on span "Submit" at bounding box center [412, 272] width 22 height 15
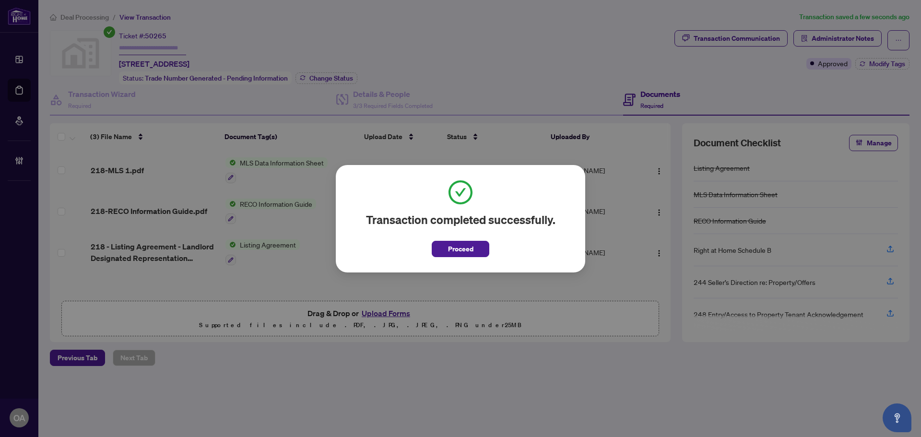
click at [468, 240] on span "Proceed" at bounding box center [461, 246] width 58 height 22
click at [463, 250] on span "Proceed" at bounding box center [460, 248] width 25 height 15
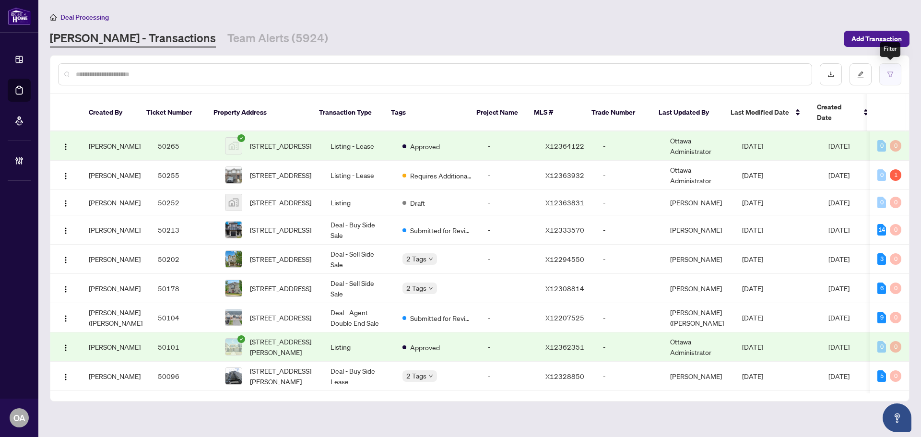
click at [890, 74] on icon "filter" at bounding box center [890, 74] width 7 height 7
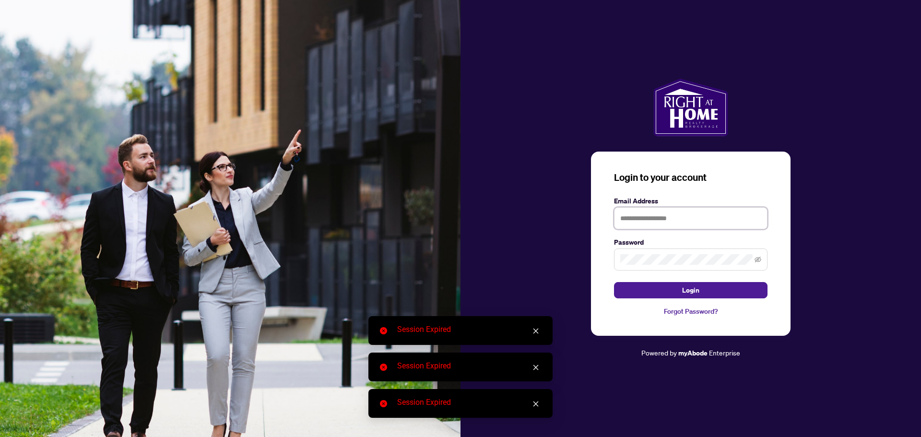
type input "**********"
click at [703, 290] on button "Login" at bounding box center [691, 290] width 154 height 16
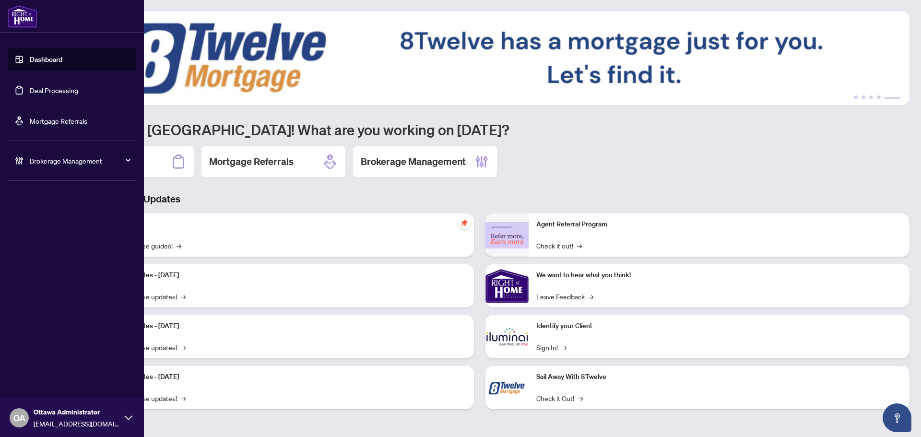
click at [38, 95] on link "Deal Processing" at bounding box center [54, 90] width 48 height 9
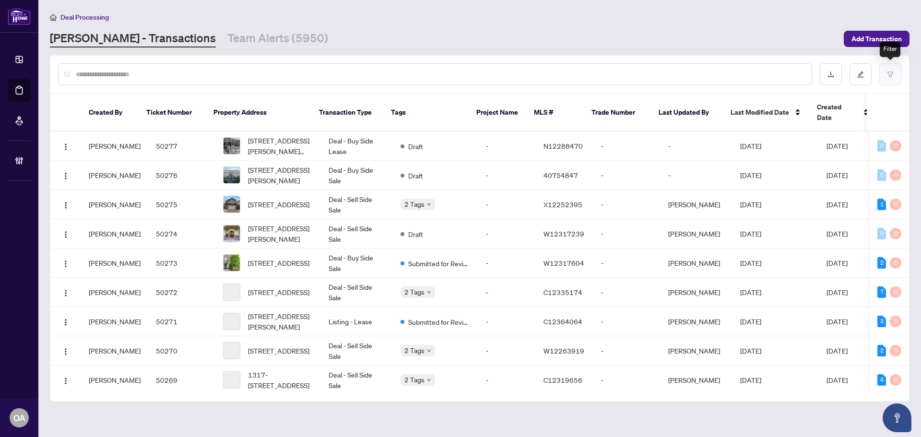
click at [888, 74] on icon "filter" at bounding box center [890, 74] width 7 height 7
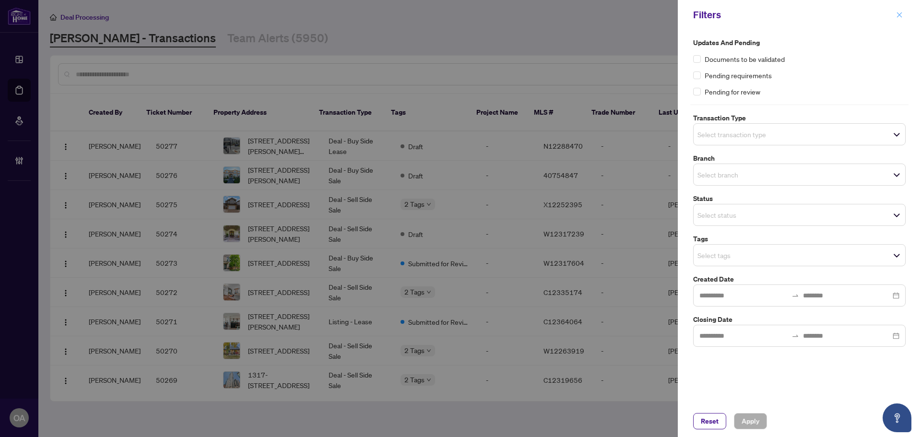
click at [905, 10] on button "button" at bounding box center [900, 15] width 12 height 12
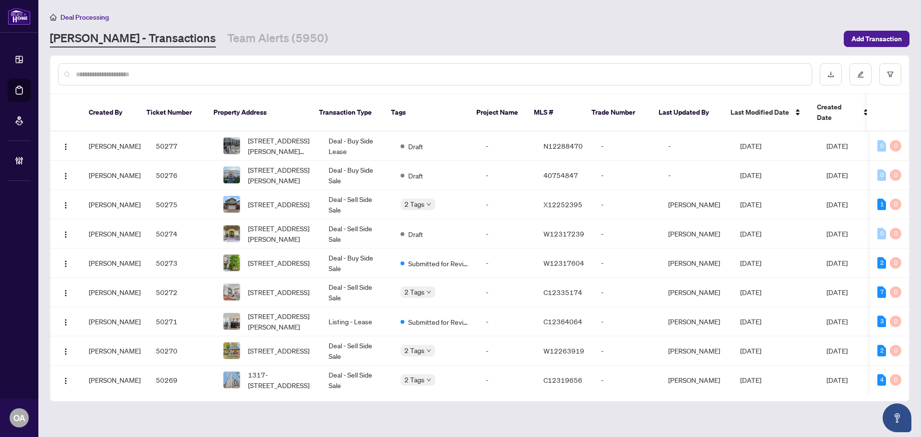
click at [526, 70] on input "text" at bounding box center [440, 74] width 729 height 11
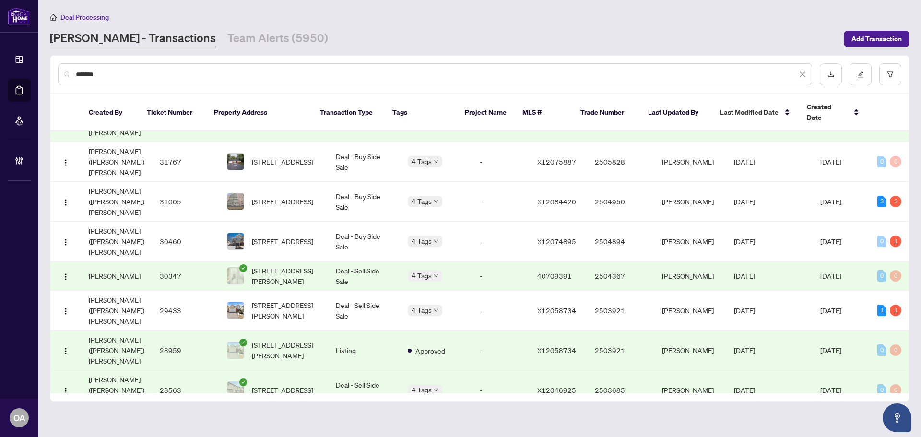
scroll to position [573, 0]
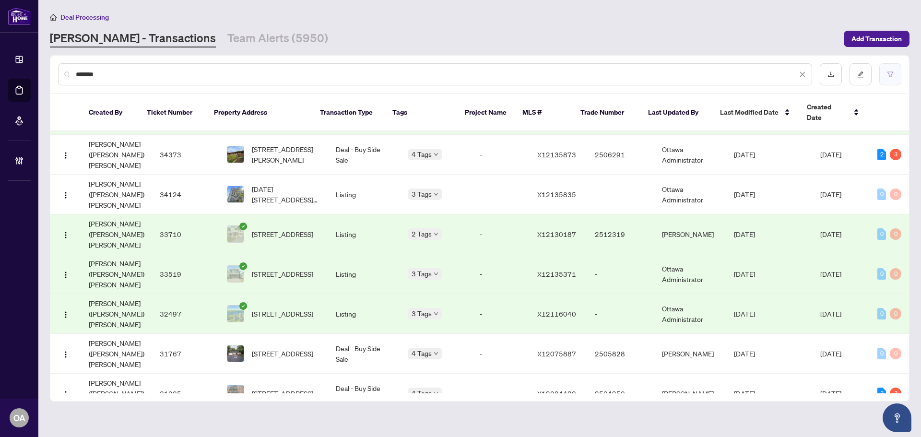
click at [890, 74] on icon "filter" at bounding box center [890, 74] width 7 height 7
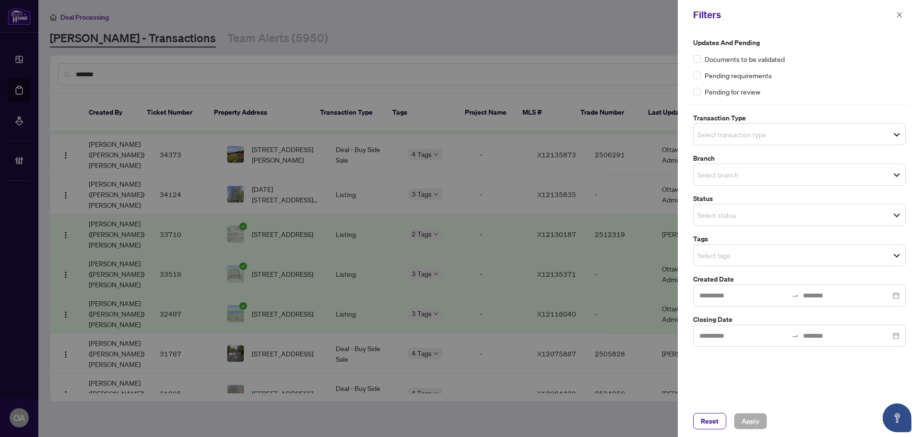
click at [711, 179] on span "Select branch" at bounding box center [800, 174] width 212 height 13
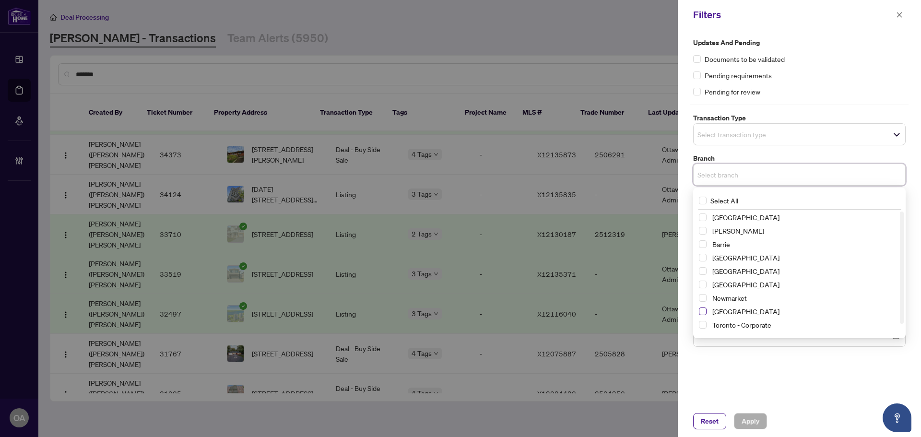
click at [702, 310] on span "Select Ottawa" at bounding box center [703, 312] width 8 height 8
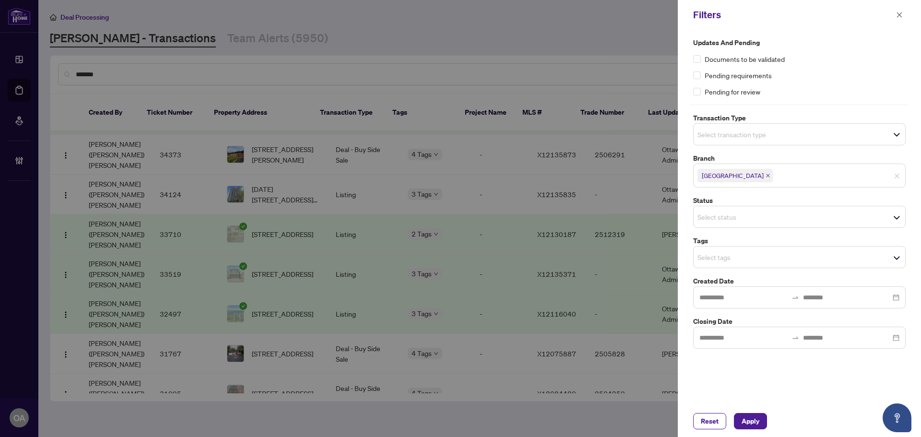
click at [895, 7] on div "Filters" at bounding box center [799, 15] width 243 height 30
click at [898, 20] on span "button" at bounding box center [900, 14] width 7 height 15
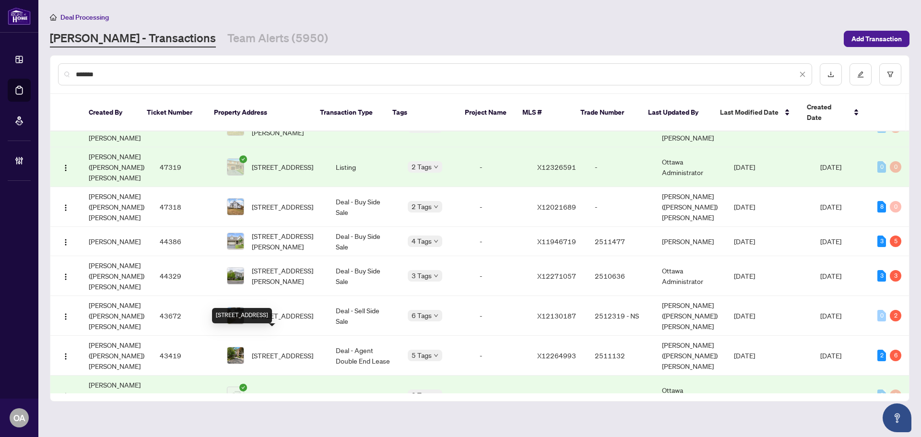
scroll to position [0, 0]
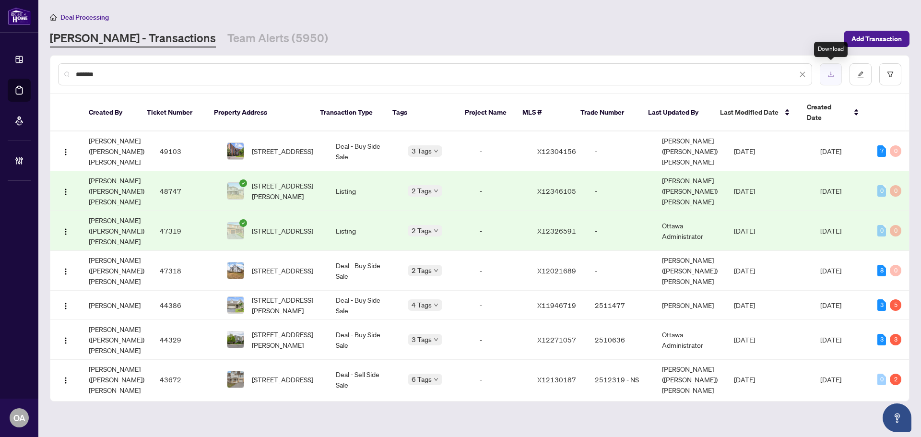
click at [833, 75] on icon "download" at bounding box center [831, 74] width 7 height 7
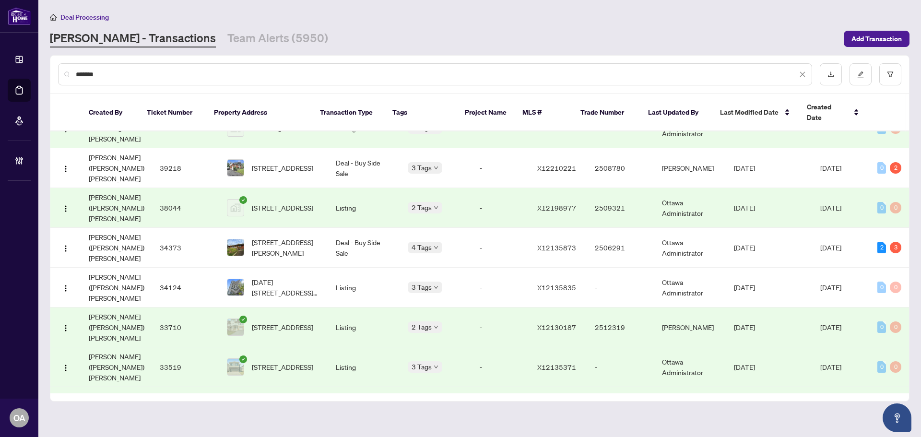
scroll to position [624, 0]
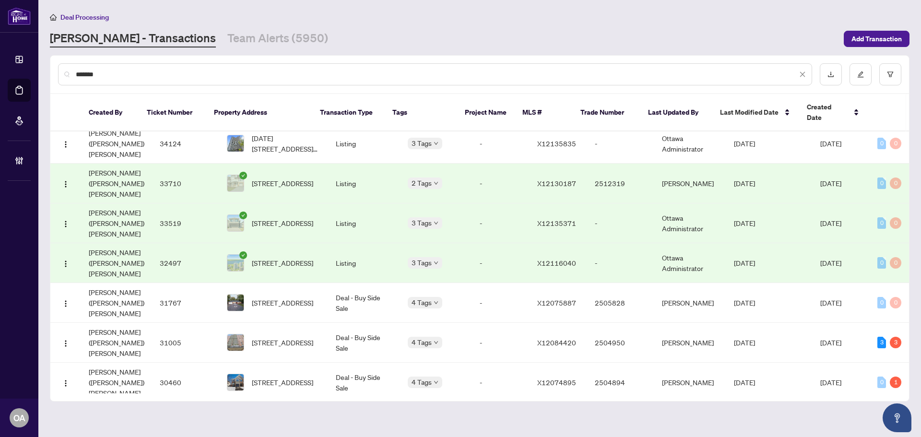
click at [185, 78] on input "*******" at bounding box center [437, 74] width 722 height 11
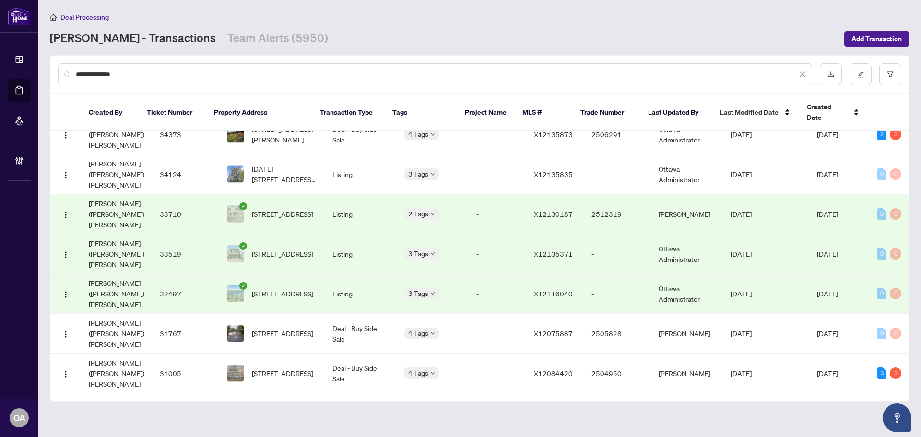
scroll to position [0, 0]
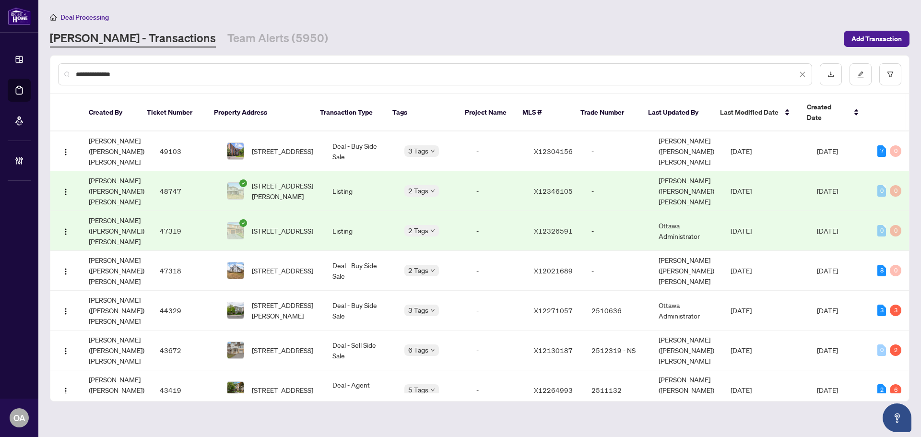
type input "**********"
click at [832, 72] on icon "download" at bounding box center [831, 74] width 7 height 7
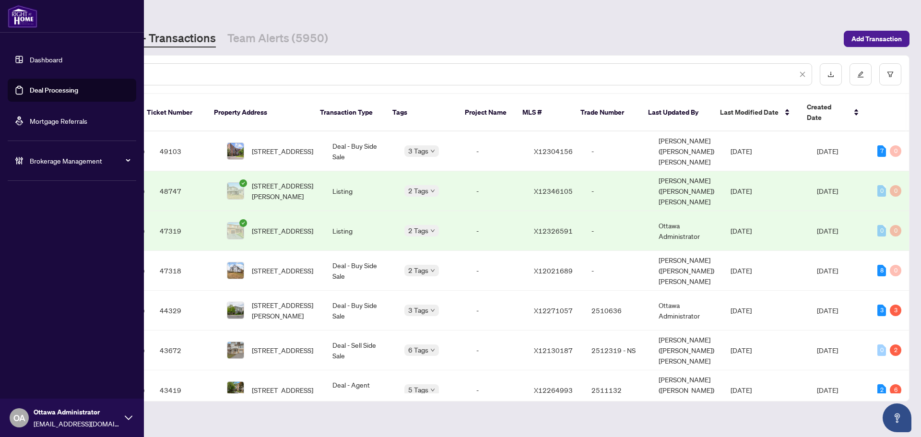
click at [36, 86] on link "Deal Processing" at bounding box center [54, 90] width 48 height 9
drag, startPoint x: 42, startPoint y: 63, endPoint x: 0, endPoint y: 33, distance: 51.9
click at [0, 36] on div "**********" at bounding box center [460, 218] width 921 height 437
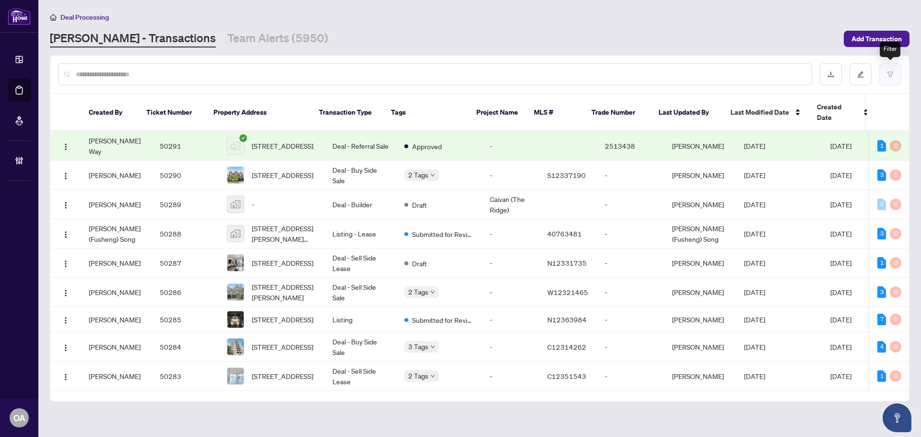
click at [894, 71] on button "button" at bounding box center [891, 74] width 22 height 22
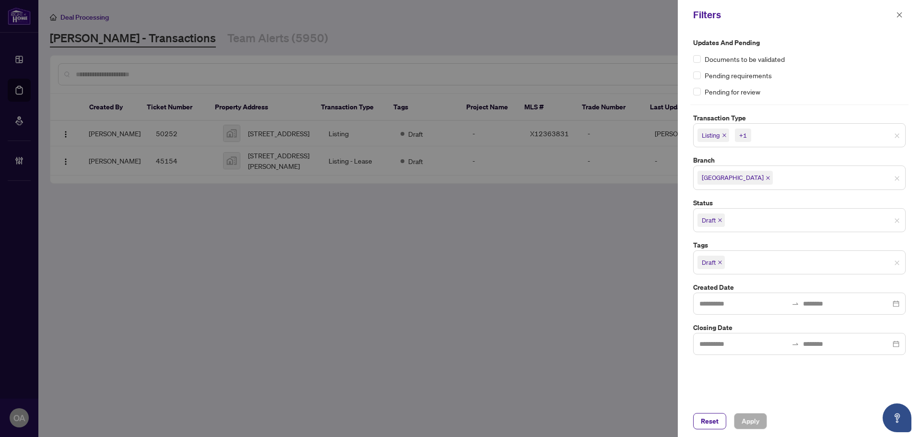
click at [721, 263] on icon "close" at bounding box center [720, 263] width 4 height 4
click at [721, 220] on icon "close" at bounding box center [720, 220] width 5 height 5
click at [721, 218] on input "search" at bounding box center [731, 220] width 67 height 12
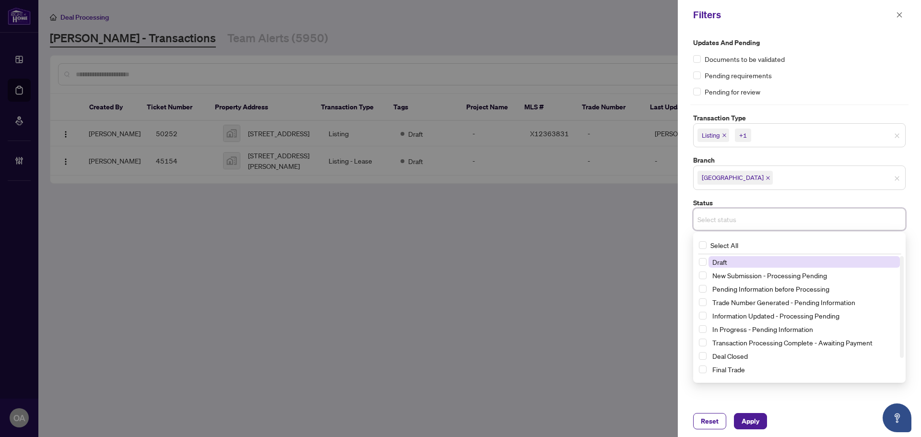
click at [721, 218] on input "search" at bounding box center [731, 220] width 67 height 12
click at [736, 199] on label "Status" at bounding box center [799, 203] width 213 height 11
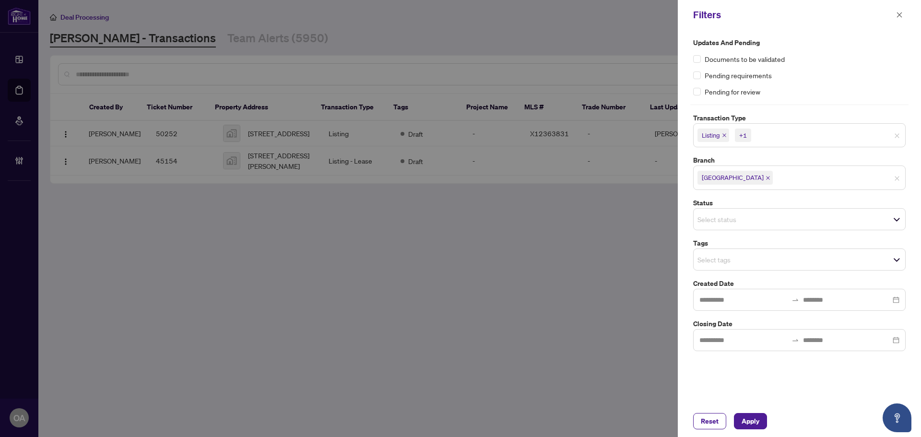
click at [710, 262] on input "search" at bounding box center [731, 260] width 67 height 12
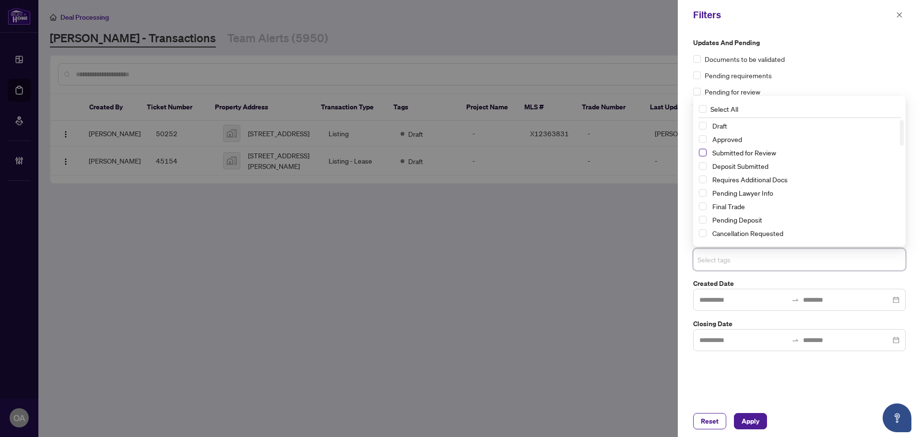
click at [706, 151] on span "Select Submitted for Review" at bounding box center [703, 153] width 8 height 8
click at [756, 417] on span "Apply" at bounding box center [751, 421] width 18 height 15
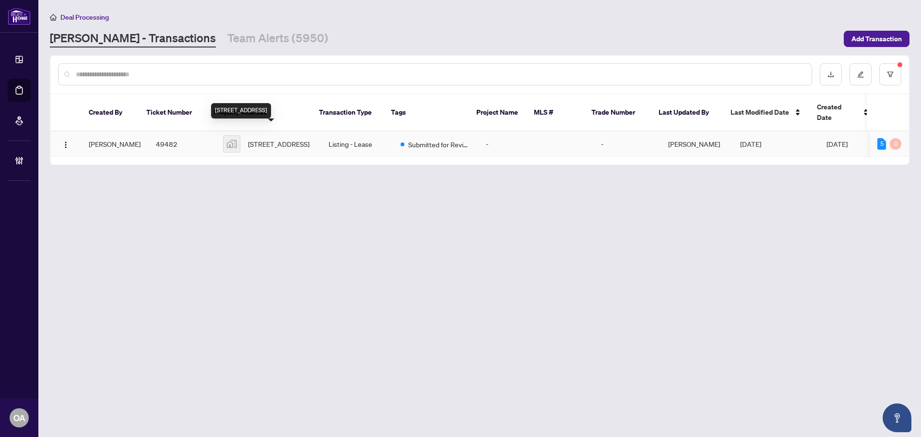
click at [248, 139] on span "[STREET_ADDRESS]" at bounding box center [278, 144] width 61 height 11
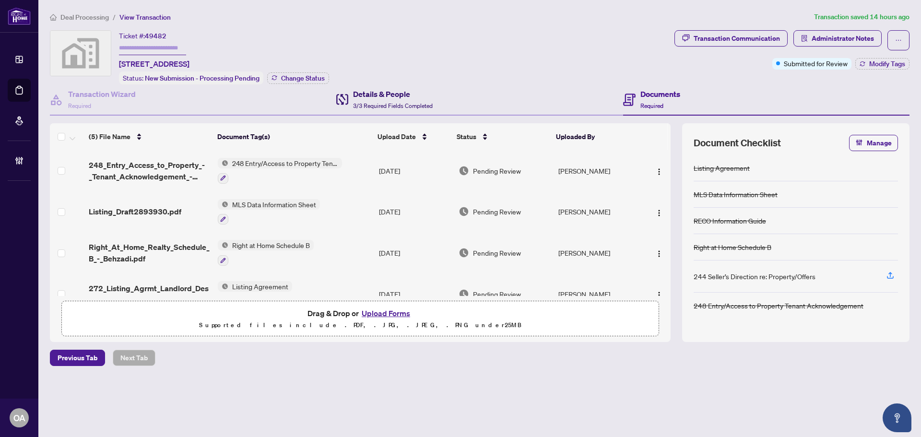
click at [385, 91] on h4 "Details & People" at bounding box center [393, 94] width 80 height 12
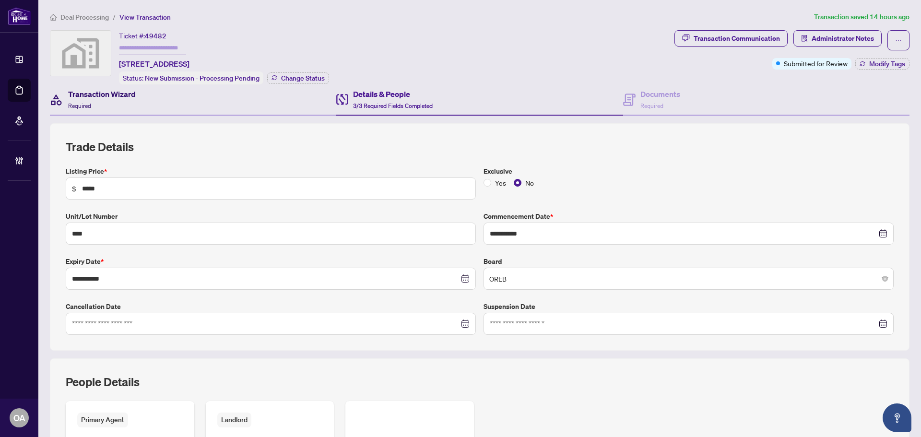
click at [119, 91] on h4 "Transaction Wizard" at bounding box center [102, 94] width 68 height 12
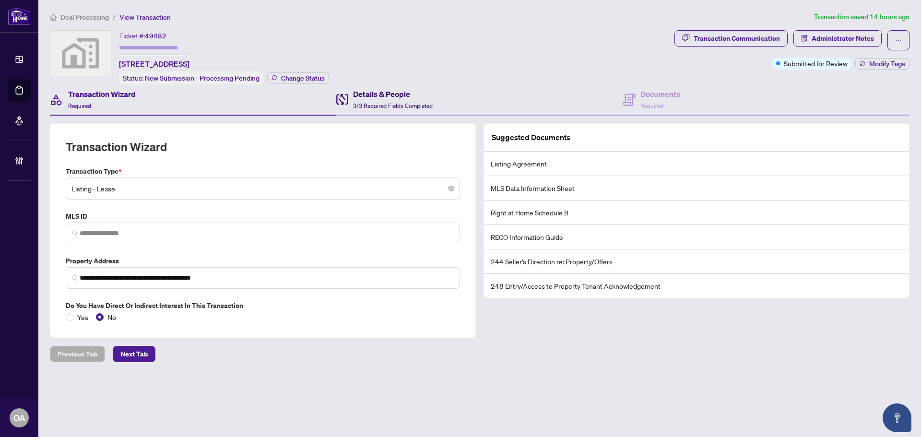
click at [405, 97] on h4 "Details & People" at bounding box center [393, 94] width 80 height 12
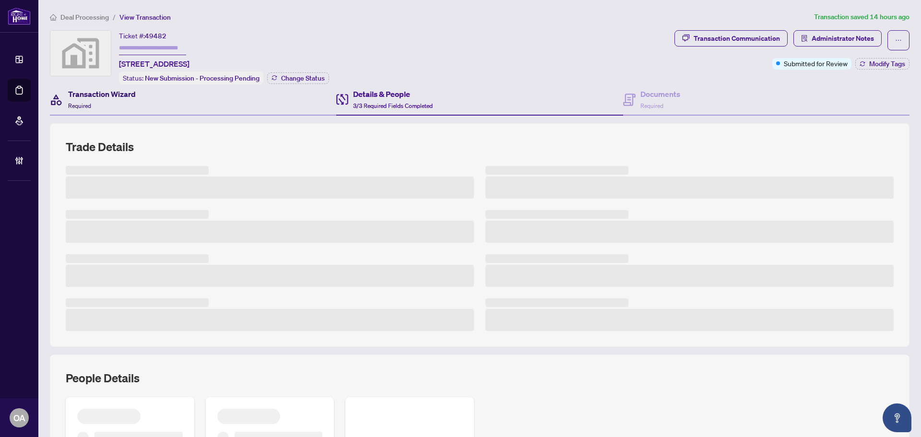
click at [124, 95] on h4 "Transaction Wizard" at bounding box center [102, 94] width 68 height 12
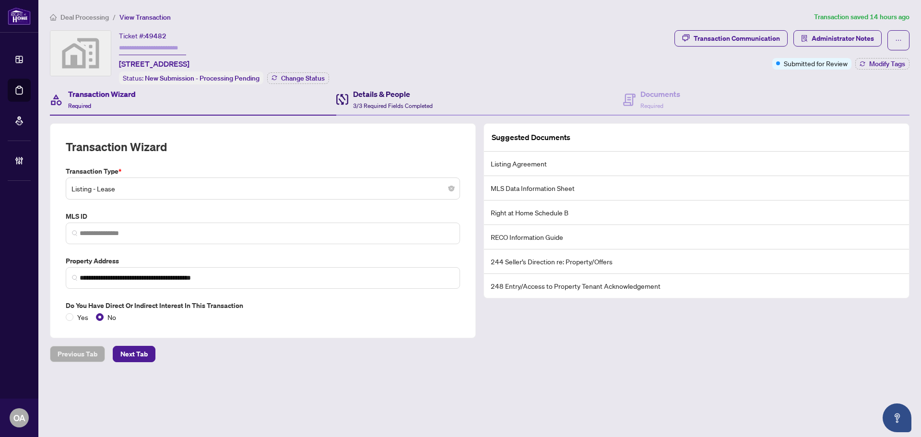
click at [368, 94] on h4 "Details & People" at bounding box center [393, 94] width 80 height 12
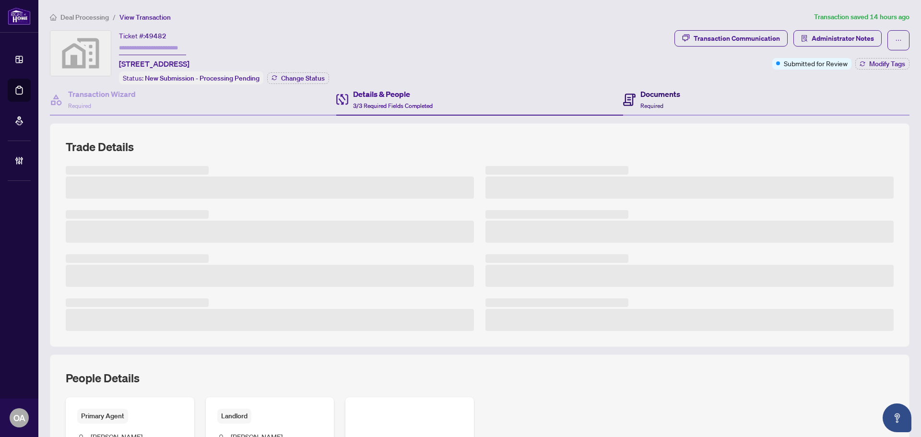
click at [641, 96] on h4 "Documents" at bounding box center [661, 94] width 40 height 12
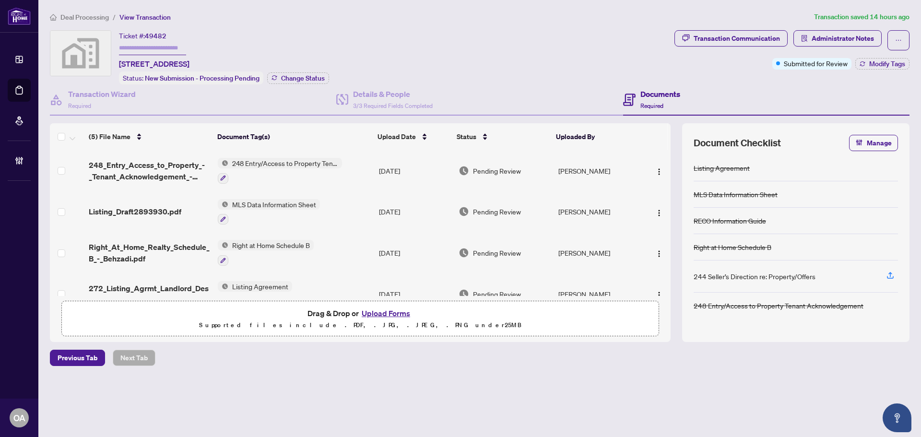
scroll to position [48, 0]
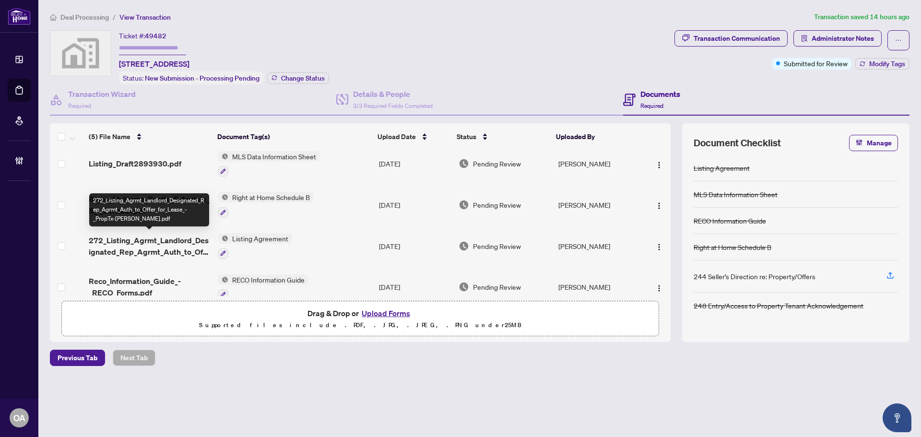
click at [164, 236] on span "272_Listing_Agrmt_Landlord_Designated_Rep_Agrmt_Auth_to_Offer_for_Lease_-_PropT…" at bounding box center [149, 246] width 121 height 23
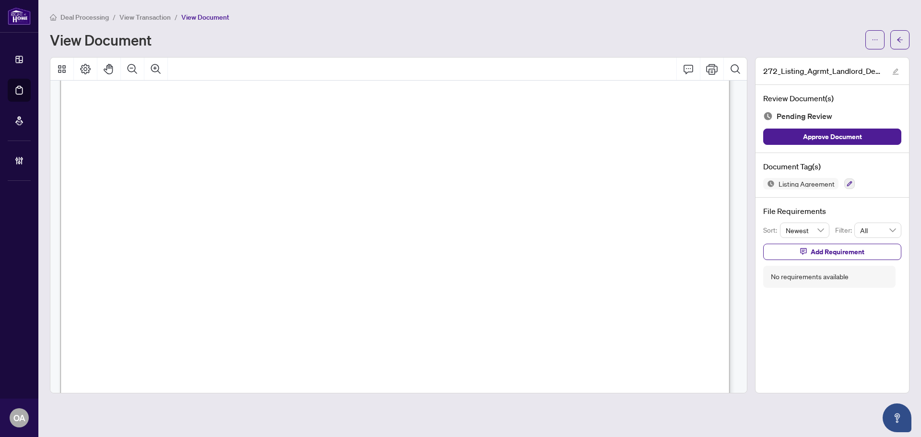
scroll to position [3647, 0]
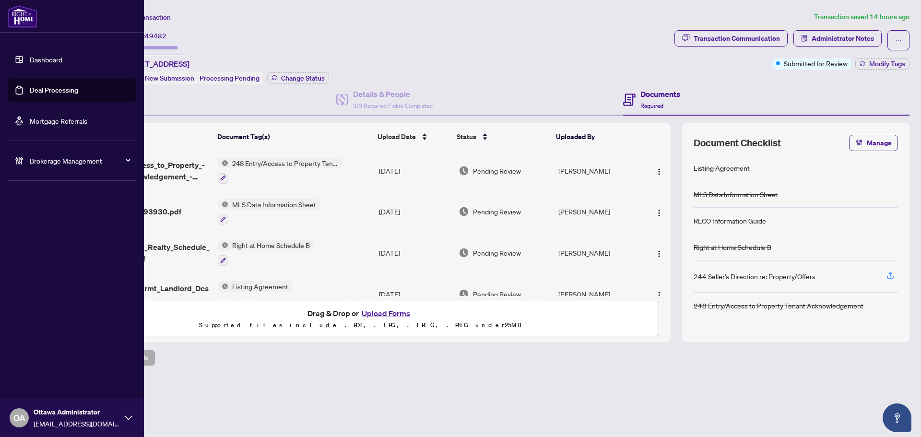
click at [43, 86] on link "Deal Processing" at bounding box center [54, 90] width 48 height 9
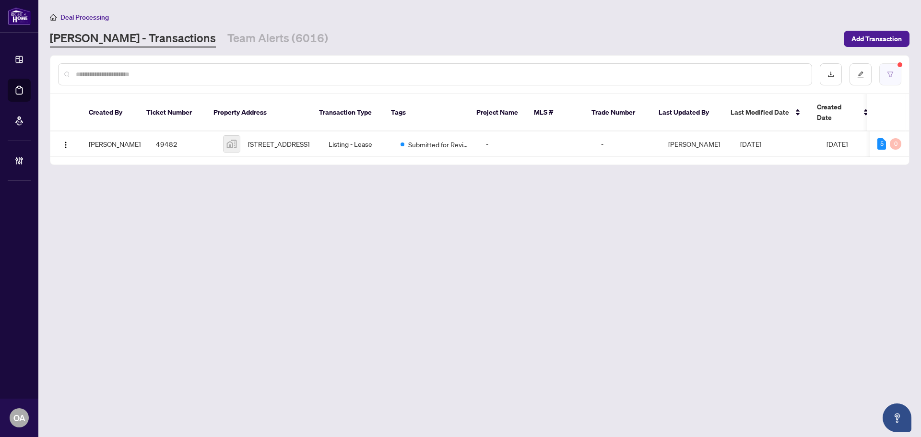
click at [893, 80] on button "button" at bounding box center [891, 74] width 22 height 22
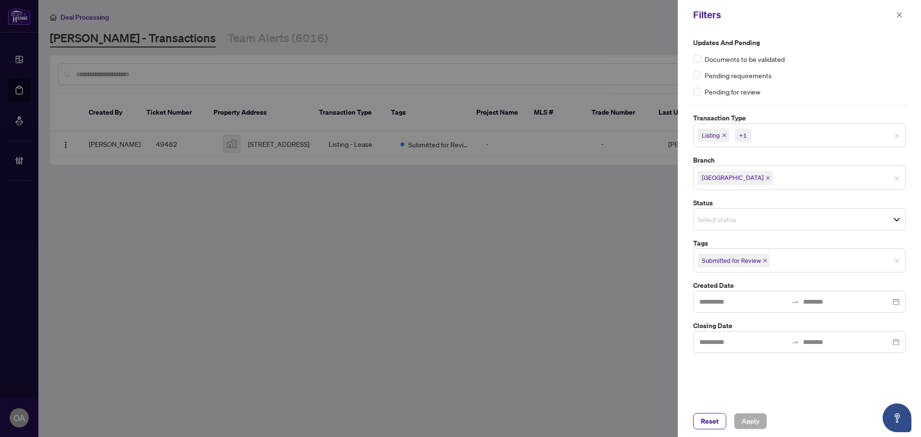
click at [764, 260] on icon "close" at bounding box center [765, 260] width 5 height 5
click at [756, 417] on span "Apply" at bounding box center [751, 421] width 18 height 15
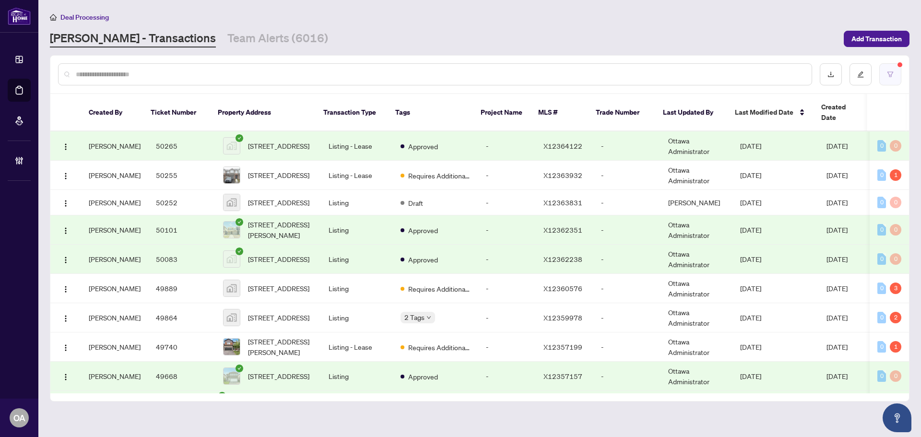
click at [890, 72] on icon "filter" at bounding box center [891, 74] width 6 height 5
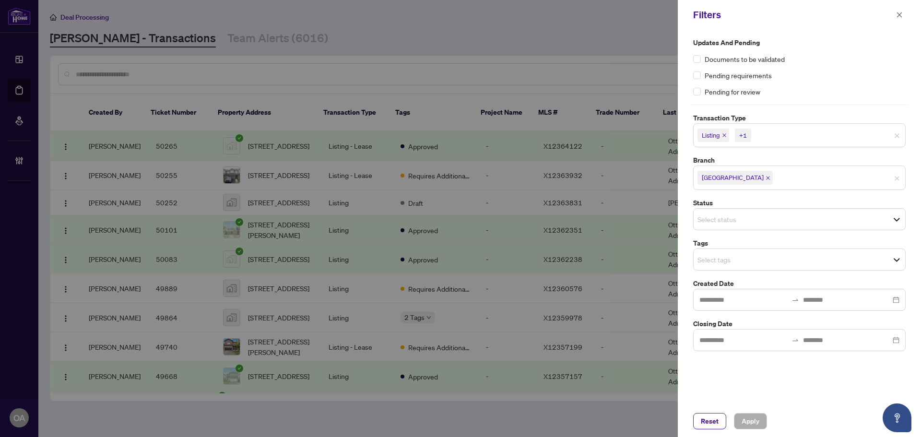
click at [725, 134] on icon "close" at bounding box center [724, 135] width 5 height 5
click at [746, 136] on icon "close" at bounding box center [746, 135] width 4 height 4
drag, startPoint x: 753, startPoint y: 417, endPoint x: 443, endPoint y: 167, distance: 398.0
click at [753, 416] on span "Apply" at bounding box center [751, 421] width 18 height 15
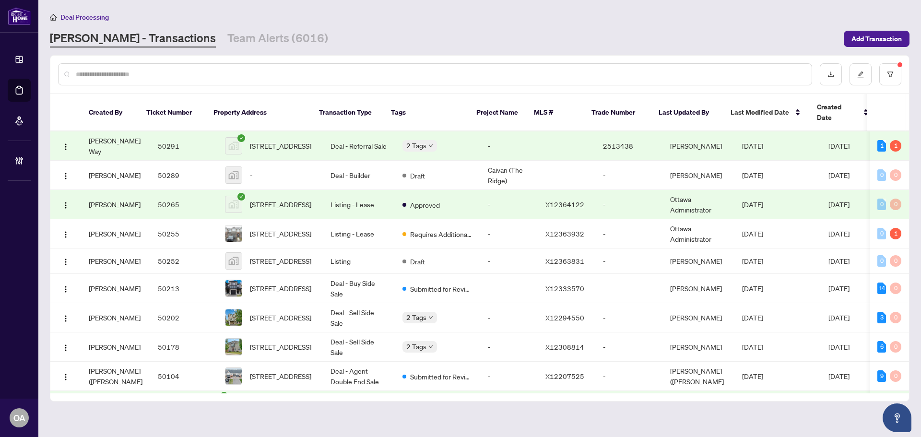
click at [253, 72] on input "text" at bounding box center [440, 74] width 729 height 11
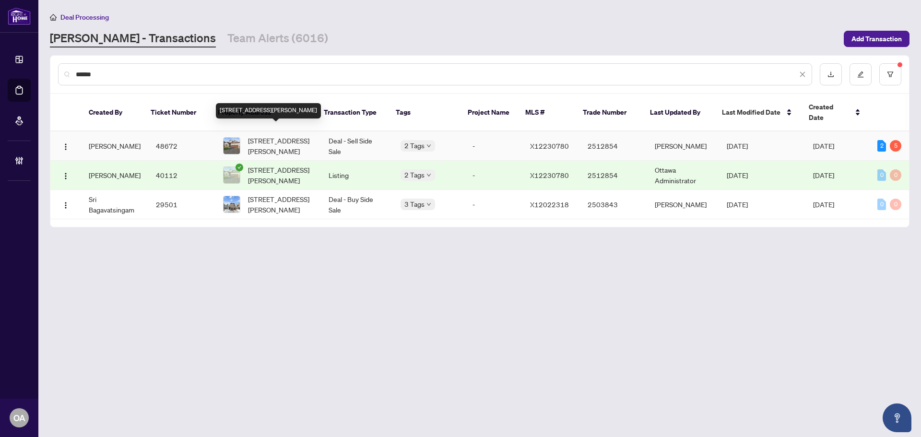
type input "******"
click at [285, 135] on span "[STREET_ADDRESS][PERSON_NAME]" at bounding box center [280, 145] width 65 height 21
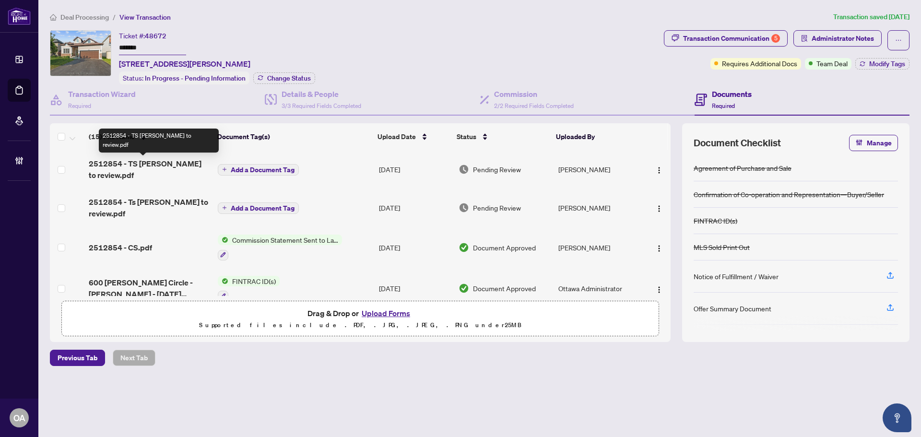
click at [165, 166] on span "2512854 - TS [PERSON_NAME] to review.pdf" at bounding box center [149, 169] width 121 height 23
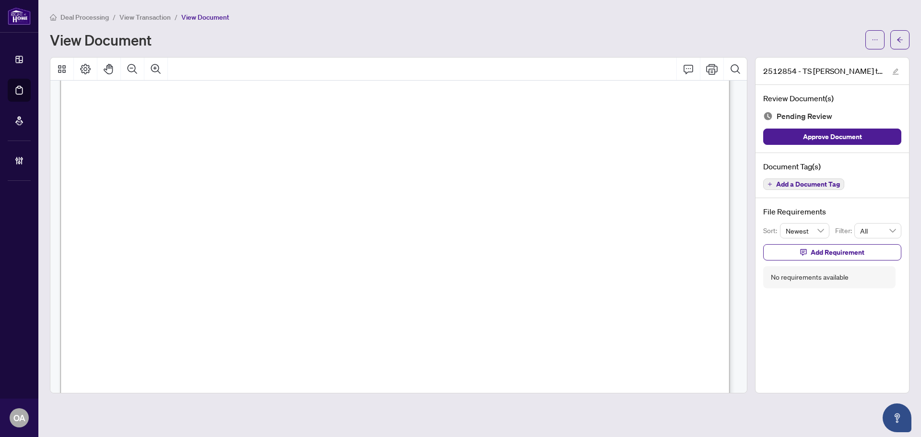
scroll to position [384, 0]
click at [873, 35] on span "button" at bounding box center [875, 39] width 7 height 15
click at [819, 59] on span "Download" at bounding box center [840, 60] width 73 height 11
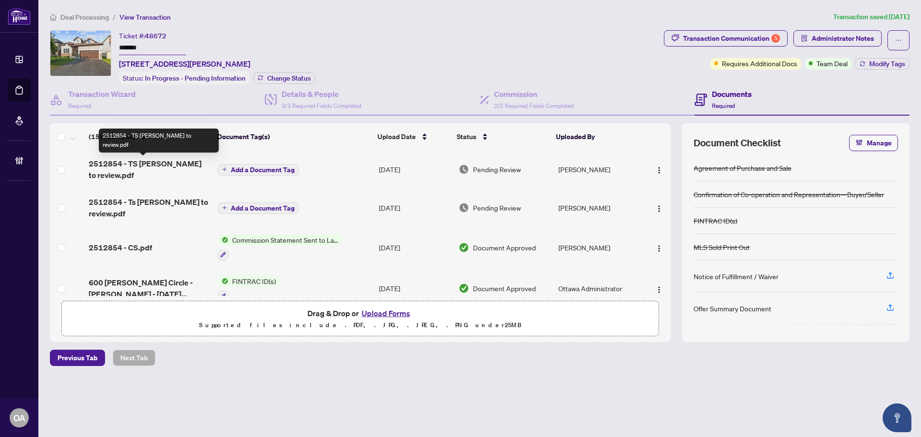
click at [155, 163] on span "2512854 - TS [PERSON_NAME] to review.pdf" at bounding box center [149, 169] width 121 height 23
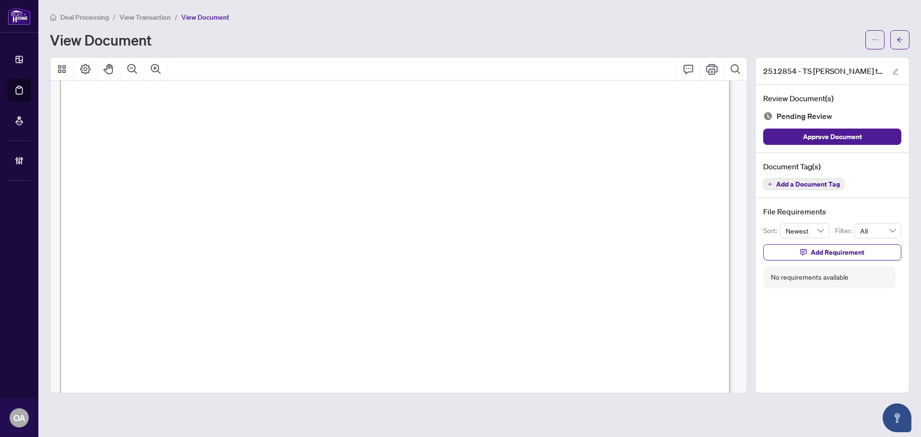
scroll to position [240, 0]
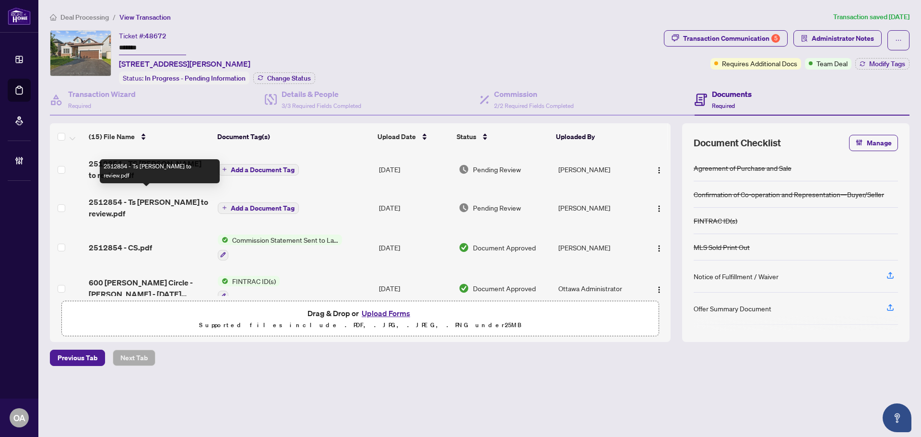
click at [177, 196] on span "2512854 - Ts [PERSON_NAME] to review.pdf" at bounding box center [149, 207] width 121 height 23
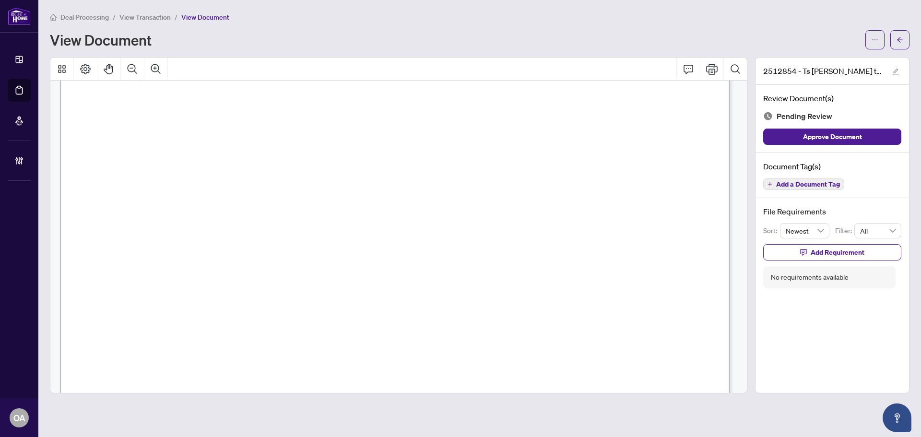
scroll to position [432, 0]
click at [880, 37] on button "button" at bounding box center [875, 39] width 19 height 19
click at [829, 64] on span "Download" at bounding box center [840, 60] width 73 height 11
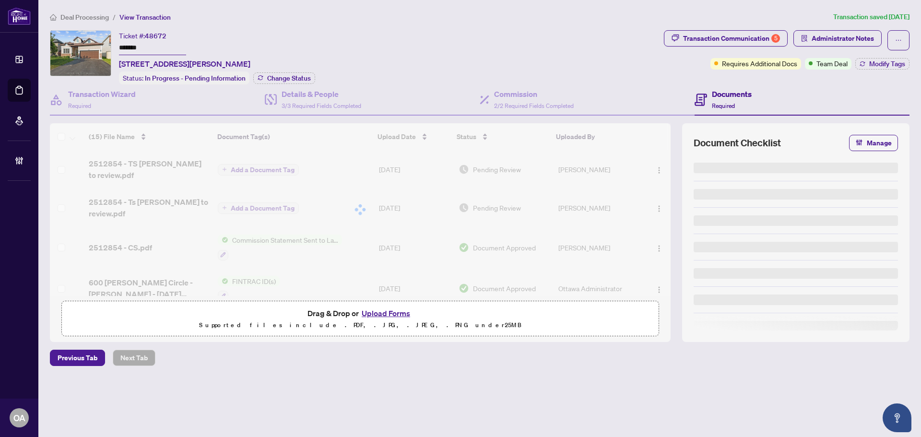
type input "*******"
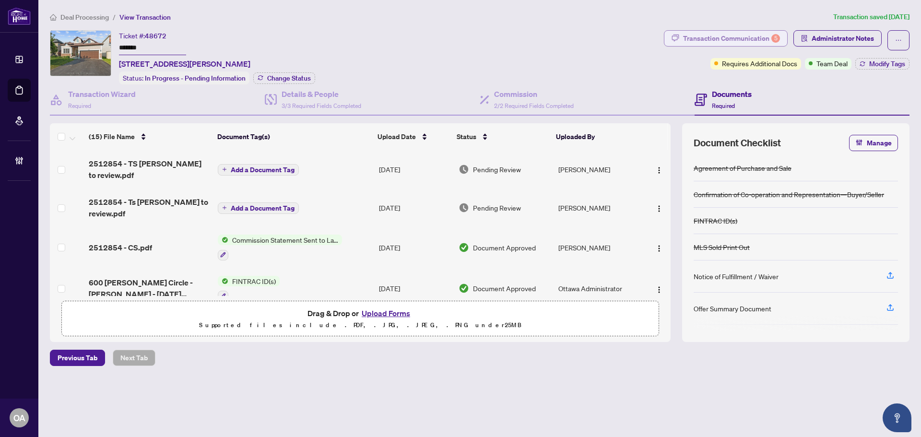
click at [749, 34] on div "Transaction Communication 5" at bounding box center [731, 38] width 97 height 15
type textarea "**********"
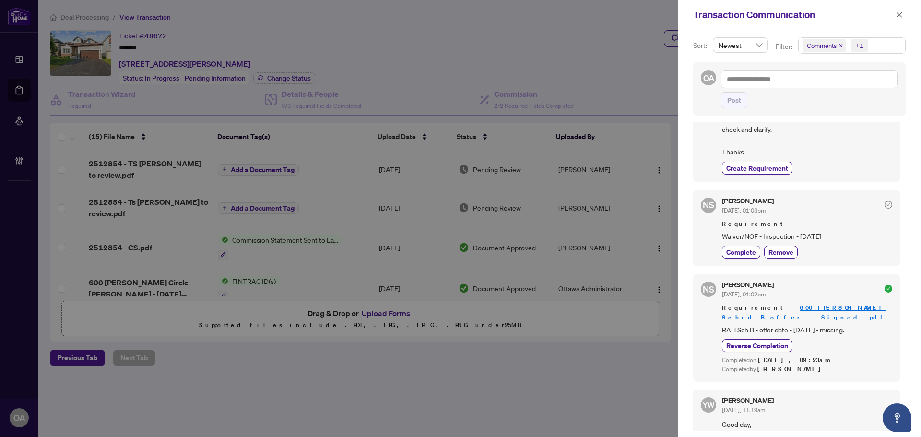
scroll to position [1842, 0]
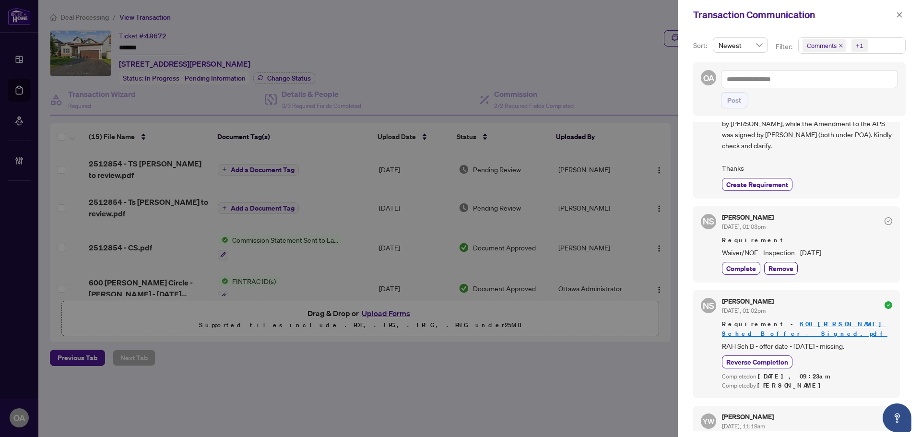
drag, startPoint x: 720, startPoint y: 262, endPoint x: 856, endPoint y: 263, distance: 135.8
click at [856, 263] on div "NS [PERSON_NAME] [DATE], 01:03pm Requirement Waiver/NOF - Inspection - [DATE] C…" at bounding box center [796, 244] width 207 height 76
copy span "Waiver/NOF - Inspection - [DATE]"
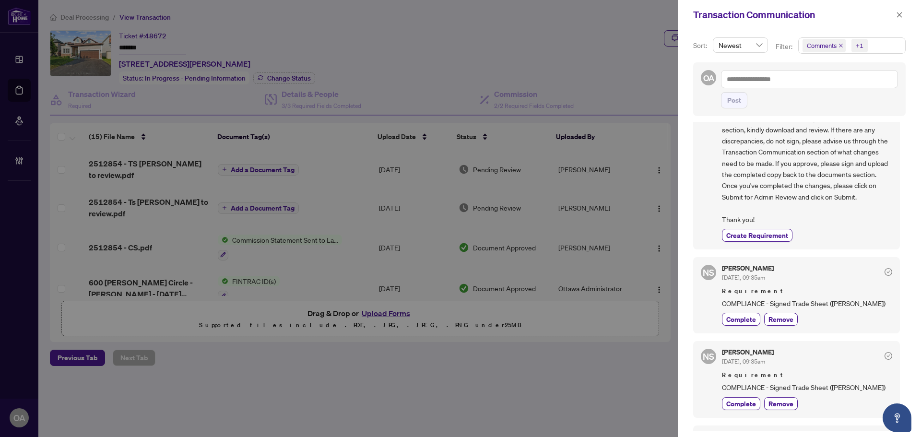
scroll to position [0, 0]
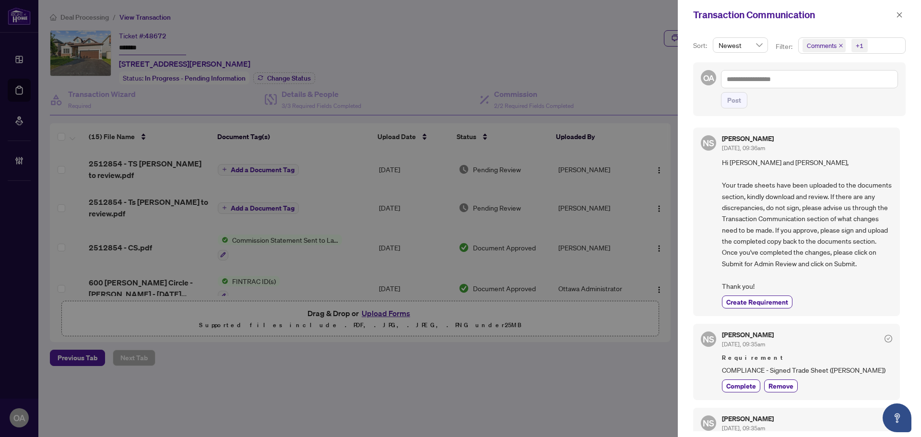
drag, startPoint x: 897, startPoint y: 13, endPoint x: 891, endPoint y: 16, distance: 7.1
click at [897, 13] on icon "close" at bounding box center [900, 15] width 7 height 7
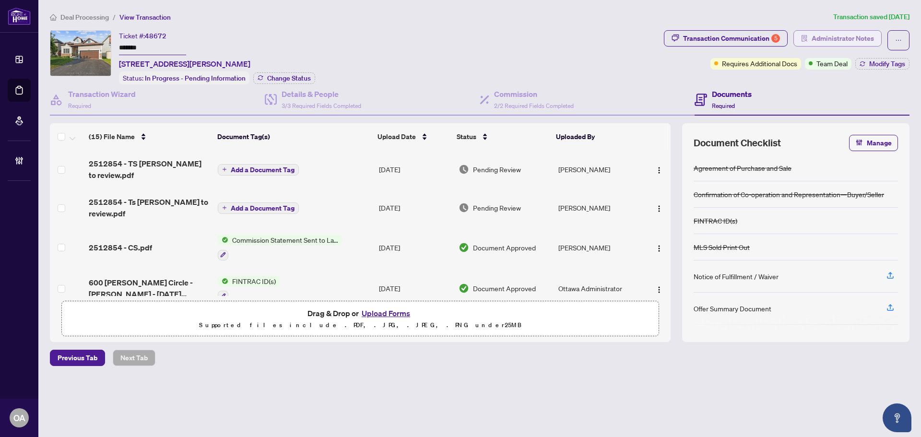
click at [816, 42] on span "Administrator Notes" at bounding box center [843, 38] width 62 height 15
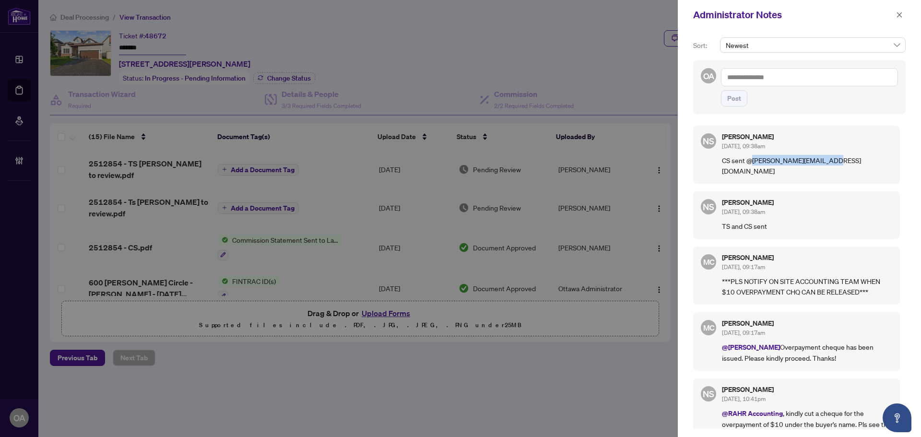
drag, startPoint x: 837, startPoint y: 161, endPoint x: 754, endPoint y: 163, distance: 82.1
click at [754, 163] on p "CS sent @[PERSON_NAME][EMAIL_ADDRESS][DOMAIN_NAME]" at bounding box center [807, 165] width 170 height 21
copy p "[PERSON_NAME][EMAIL_ADDRESS][DOMAIN_NAME]"
drag, startPoint x: 900, startPoint y: 17, endPoint x: 870, endPoint y: 26, distance: 31.6
click at [900, 17] on icon "close" at bounding box center [900, 15] width 7 height 7
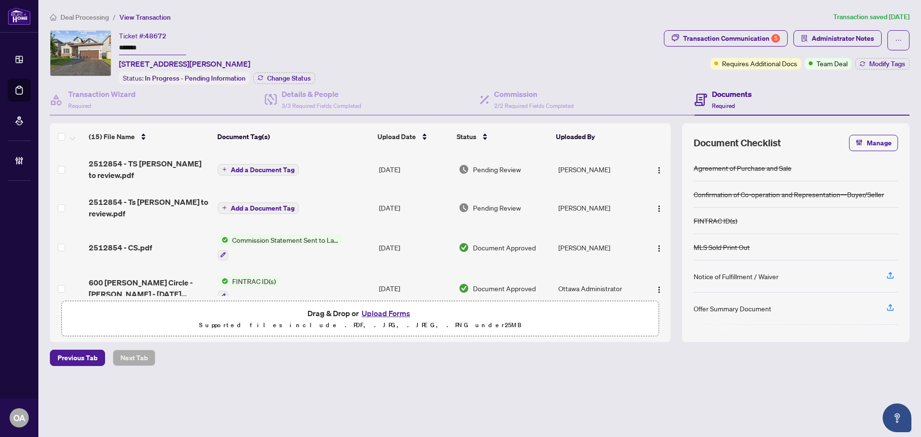
click at [100, 242] on span "2512854 - CS.pdf" at bounding box center [120, 248] width 63 height 12
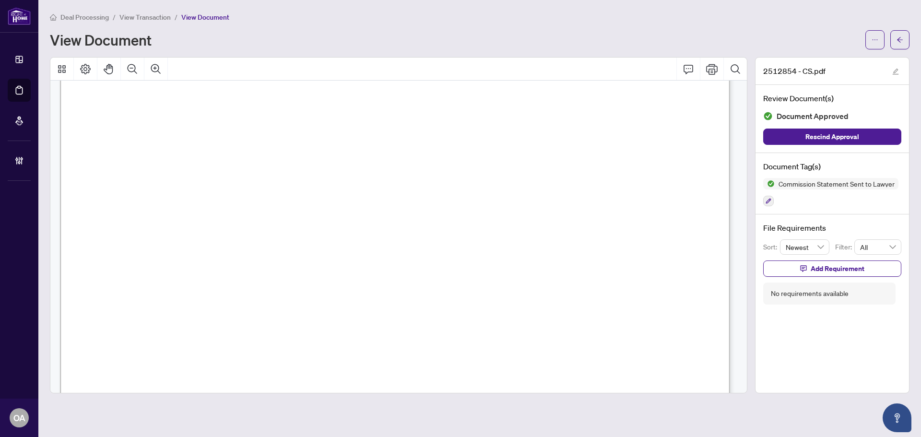
scroll to position [192, 0]
click at [870, 36] on button "button" at bounding box center [875, 39] width 19 height 19
click at [849, 62] on span "Download" at bounding box center [840, 60] width 73 height 11
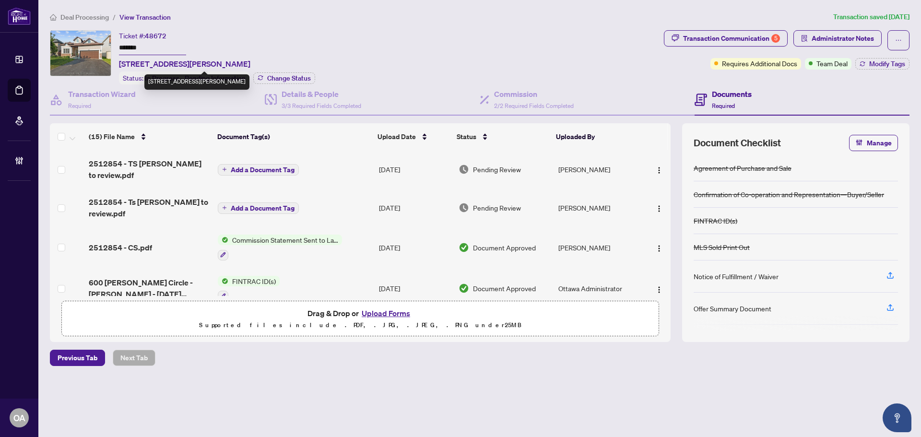
drag, startPoint x: 297, startPoint y: 59, endPoint x: 121, endPoint y: 60, distance: 175.7
click at [121, 60] on div "Ticket #: 48672 ******* [STREET_ADDRESS][PERSON_NAME] Status: In Progress - Pen…" at bounding box center [217, 57] width 196 height 54
copy span "[STREET_ADDRESS][PERSON_NAME]"
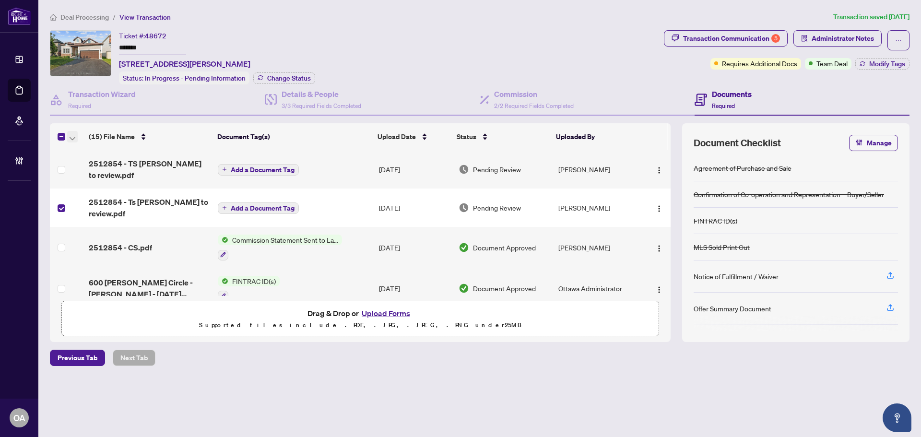
click at [75, 139] on button "button" at bounding box center [72, 137] width 11 height 12
click at [88, 182] on span "Archive Selected" at bounding box center [117, 183] width 85 height 11
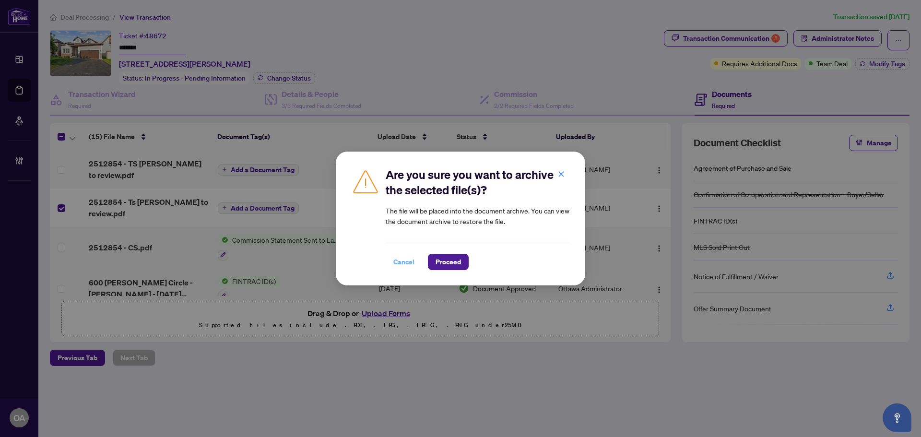
click at [400, 263] on span "Cancel" at bounding box center [404, 261] width 21 height 15
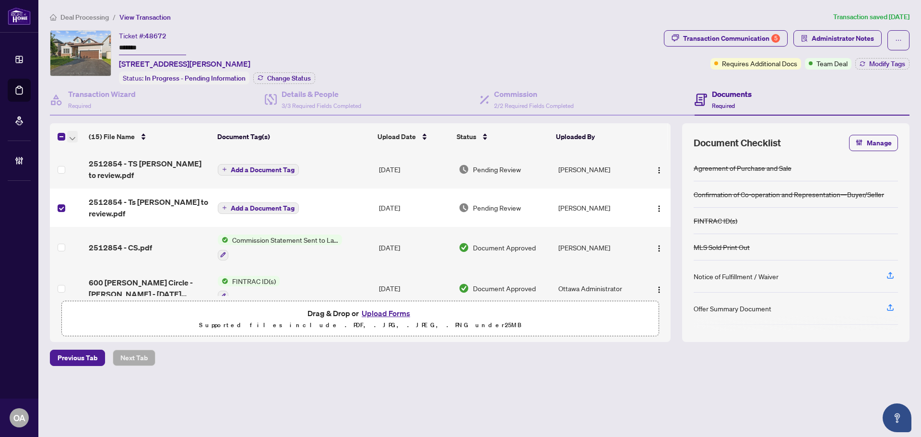
click at [74, 137] on icon "button" at bounding box center [73, 139] width 6 height 4
click at [90, 181] on span "Archive Selected" at bounding box center [117, 183] width 85 height 11
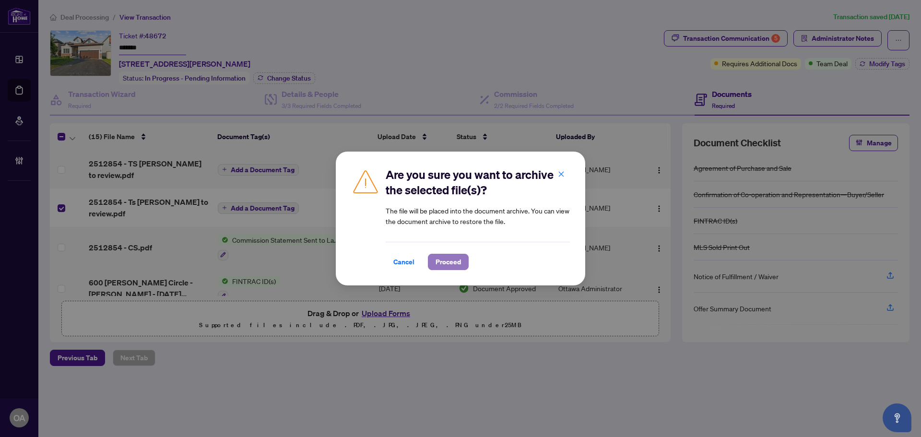
click at [456, 262] on span "Proceed" at bounding box center [448, 261] width 25 height 15
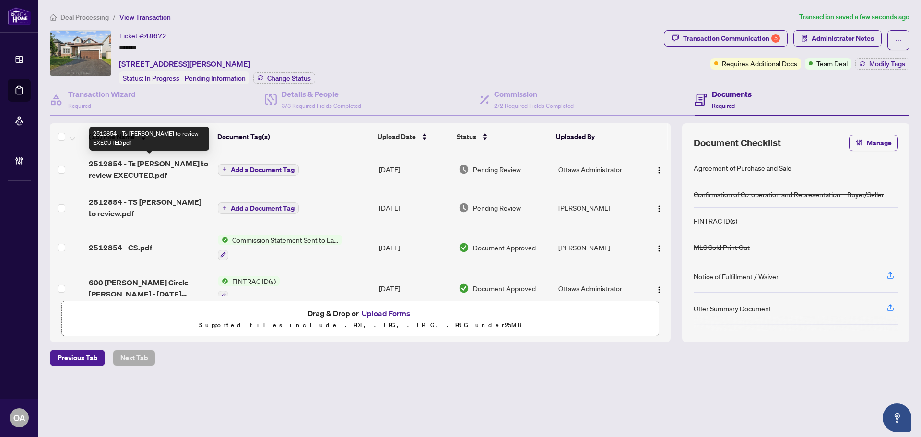
click at [150, 169] on span "2512854 - Ts [PERSON_NAME] to review EXECUTED.pdf" at bounding box center [149, 169] width 121 height 23
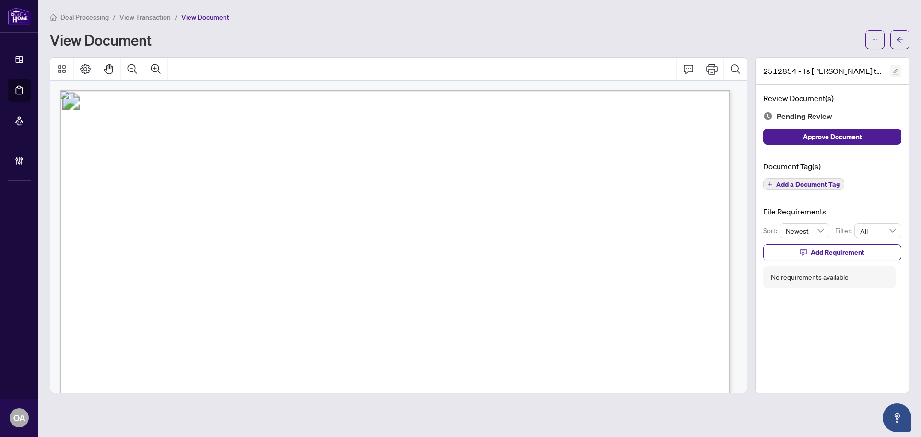
click at [900, 72] on button "button" at bounding box center [896, 71] width 12 height 12
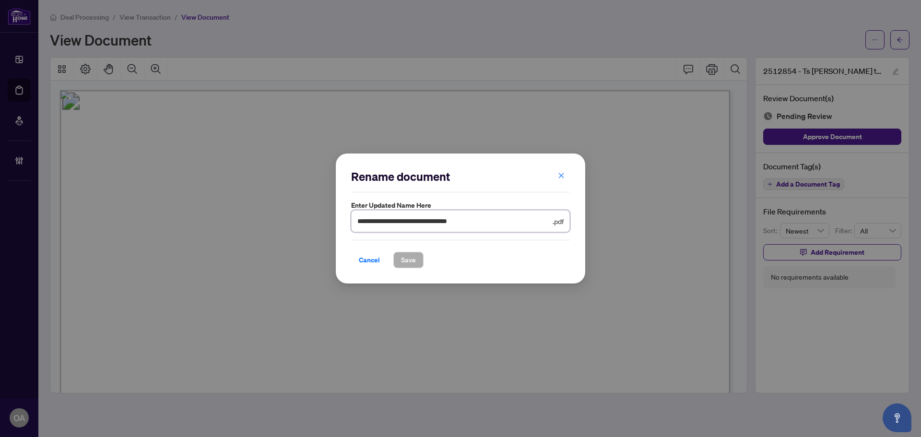
drag, startPoint x: 501, startPoint y: 223, endPoint x: 416, endPoint y: 222, distance: 84.5
click at [416, 222] on input "**********" at bounding box center [454, 221] width 193 height 11
type input "**********"
click at [416, 256] on span "Save" at bounding box center [408, 259] width 15 height 15
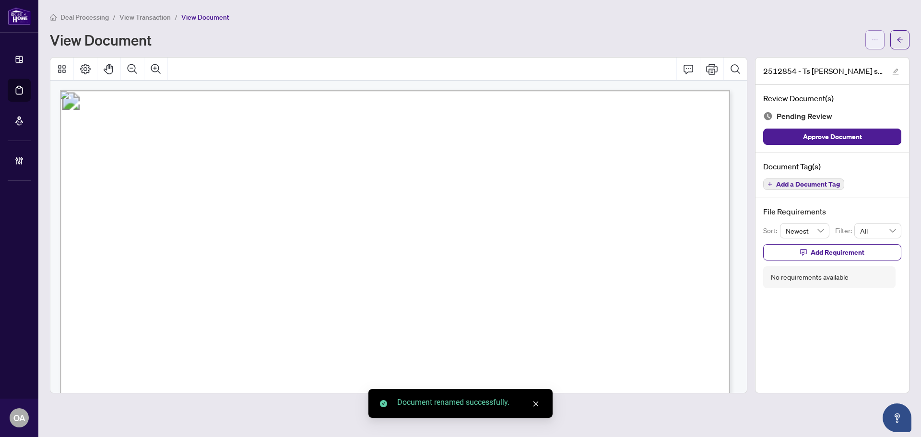
click at [873, 40] on icon "ellipsis" at bounding box center [875, 39] width 5 height 1
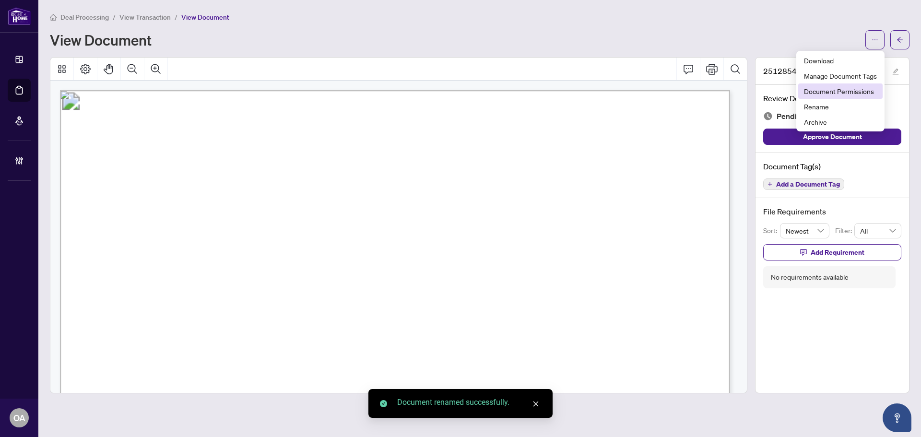
click at [838, 92] on span "Document Permissions" at bounding box center [840, 91] width 73 height 11
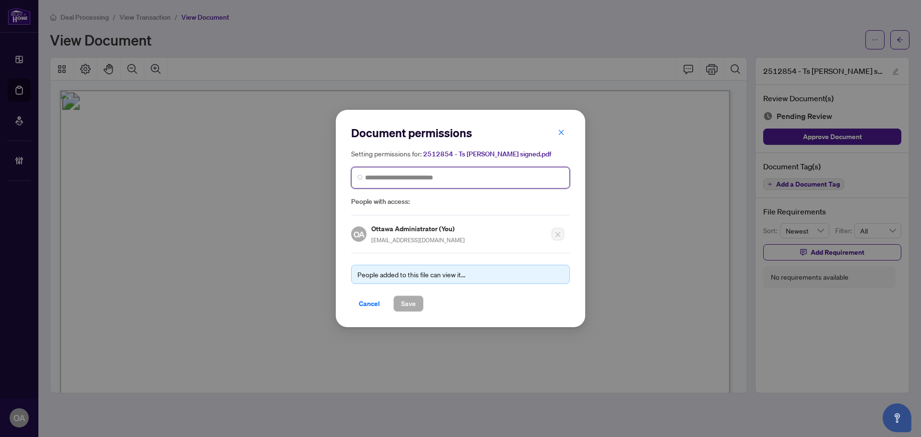
click at [450, 177] on input "search" at bounding box center [464, 178] width 199 height 10
type input "*****"
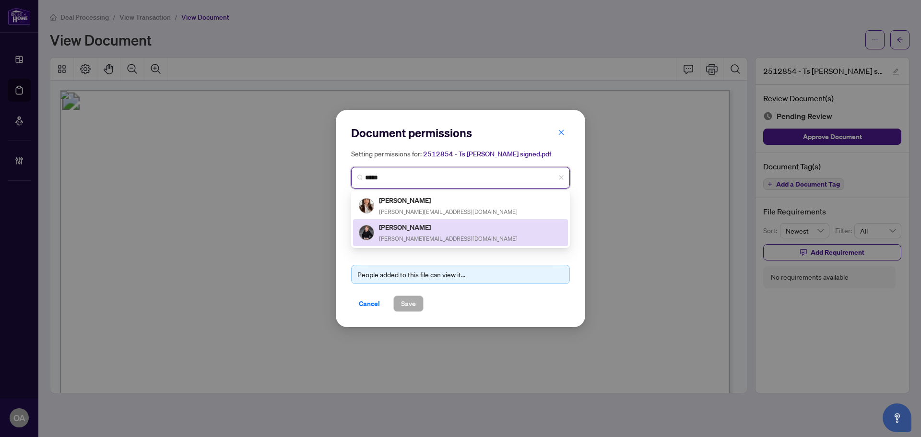
click at [406, 232] on div "[PERSON_NAME] [PERSON_NAME][EMAIL_ADDRESS][DOMAIN_NAME]" at bounding box center [448, 233] width 139 height 22
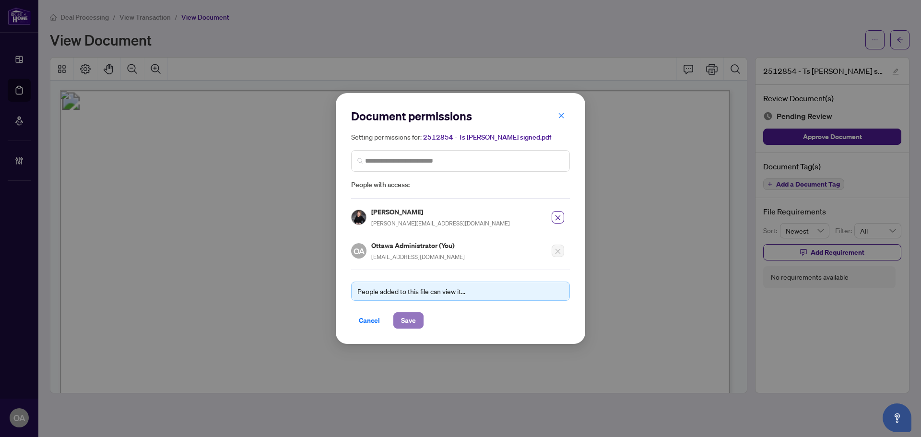
click at [413, 322] on span "Save" at bounding box center [408, 320] width 15 height 15
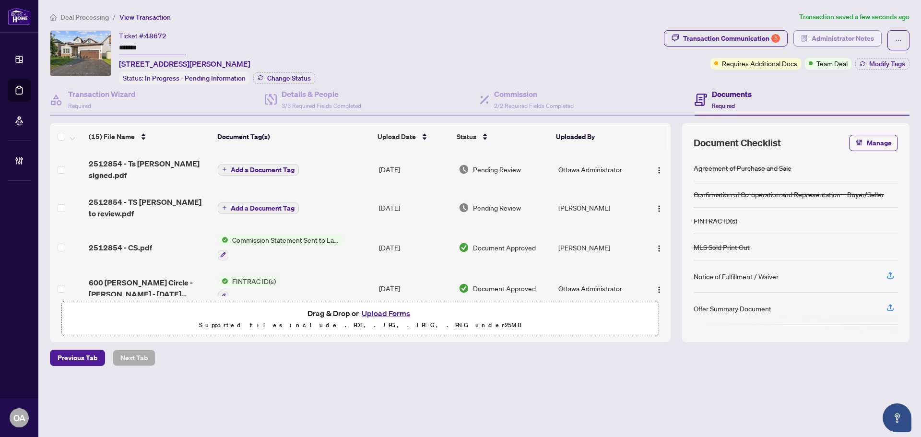
click at [833, 34] on span "Administrator Notes" at bounding box center [843, 38] width 62 height 15
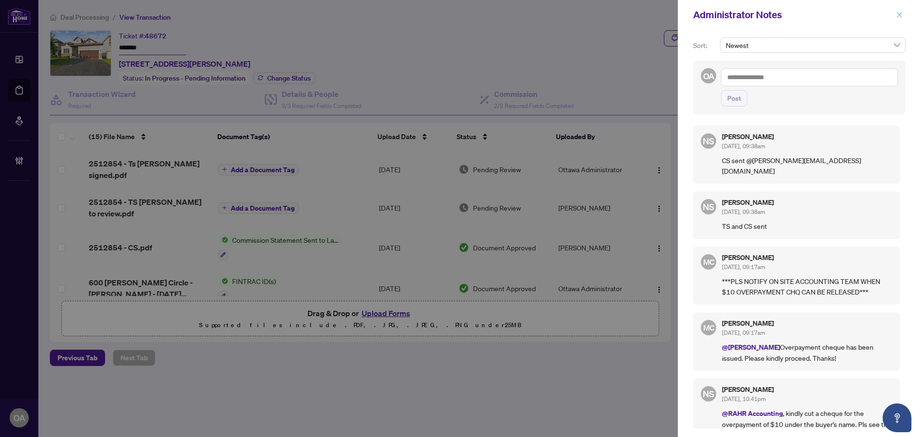
click at [900, 19] on span "button" at bounding box center [900, 14] width 7 height 15
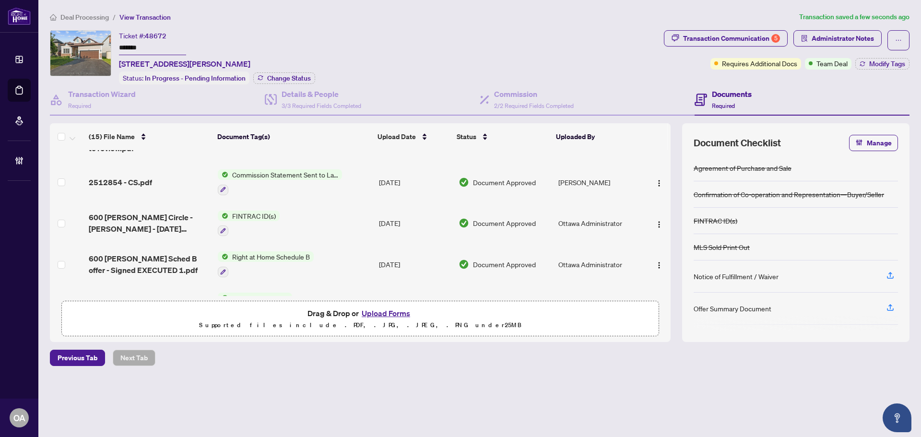
scroll to position [96, 0]
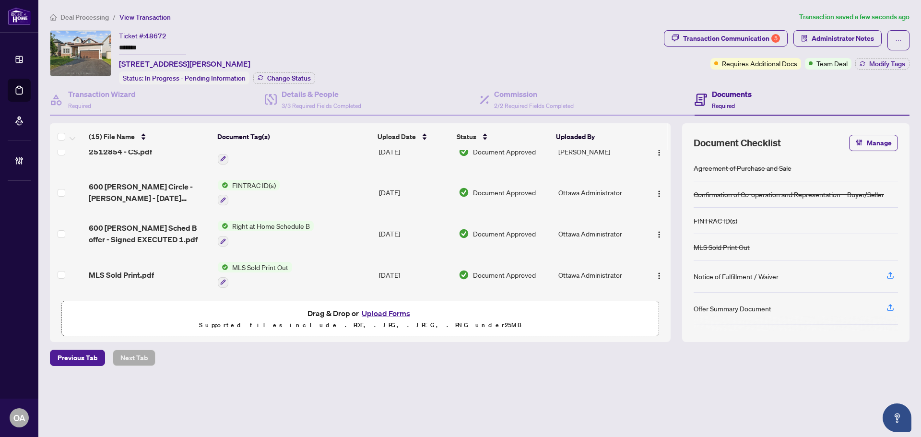
click at [570, 175] on td "Ottawa Administrator" at bounding box center [599, 192] width 88 height 41
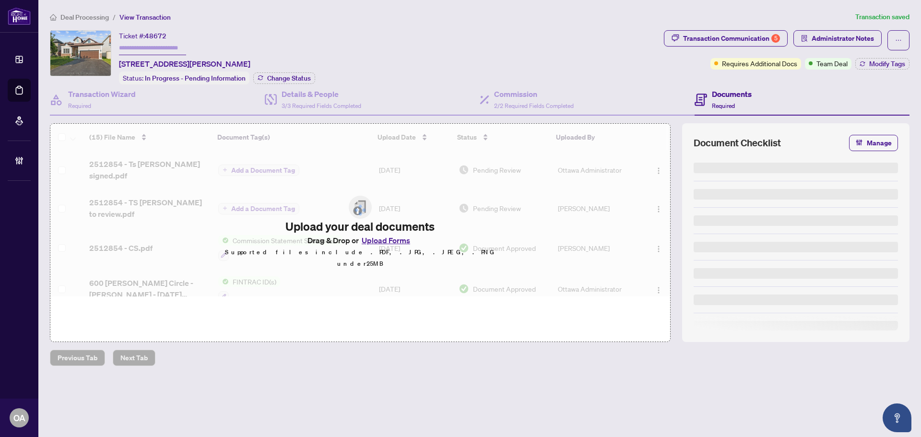
type input "*******"
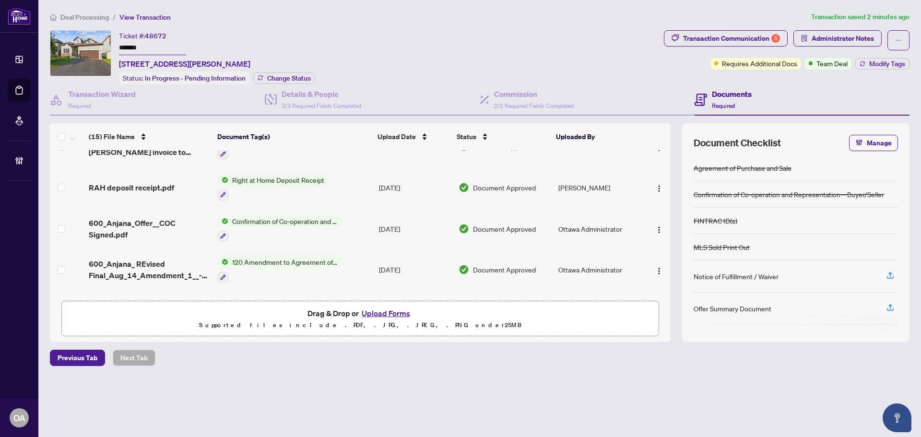
scroll to position [288, 0]
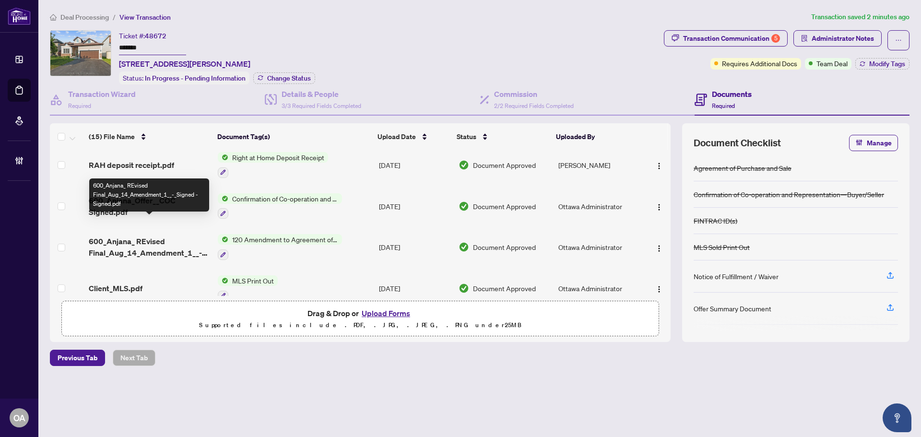
click at [153, 236] on span "600_Anjana_ REvised Final_Aug_14_Amendment_1__-_Signed - Signed.pdf" at bounding box center [149, 247] width 121 height 23
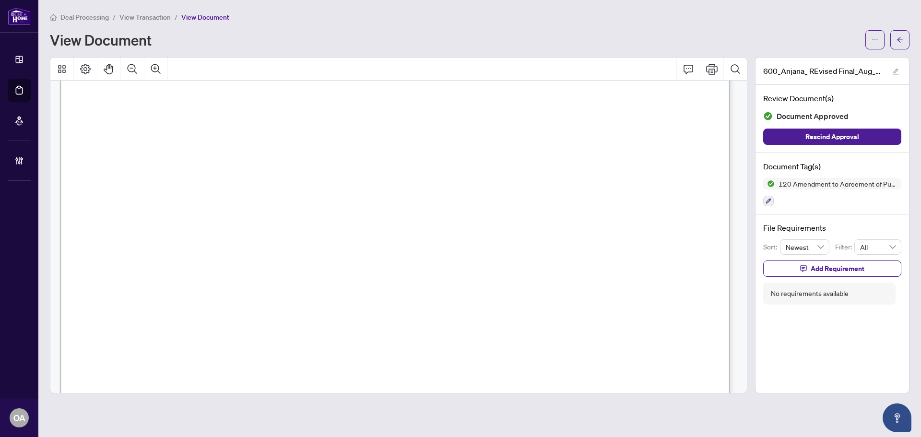
scroll to position [264, 0]
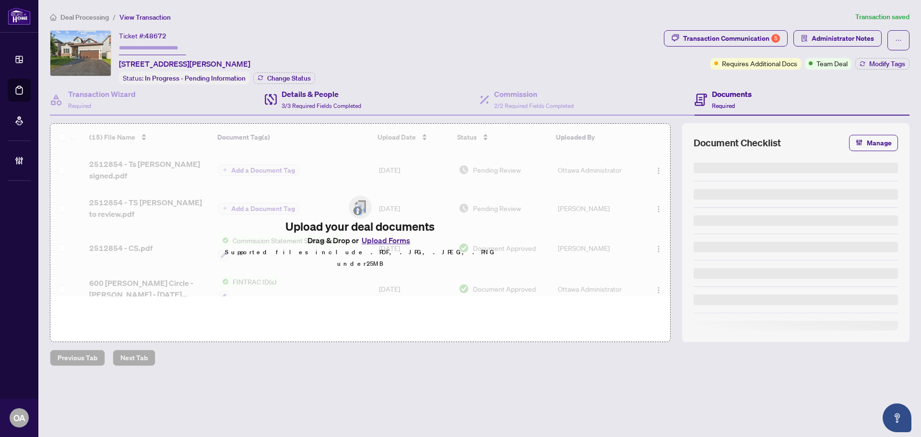
type input "*******"
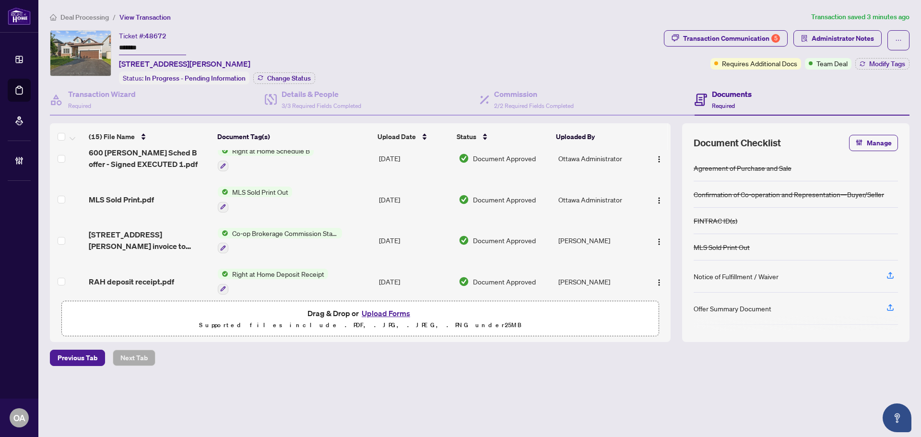
scroll to position [192, 0]
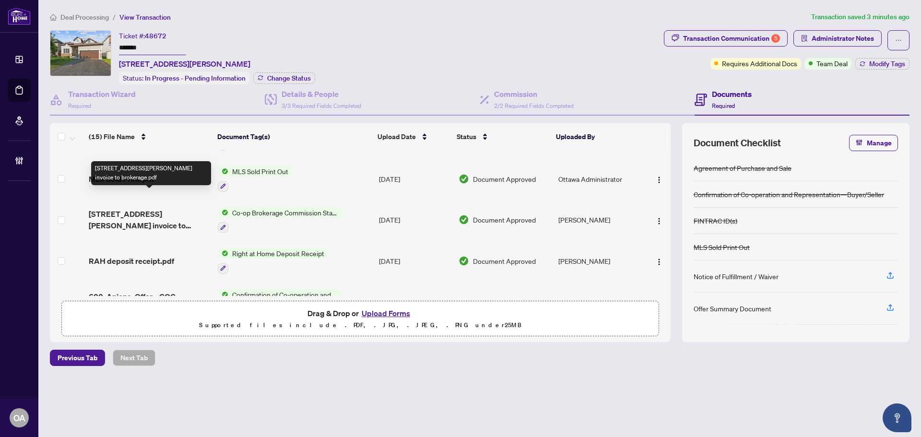
click at [126, 208] on span "[STREET_ADDRESS][PERSON_NAME] invoice to brokerage.pdf" at bounding box center [149, 219] width 121 height 23
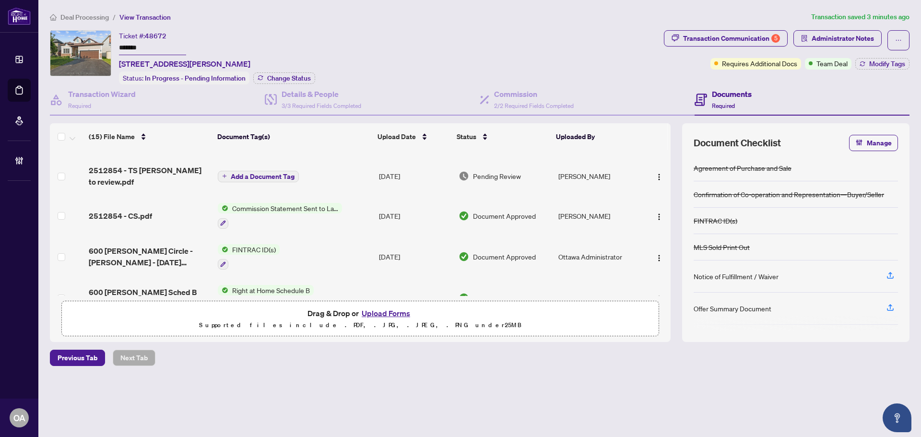
scroll to position [48, 0]
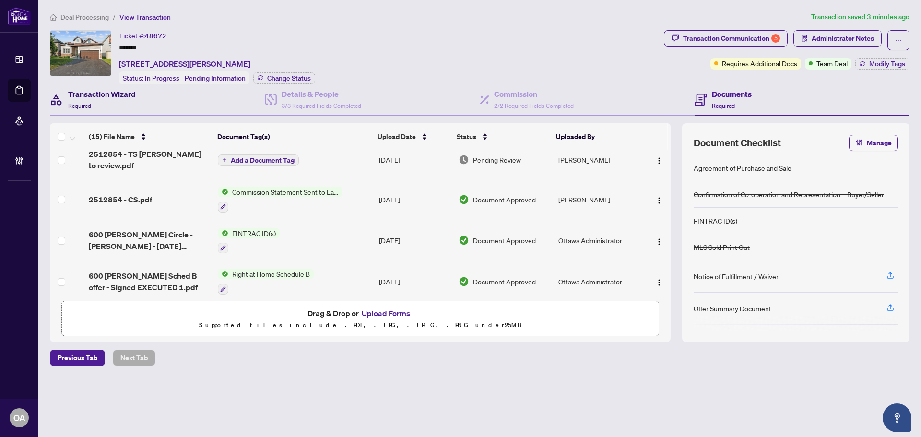
click at [103, 96] on h4 "Transaction Wizard" at bounding box center [102, 94] width 68 height 12
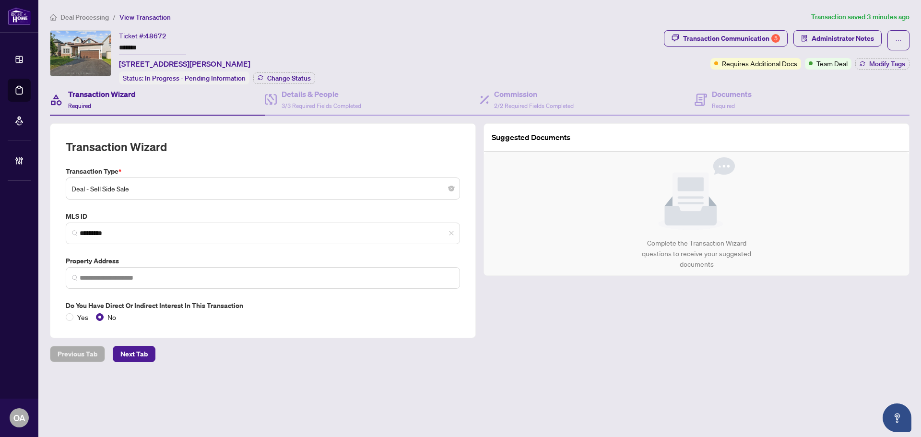
type input "**********"
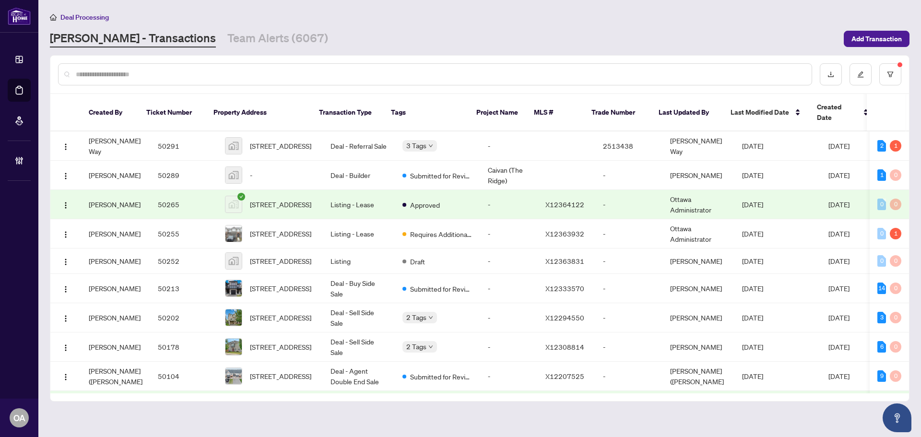
drag, startPoint x: 151, startPoint y: 74, endPoint x: 146, endPoint y: 67, distance: 8.7
click at [151, 74] on input "text" at bounding box center [440, 74] width 729 height 11
click at [132, 73] on input "text" at bounding box center [440, 74] width 729 height 11
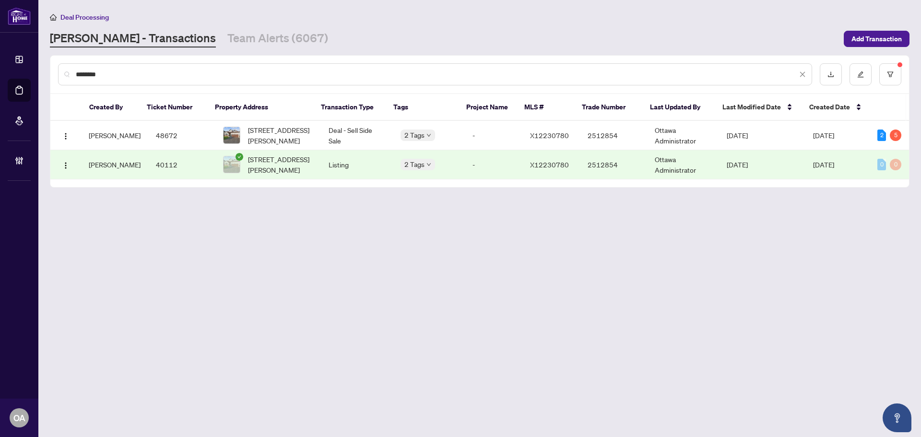
type input "********"
click at [335, 165] on td "Listing" at bounding box center [357, 164] width 72 height 29
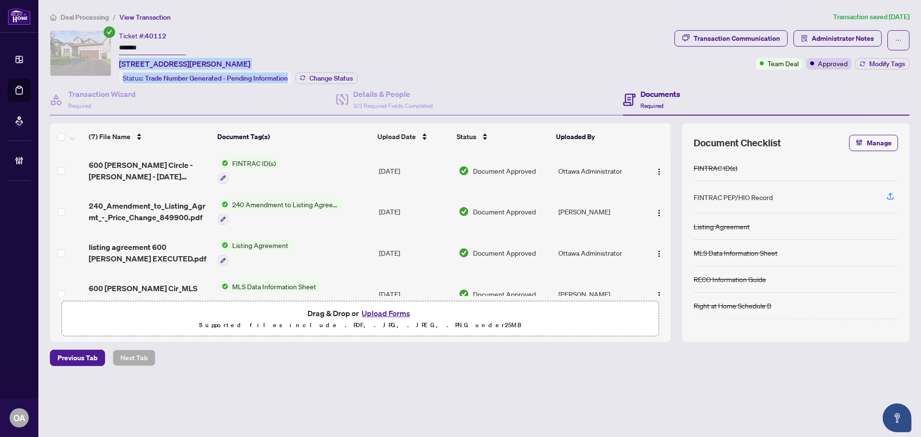
drag, startPoint x: 301, startPoint y: 61, endPoint x: 118, endPoint y: 59, distance: 183.3
click at [118, 59] on div "Ticket #: 40112 ******* [STREET_ADDRESS][PERSON_NAME] Status: Trade Number Gene…" at bounding box center [360, 57] width 621 height 54
click at [304, 44] on div "Ticket #: 40112 ******* [STREET_ADDRESS][PERSON_NAME] Status: Trade Number Gene…" at bounding box center [238, 57] width 239 height 54
drag, startPoint x: 292, startPoint y: 60, endPoint x: 120, endPoint y: 63, distance: 171.8
click at [120, 63] on div "Ticket #: 40112 ******* [STREET_ADDRESS][PERSON_NAME] Status: Trade Number Gene…" at bounding box center [238, 57] width 239 height 54
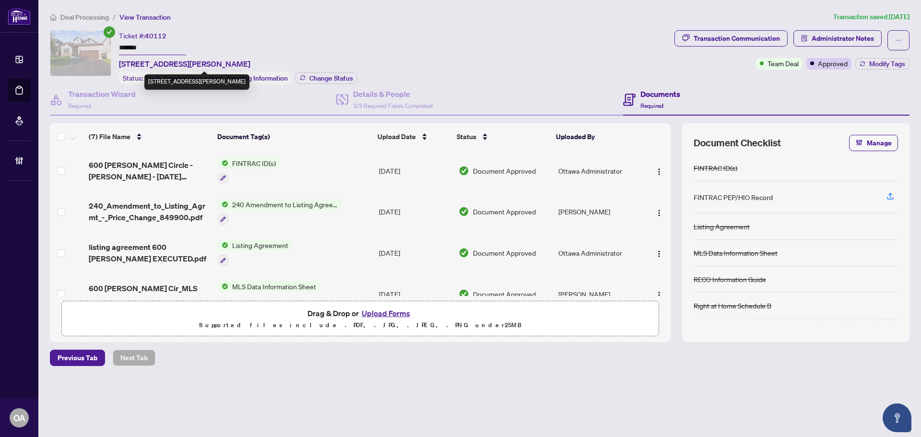
copy span "[STREET_ADDRESS][PERSON_NAME]"
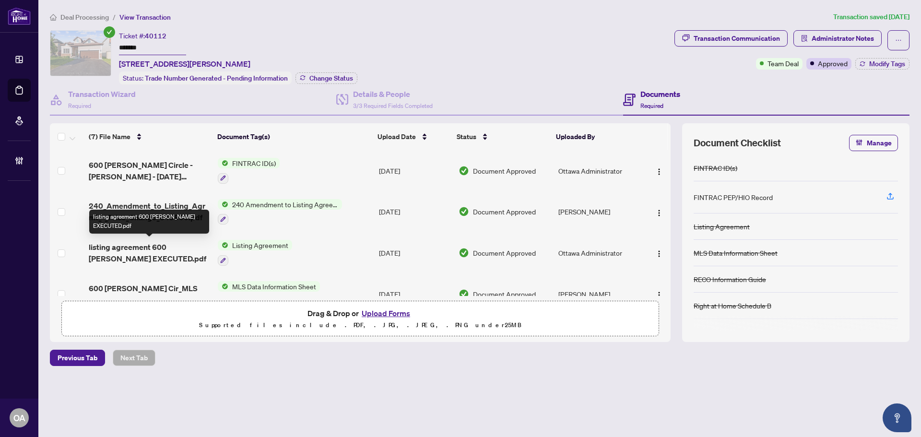
click at [141, 246] on span "listing agreement 600 [PERSON_NAME] EXECUTED.pdf" at bounding box center [149, 252] width 121 height 23
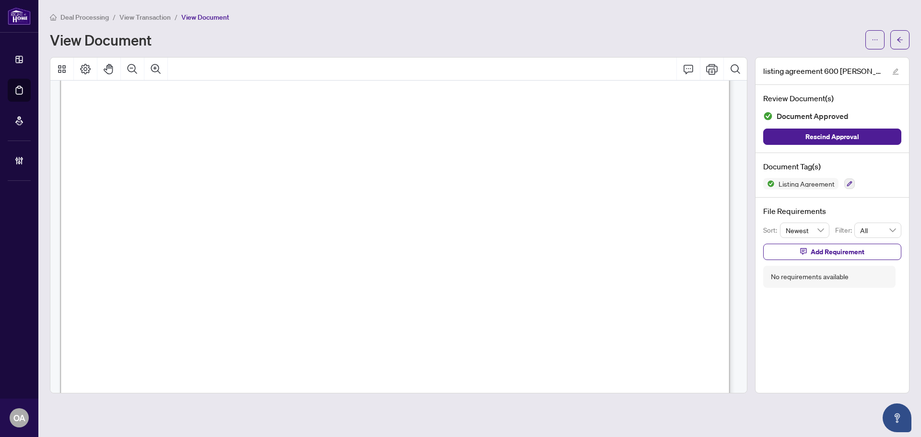
scroll to position [4061, 0]
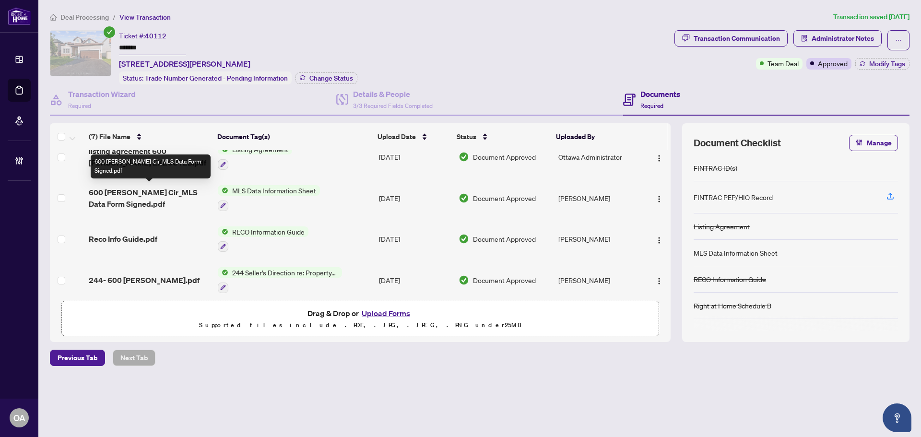
scroll to position [144, 0]
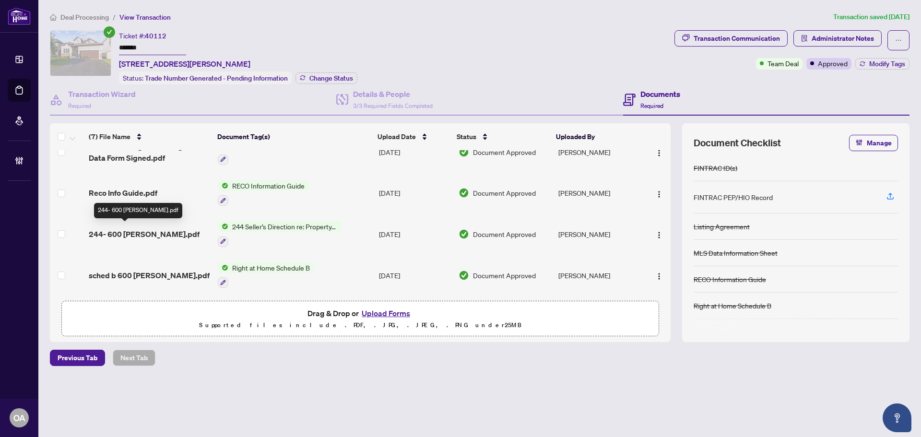
click at [152, 228] on span "244- 600 [PERSON_NAME].pdf" at bounding box center [144, 234] width 111 height 12
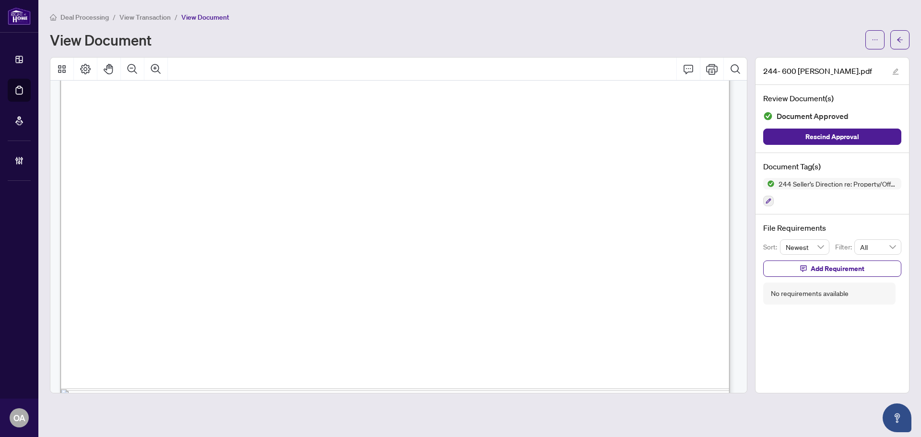
scroll to position [432, 0]
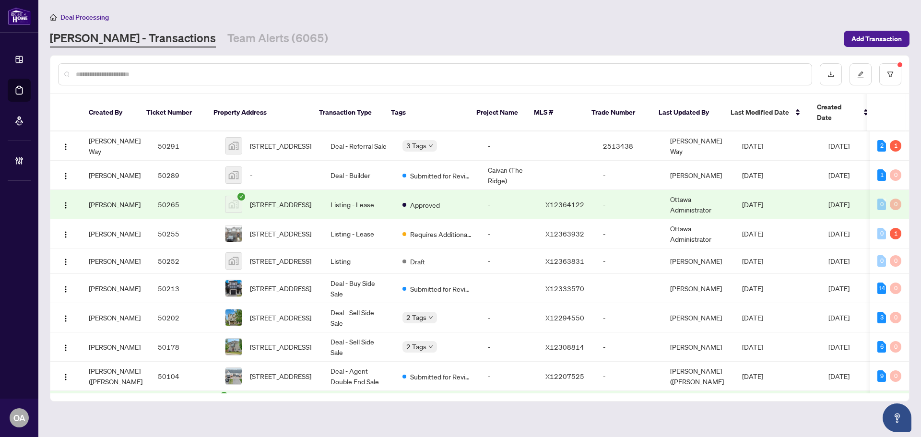
click at [375, 77] on input "text" at bounding box center [440, 74] width 729 height 11
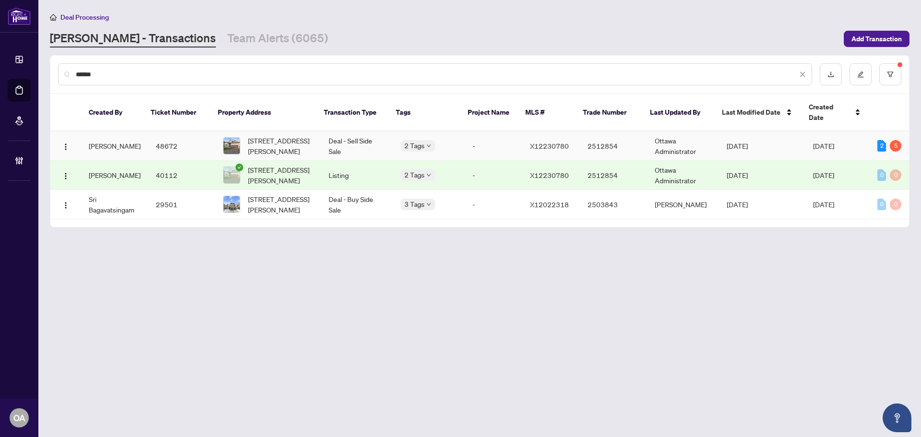
type input "******"
click at [286, 135] on span "[STREET_ADDRESS][PERSON_NAME]" at bounding box center [280, 145] width 65 height 21
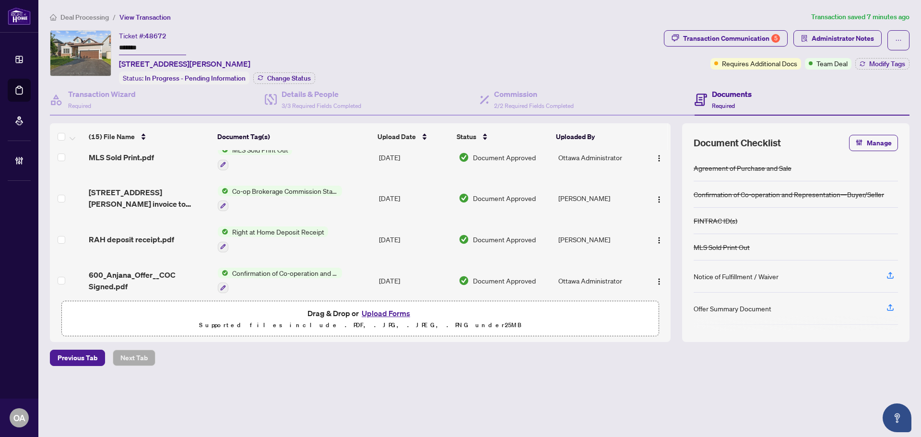
scroll to position [211, 0]
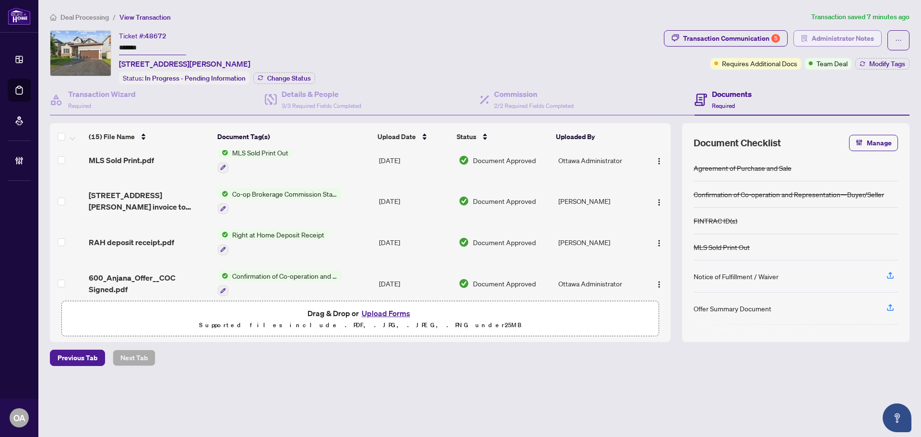
click at [823, 38] on span "Administrator Notes" at bounding box center [843, 38] width 62 height 15
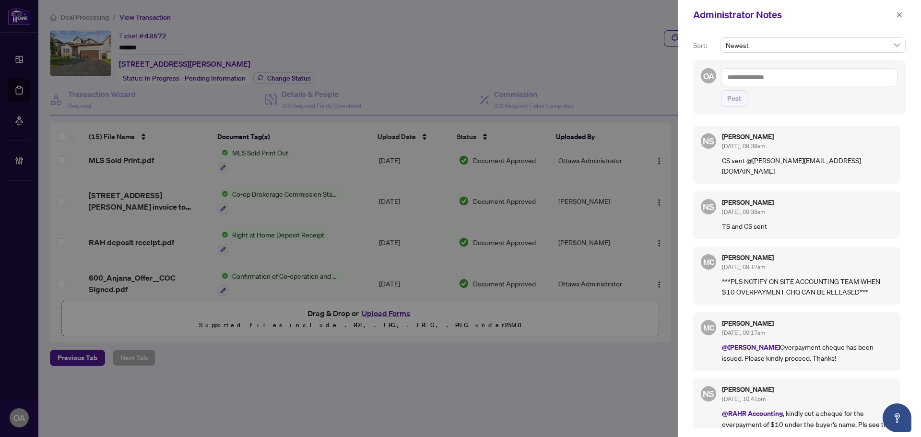
click at [790, 80] on textarea at bounding box center [809, 77] width 177 height 18
click at [897, 13] on icon "close" at bounding box center [900, 15] width 7 height 7
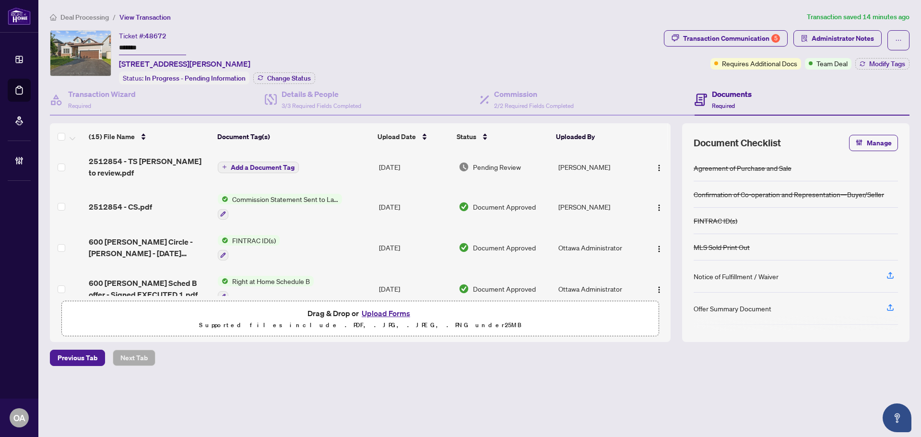
scroll to position [0, 0]
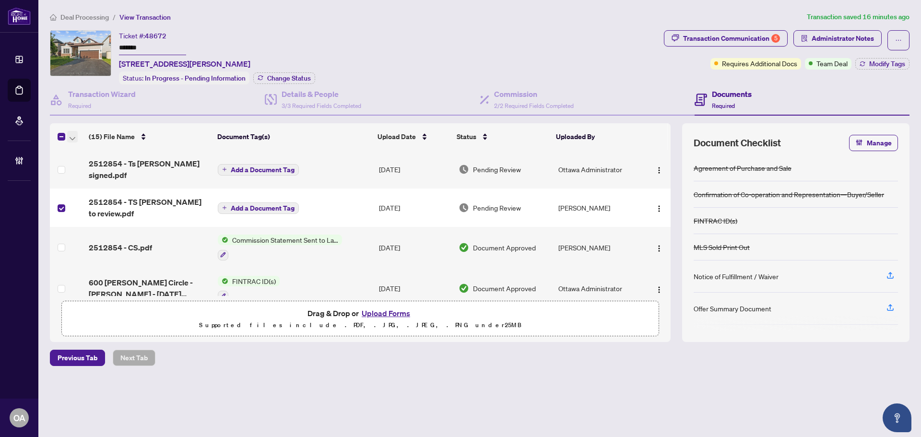
click at [69, 136] on button "button" at bounding box center [72, 137] width 11 height 12
click at [86, 184] on span "Archive Selected" at bounding box center [117, 183] width 85 height 11
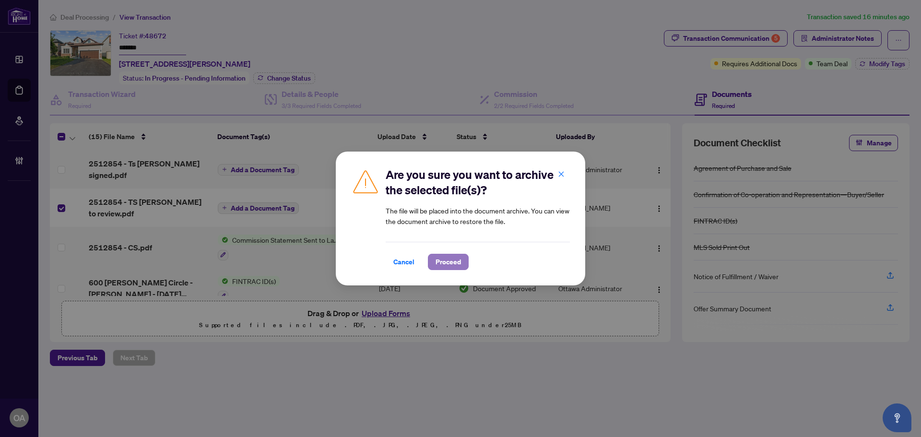
click at [454, 266] on span "Proceed" at bounding box center [448, 261] width 25 height 15
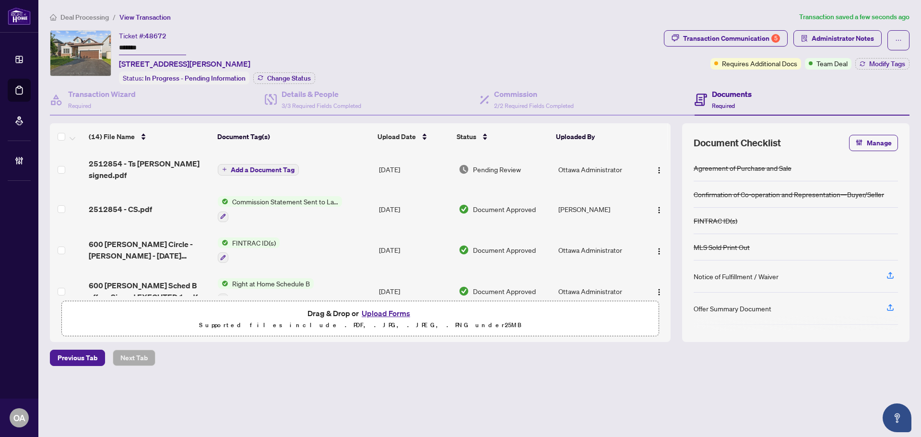
click at [239, 167] on span "Add a Document Tag" at bounding box center [263, 170] width 64 height 7
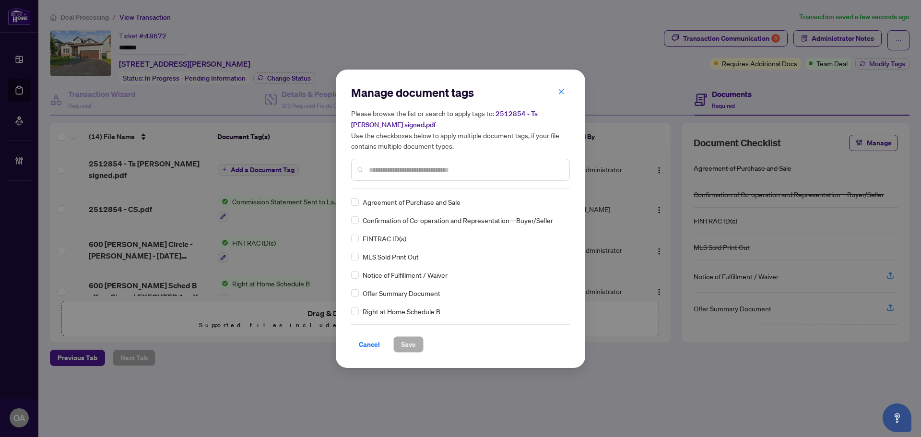
click at [391, 167] on input "text" at bounding box center [465, 170] width 193 height 11
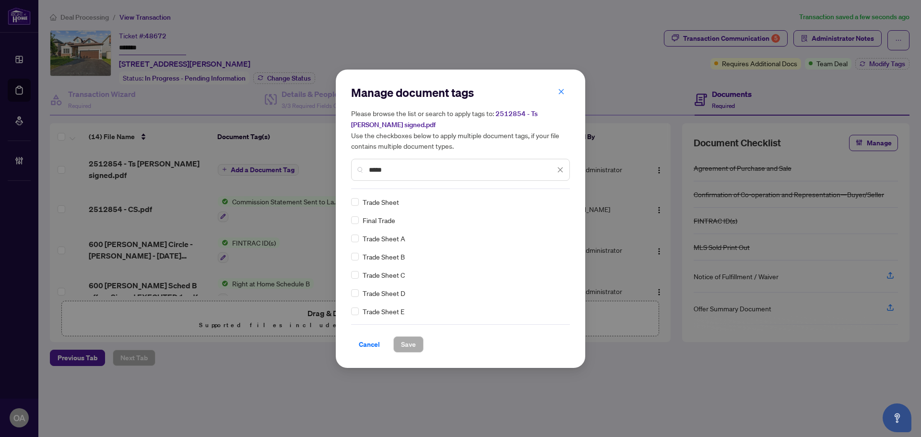
type input "*****"
click at [414, 339] on span "Save" at bounding box center [408, 344] width 15 height 15
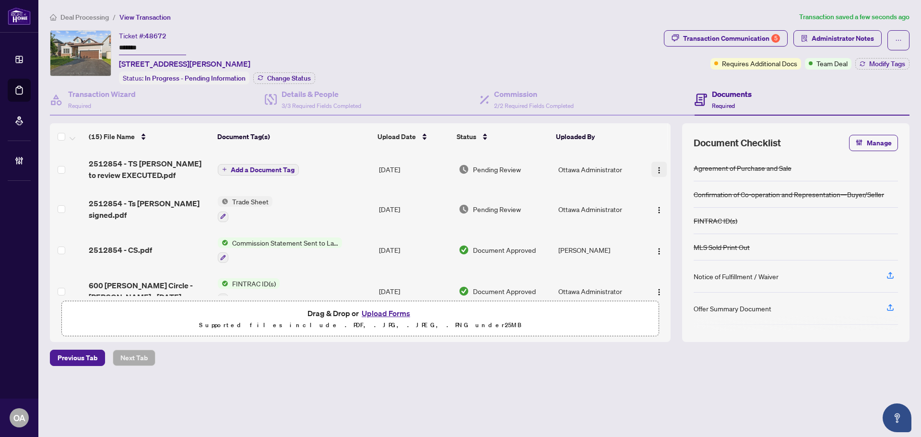
click at [656, 167] on img "button" at bounding box center [660, 171] width 8 height 8
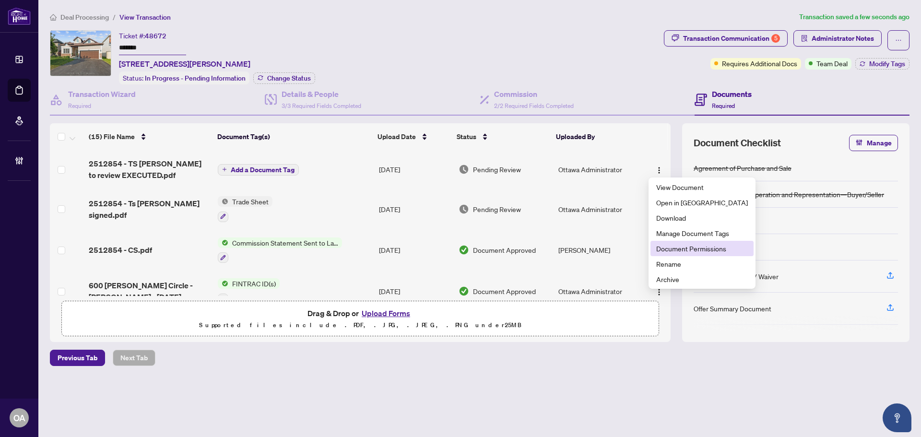
click at [672, 248] on span "Document Permissions" at bounding box center [703, 248] width 92 height 11
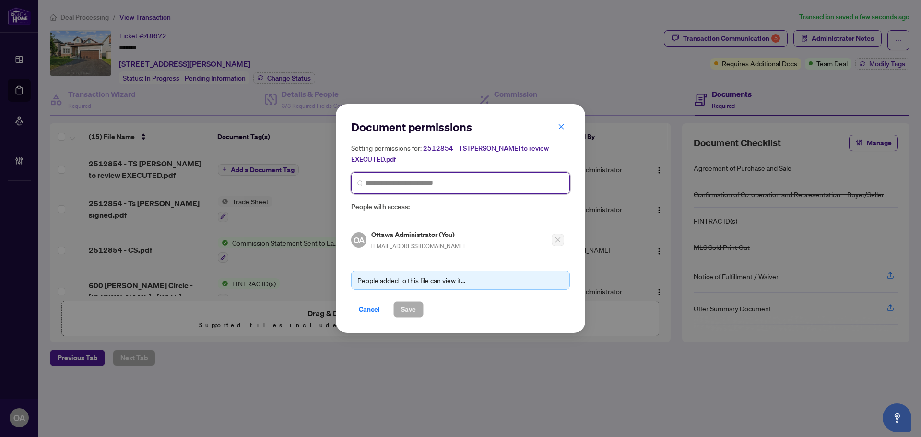
click at [418, 179] on input "search" at bounding box center [464, 183] width 199 height 10
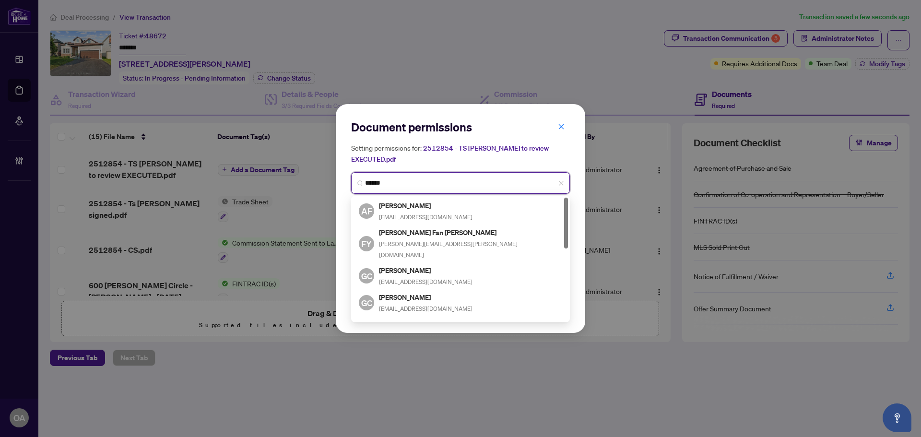
type input "*******"
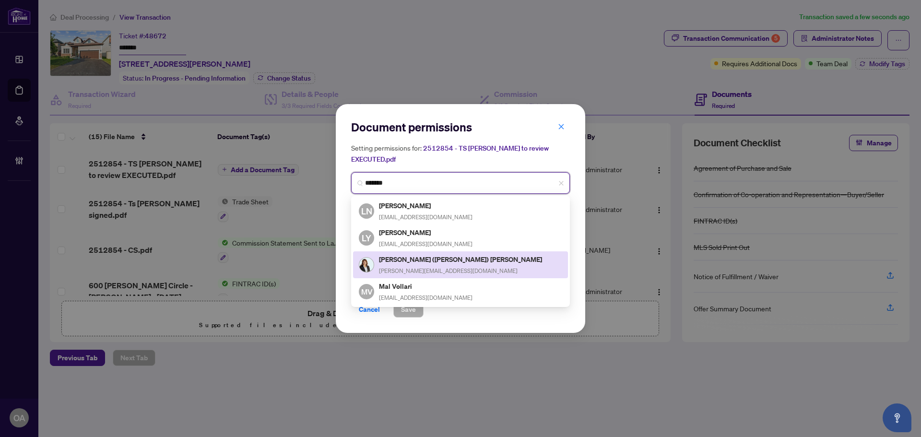
click at [401, 254] on h5 "[PERSON_NAME] ([PERSON_NAME]) [PERSON_NAME]" at bounding box center [461, 259] width 165 height 11
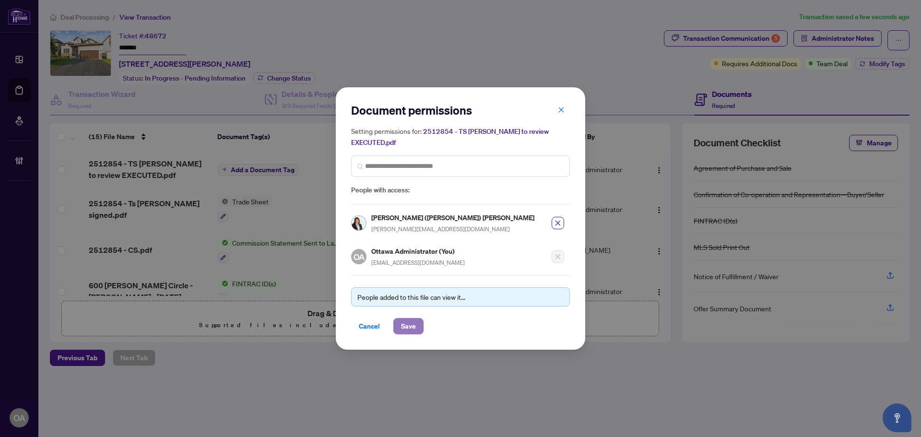
click at [409, 323] on span "Save" at bounding box center [408, 326] width 15 height 15
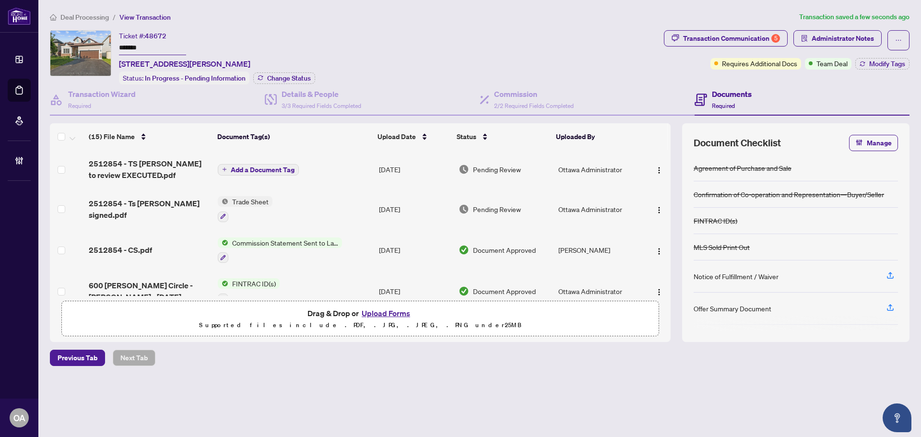
click at [245, 167] on span "Add a Document Tag" at bounding box center [263, 170] width 64 height 7
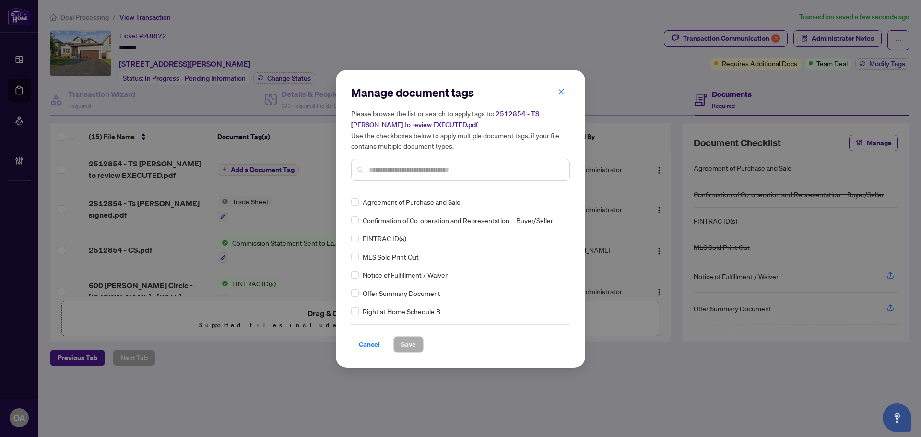
click at [385, 172] on input "text" at bounding box center [465, 170] width 193 height 11
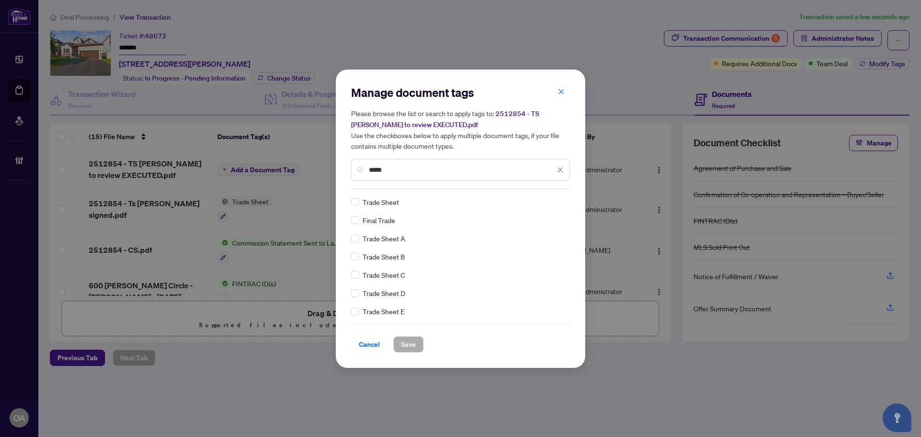
type input "*****"
click at [408, 341] on span "Save" at bounding box center [408, 344] width 15 height 15
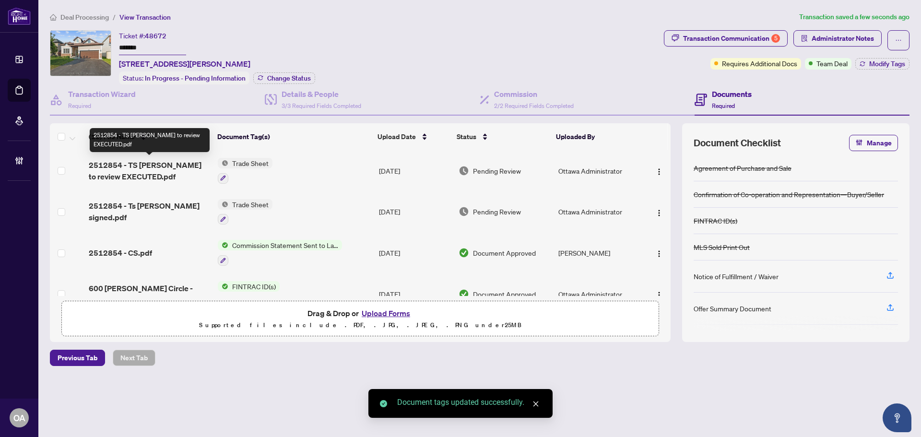
click at [140, 168] on span "2512854 - TS [PERSON_NAME] to review EXECUTED.pdf" at bounding box center [149, 170] width 121 height 23
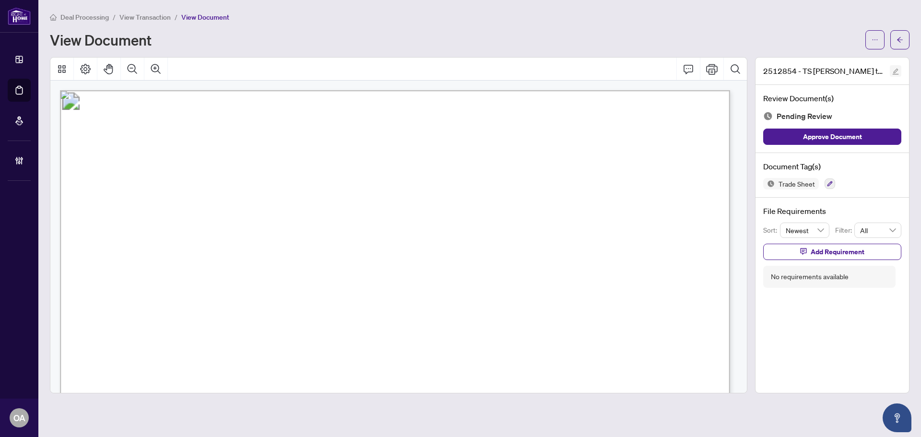
click at [894, 68] on icon "edit" at bounding box center [896, 71] width 7 height 7
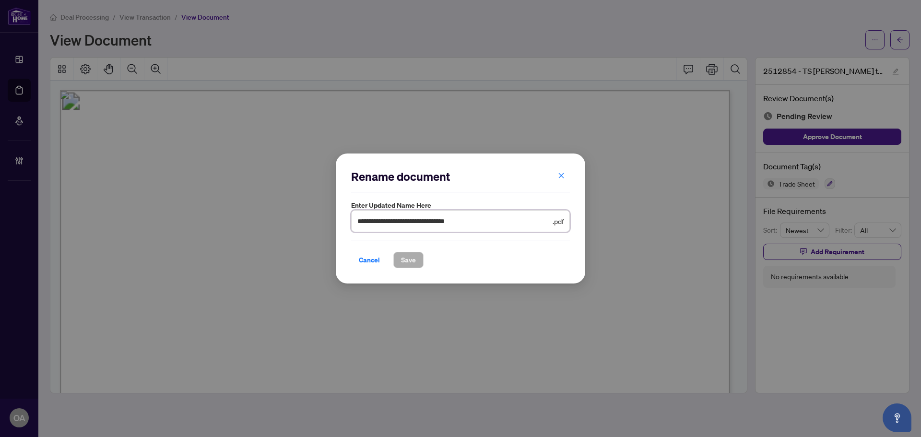
drag, startPoint x: 478, startPoint y: 221, endPoint x: 410, endPoint y: 220, distance: 67.7
click at [410, 220] on input "**********" at bounding box center [454, 221] width 193 height 11
type input "**********"
click at [407, 260] on span "Save" at bounding box center [408, 259] width 15 height 15
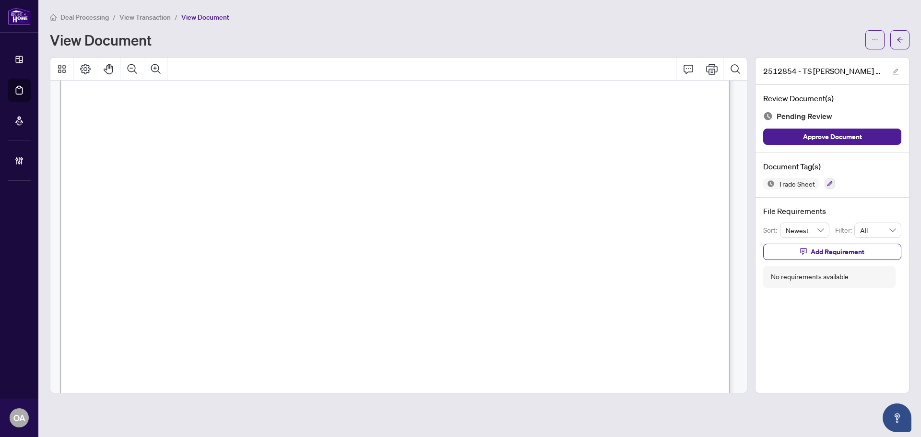
scroll to position [480, 0]
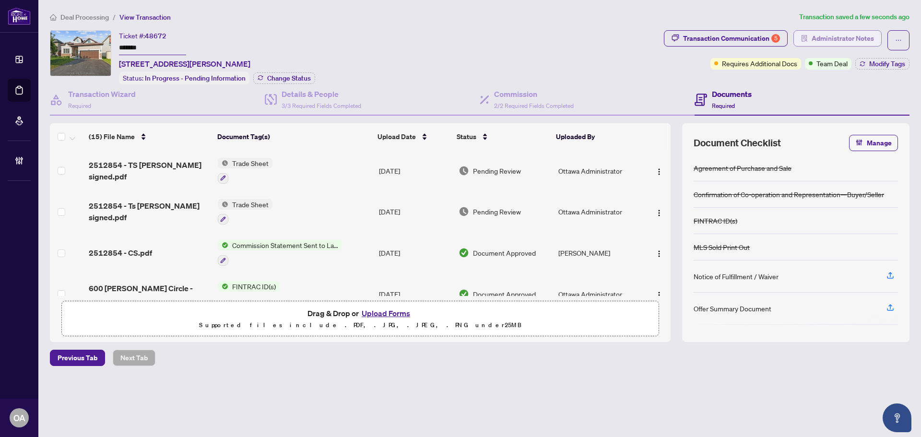
click at [857, 37] on span "Administrator Notes" at bounding box center [843, 38] width 62 height 15
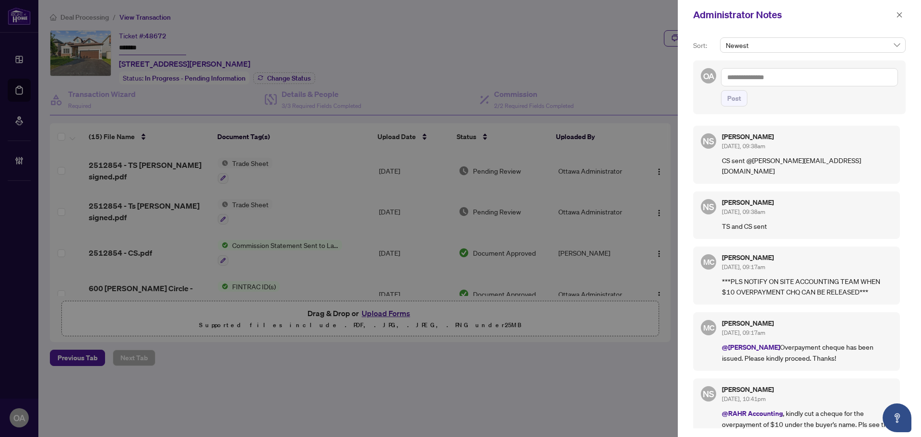
click at [771, 77] on textarea at bounding box center [809, 77] width 177 height 18
type textarea "*"
click at [760, 82] on b "[PERSON_NAME]" at bounding box center [779, 84] width 52 height 9
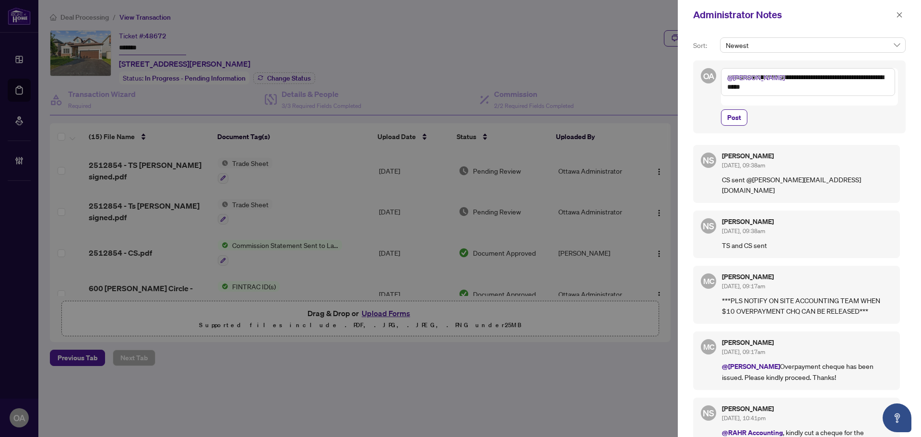
click at [801, 87] on textarea "**********" at bounding box center [808, 82] width 174 height 28
click at [792, 87] on textarea "**********" at bounding box center [808, 82] width 174 height 28
type textarea "**********"
click at [739, 110] on span "Post" at bounding box center [735, 117] width 14 height 15
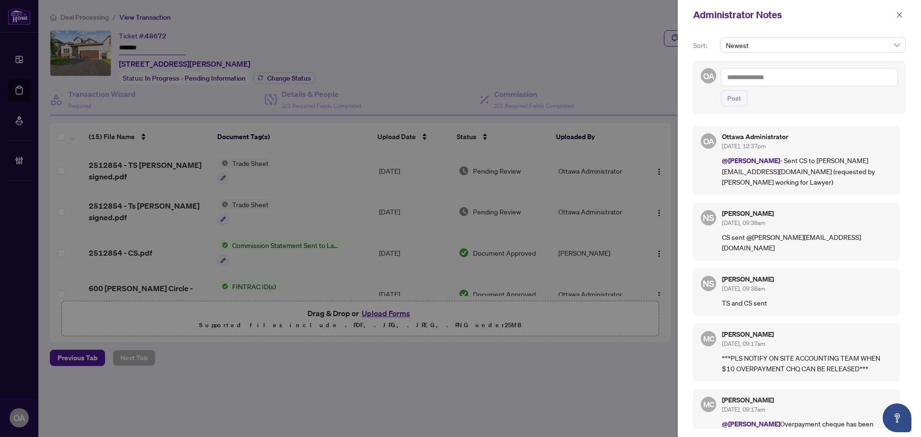
click at [803, 77] on textarea at bounding box center [809, 77] width 177 height 18
click at [762, 86] on b "[PERSON_NAME]" at bounding box center [779, 84] width 52 height 9
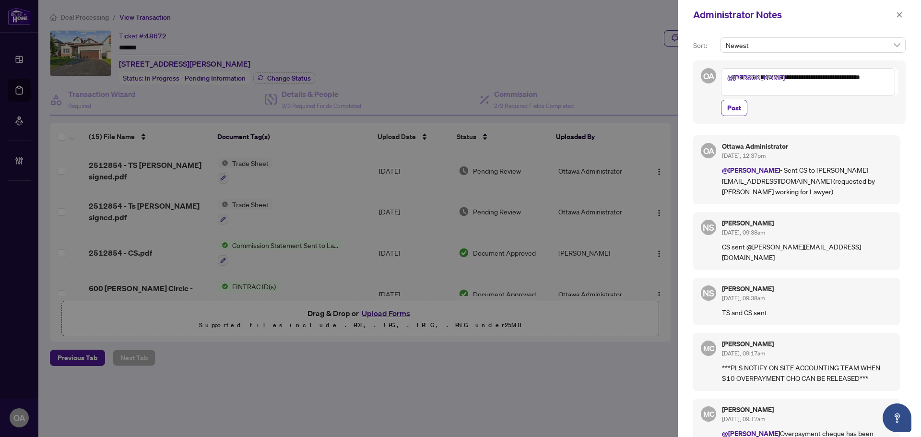
click at [813, 78] on textarea "**********" at bounding box center [808, 82] width 174 height 28
click at [813, 93] on textarea "**********" at bounding box center [808, 82] width 174 height 28
type textarea "**********"
click at [740, 106] on span "Post" at bounding box center [735, 107] width 14 height 15
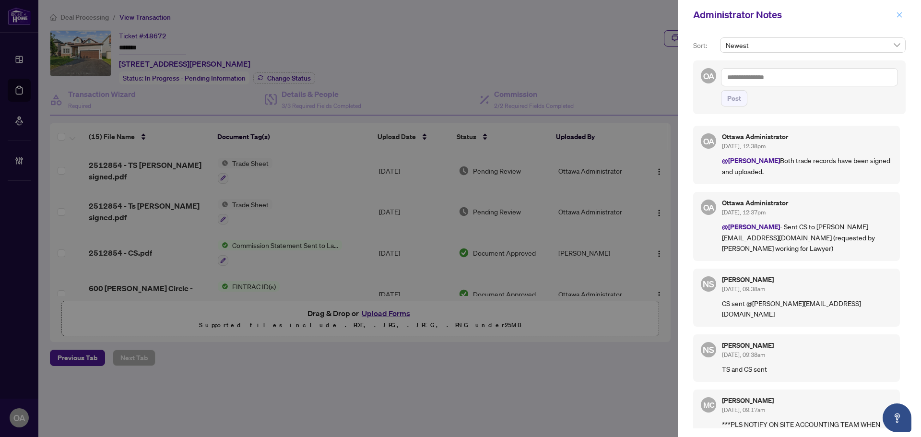
click at [899, 14] on icon "close" at bounding box center [900, 15] width 7 height 7
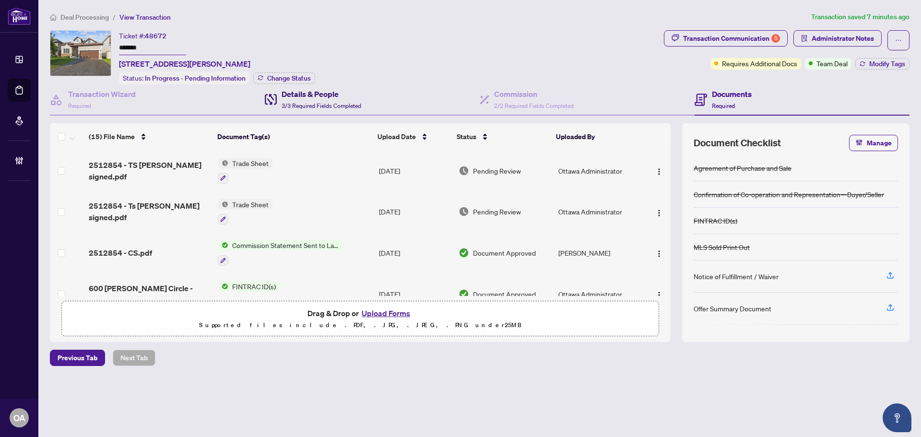
click at [313, 96] on h4 "Details & People" at bounding box center [322, 94] width 80 height 12
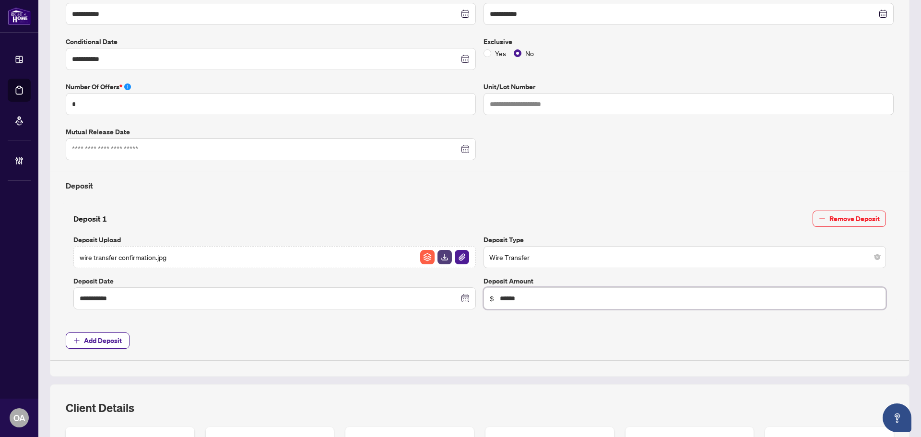
scroll to position [202, 0]
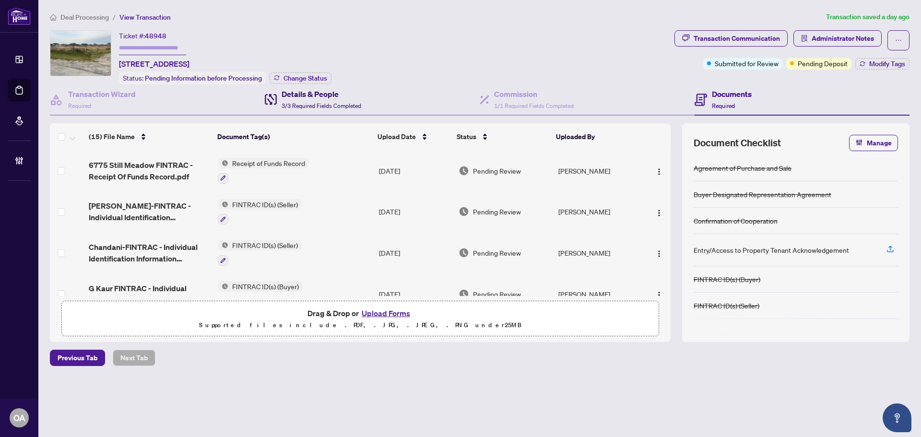
click at [323, 92] on h4 "Details & People" at bounding box center [322, 94] width 80 height 12
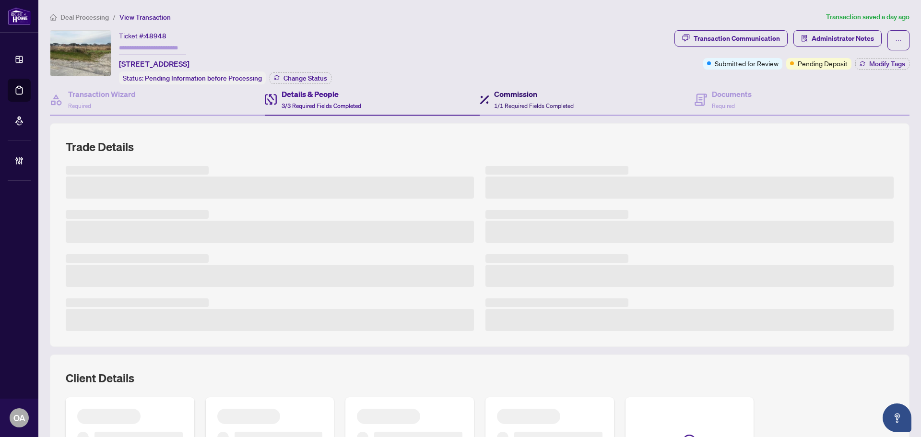
click at [532, 88] on h4 "Commission" at bounding box center [534, 94] width 80 height 12
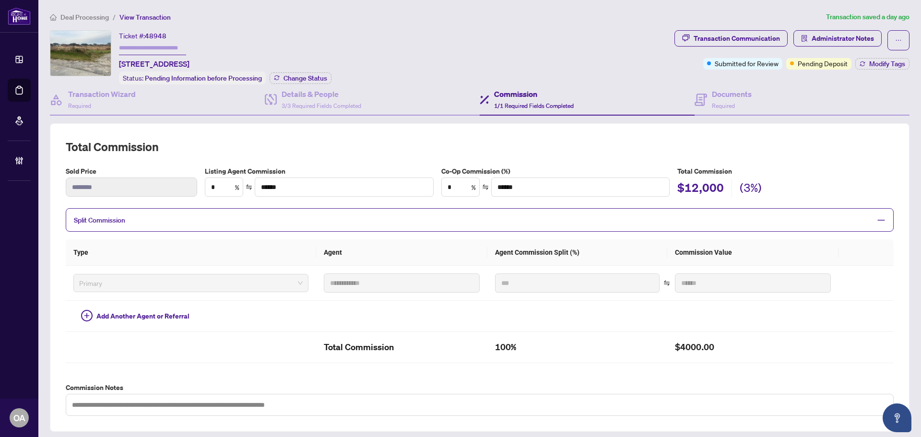
drag, startPoint x: 319, startPoint y: 60, endPoint x: 118, endPoint y: 60, distance: 201.1
click at [118, 60] on div "Ticket #: 48948 6775 Still Meadow Way, Ottawa, Ontario K4P 0C9, Canada Status: …" at bounding box center [360, 57] width 621 height 54
copy span "6775 Still Meadow Way, Ottawa, Ontario K4P 0C9, Canada"
click at [850, 33] on span "Administrator Notes" at bounding box center [843, 38] width 62 height 15
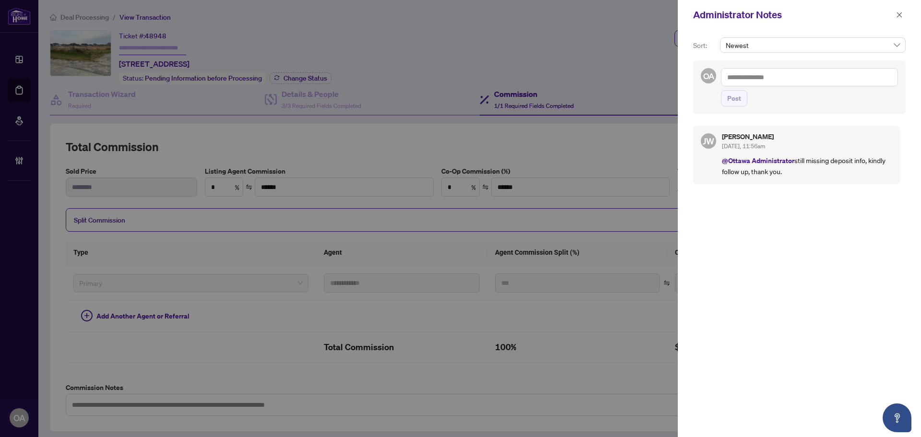
click at [786, 74] on textarea at bounding box center [809, 77] width 177 height 18
click at [772, 79] on textarea at bounding box center [809, 77] width 177 height 18
click at [753, 87] on b "Jackie" at bounding box center [778, 84] width 52 height 9
type textarea "**********"
click at [739, 100] on span "Post" at bounding box center [735, 98] width 14 height 15
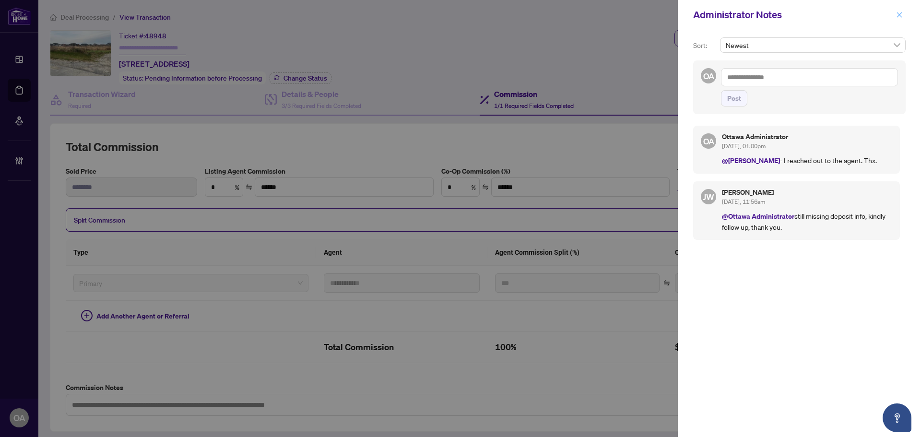
click at [898, 15] on icon "close" at bounding box center [900, 15] width 7 height 7
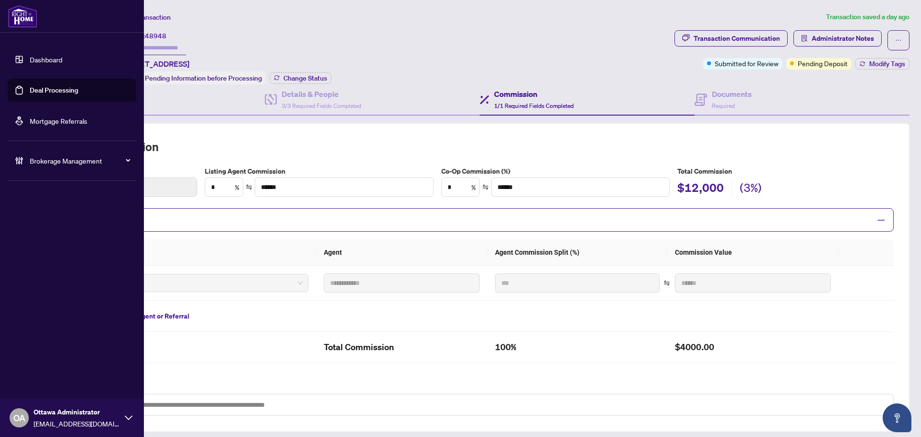
click at [40, 89] on link "Deal Processing" at bounding box center [54, 90] width 48 height 9
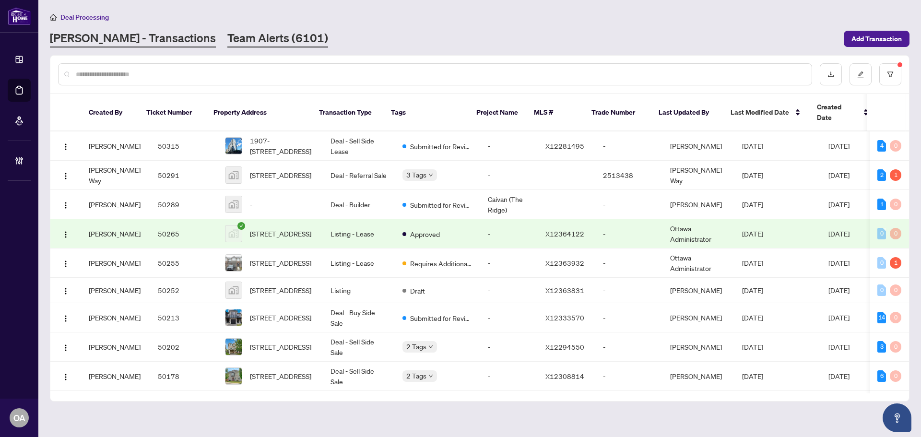
click at [235, 39] on link "Team Alerts (6101)" at bounding box center [277, 38] width 101 height 17
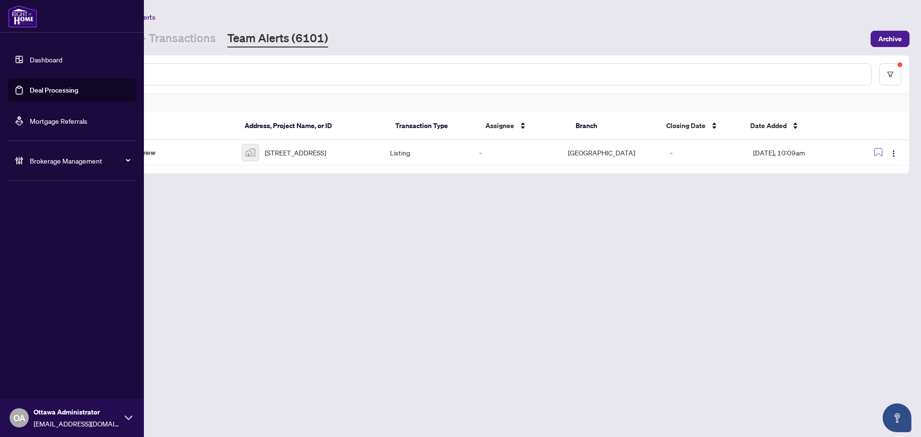
drag, startPoint x: 23, startPoint y: 65, endPoint x: 29, endPoint y: 62, distance: 6.7
click at [30, 64] on link "Dashboard" at bounding box center [46, 59] width 33 height 9
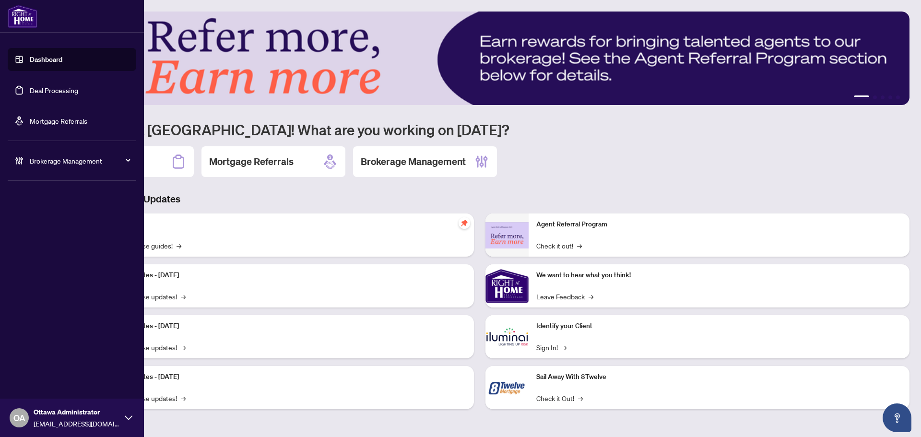
click at [67, 90] on link "Deal Processing" at bounding box center [54, 90] width 48 height 9
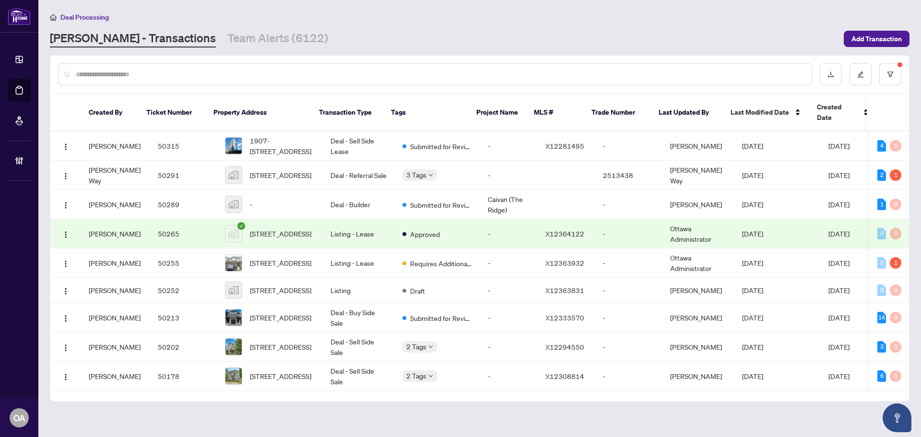
click at [293, 69] on input "text" at bounding box center [440, 74] width 729 height 11
